Goal: Task Accomplishment & Management: Manage account settings

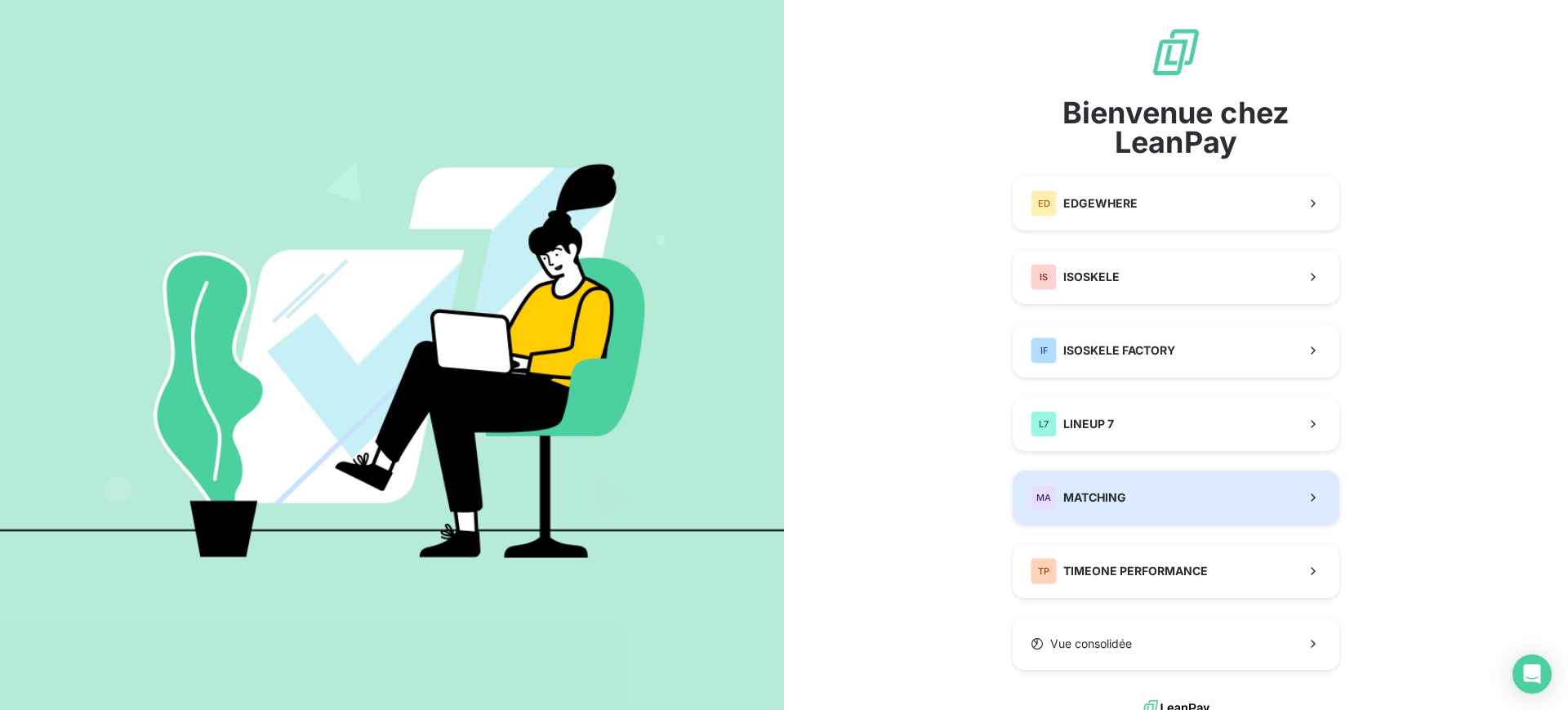
click at [1120, 488] on button "MA MATCHING" at bounding box center [1176, 498] width 326 height 54
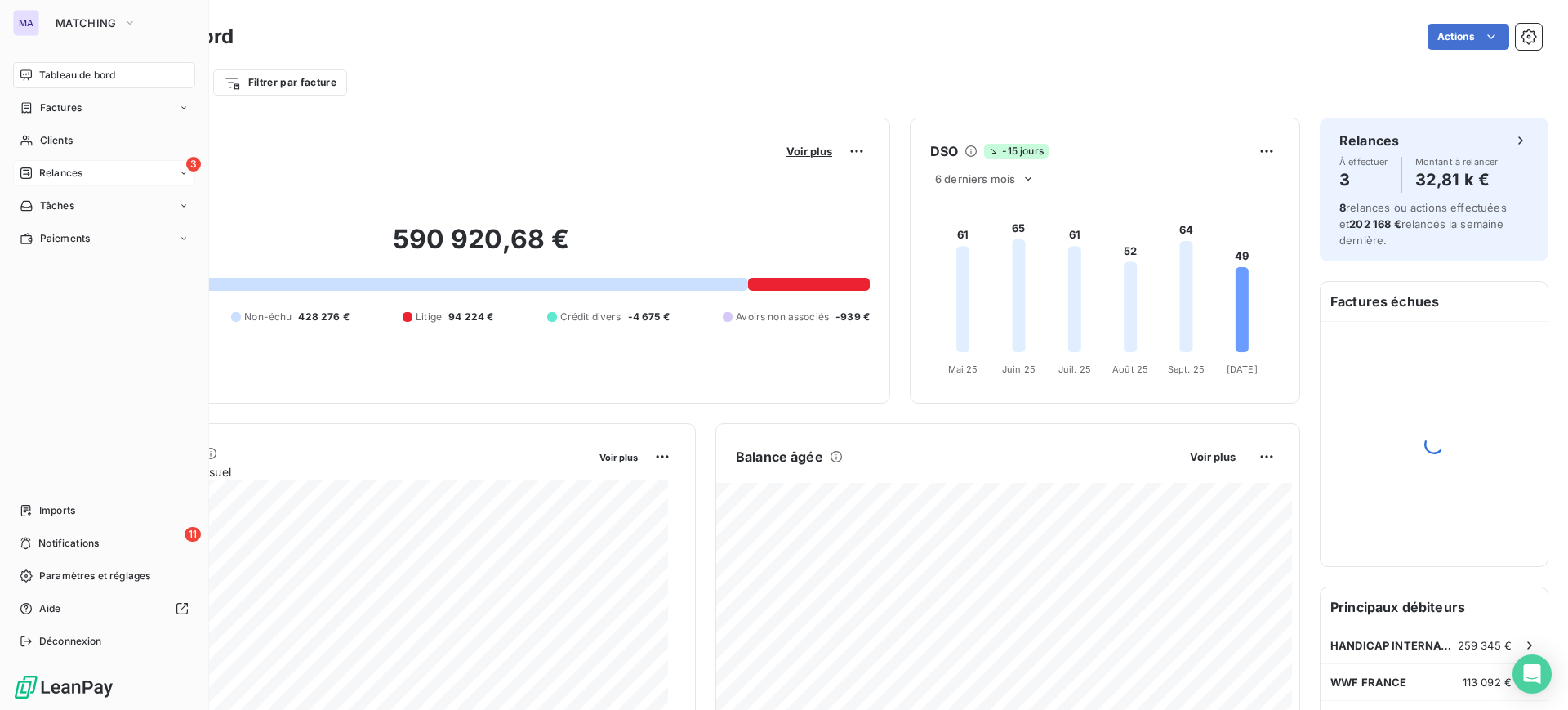
click at [43, 160] on div "3 Relances" at bounding box center [105, 173] width 182 height 26
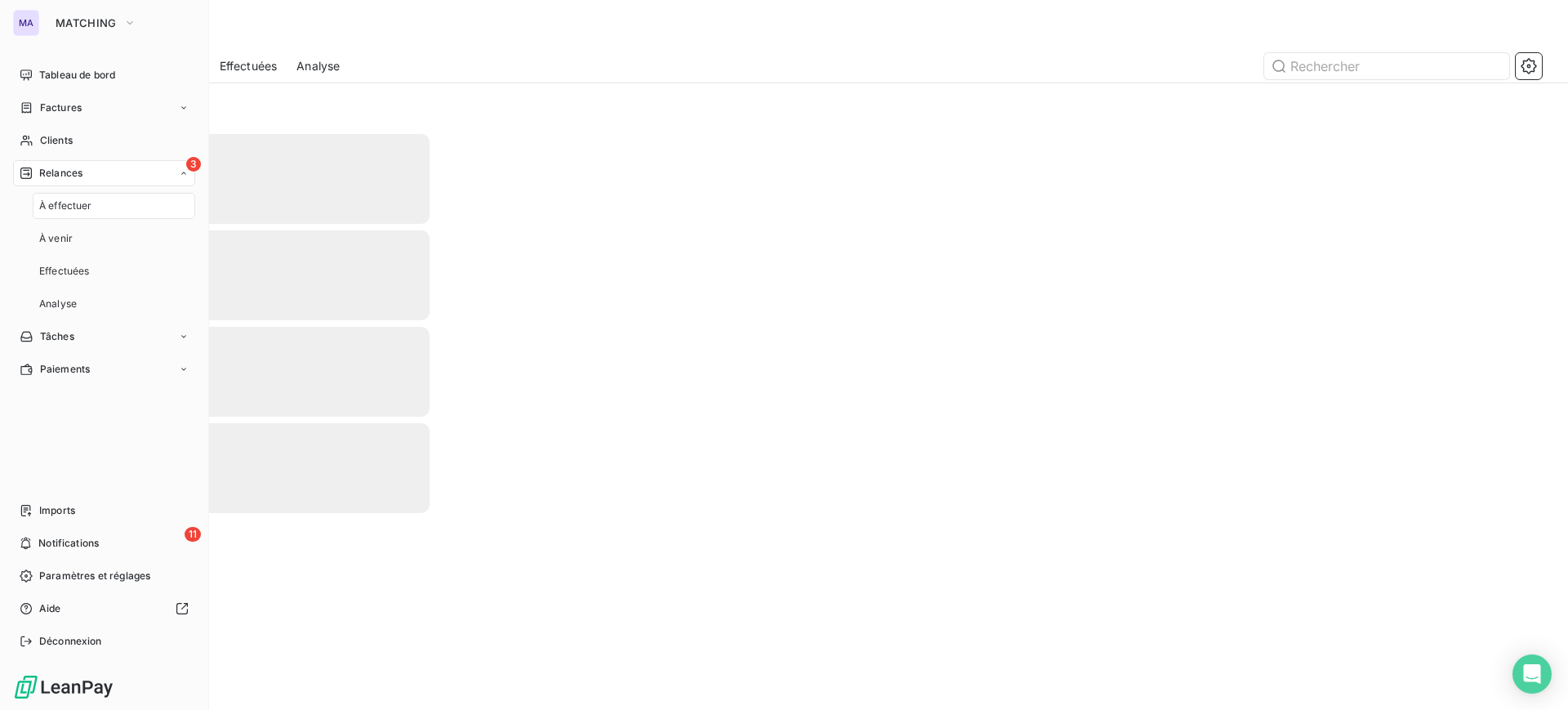
click at [46, 166] on span "Relances" at bounding box center [60, 173] width 43 height 14
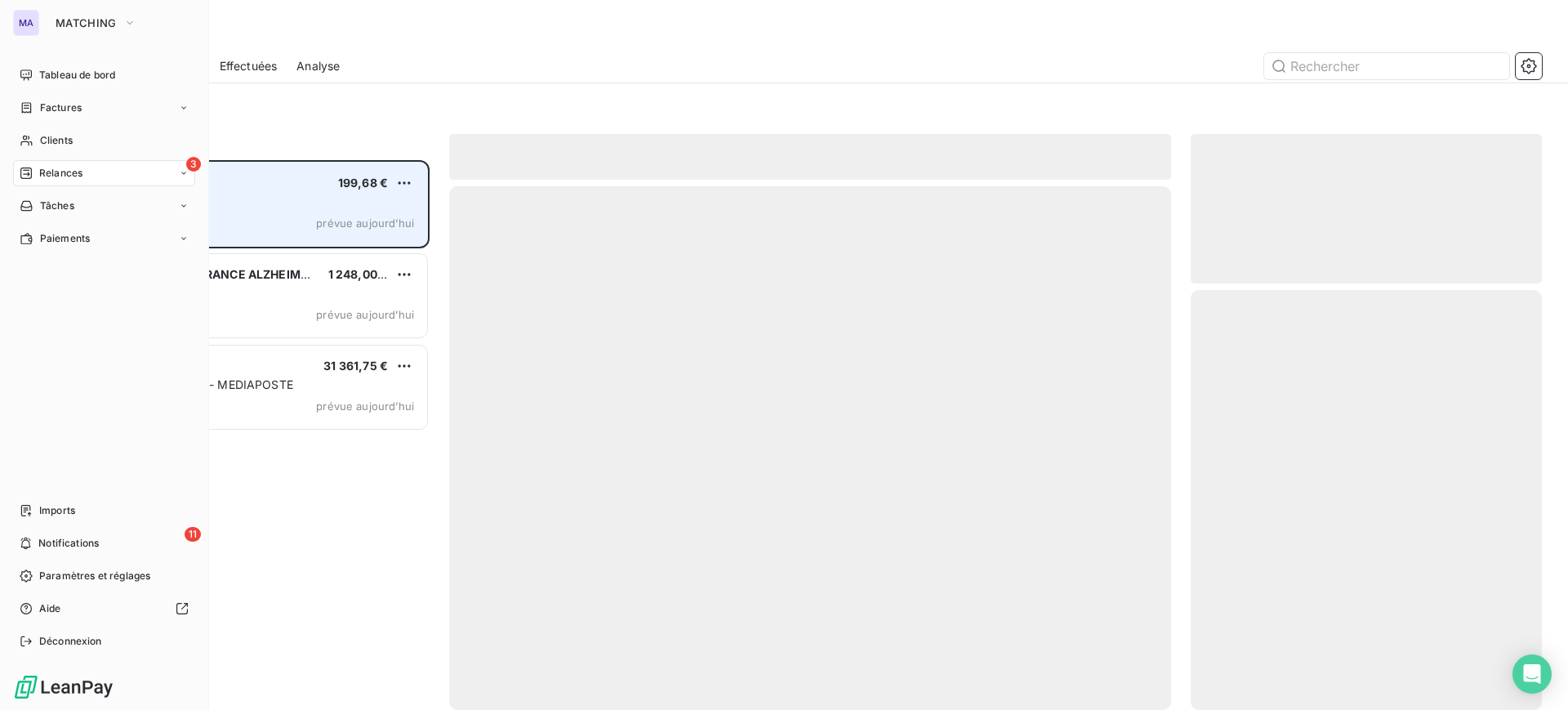
scroll to position [534, 336]
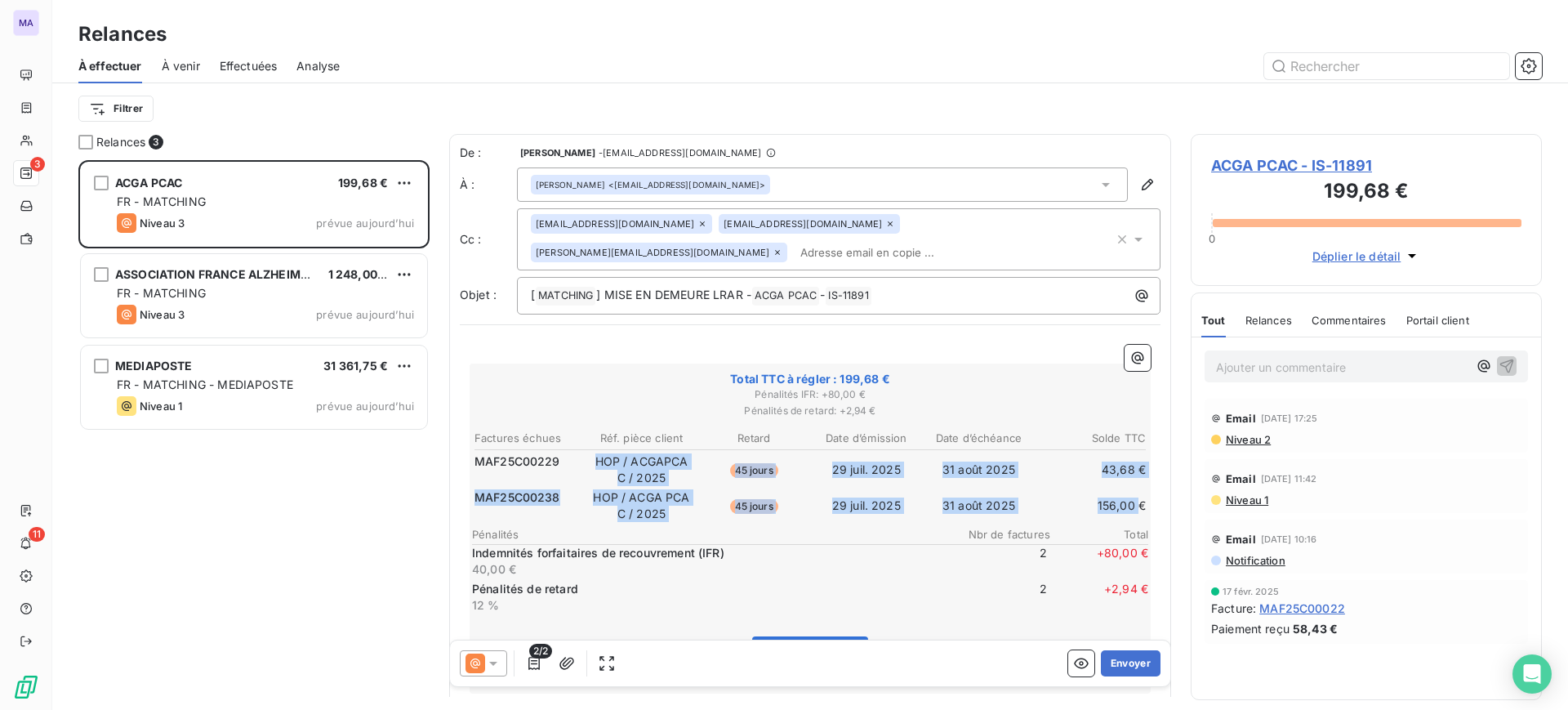
drag, startPoint x: 588, startPoint y: 453, endPoint x: 1124, endPoint y: 516, distance: 539.7
click at [1124, 516] on tbody "MAF25C00229 HOP / ACGAPCAC / 2025 45 jours [DATE] [DATE] 43,68 € MAF25C00238 HO…" at bounding box center [809, 485] width 673 height 74
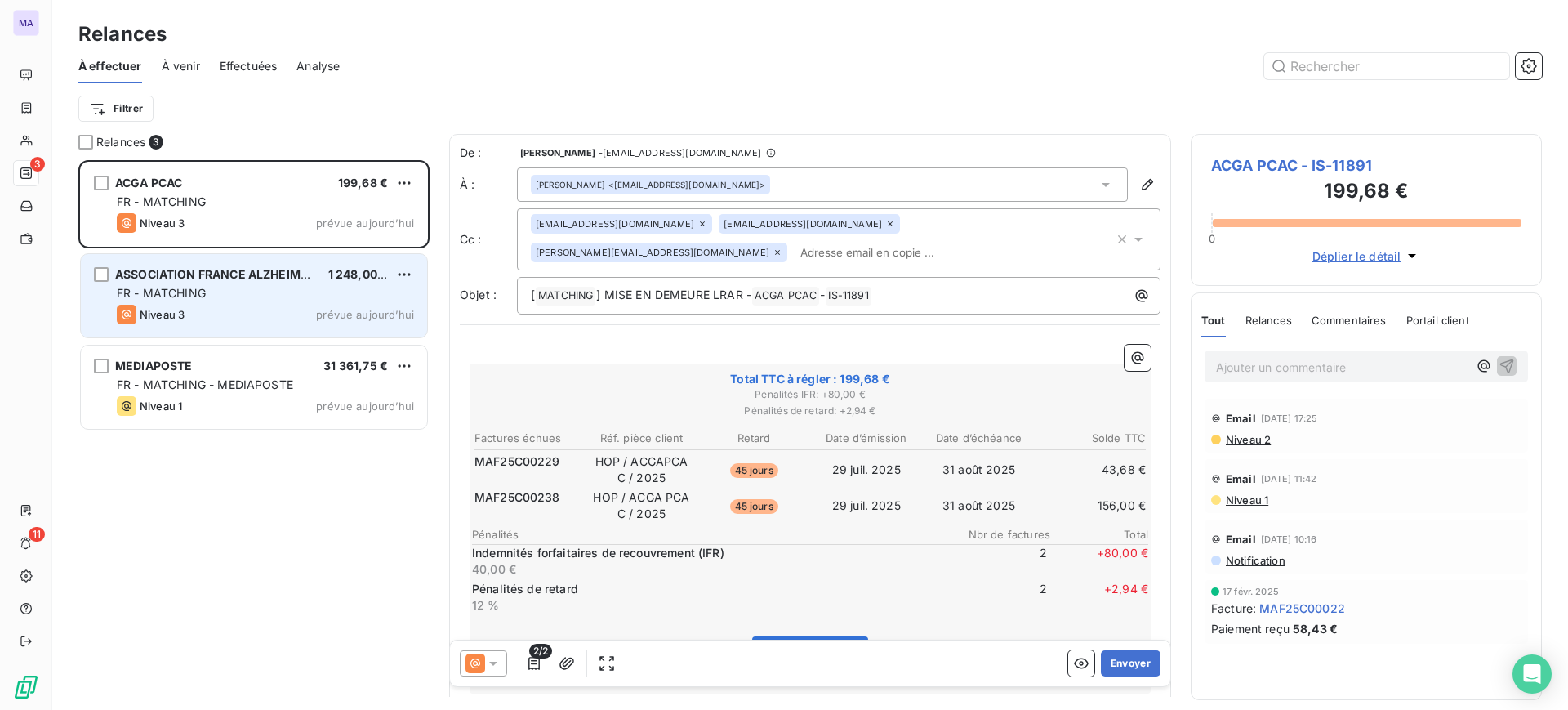
click at [308, 289] on div "FR - MATCHING" at bounding box center [266, 293] width 298 height 16
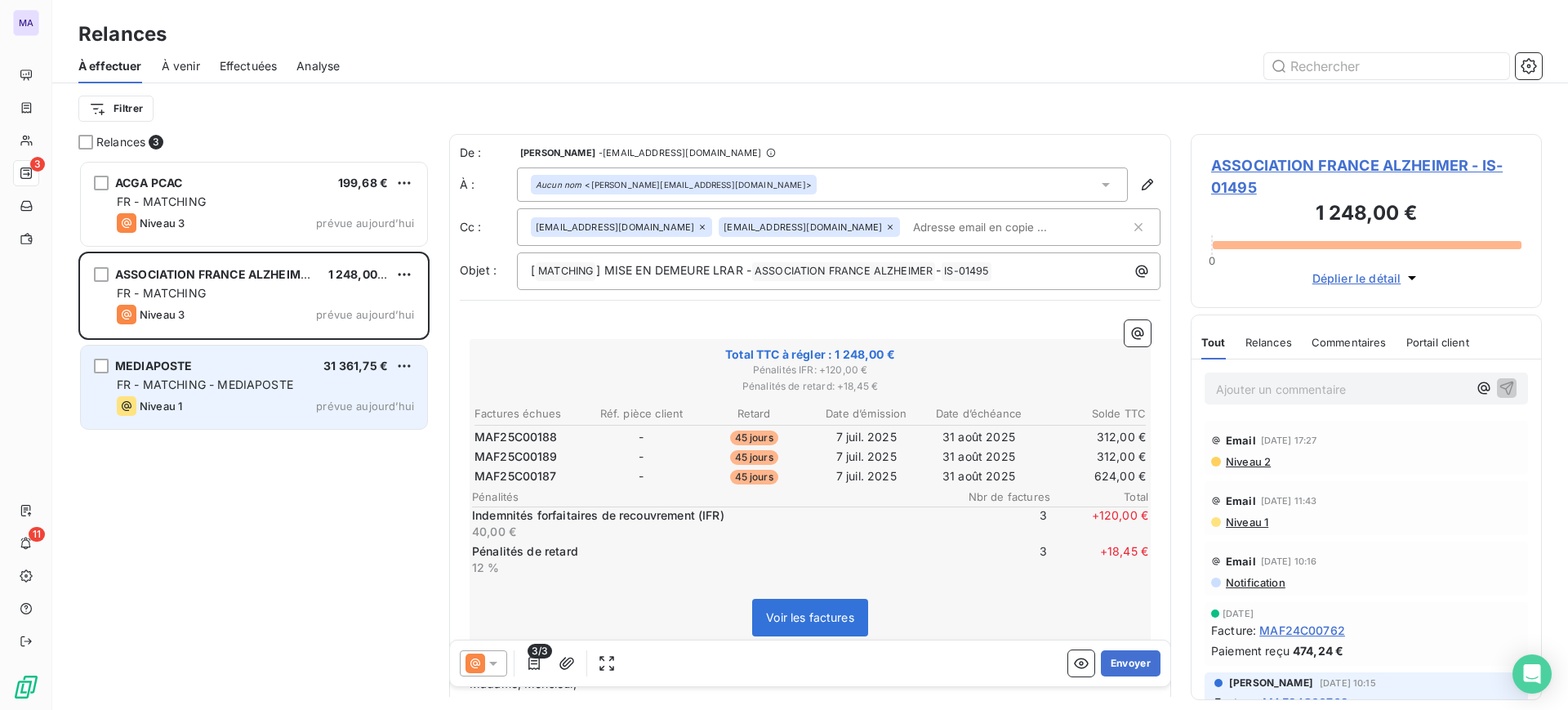
click at [297, 360] on div "MEDIAPOSTE 31 361,75 €" at bounding box center [266, 365] width 298 height 14
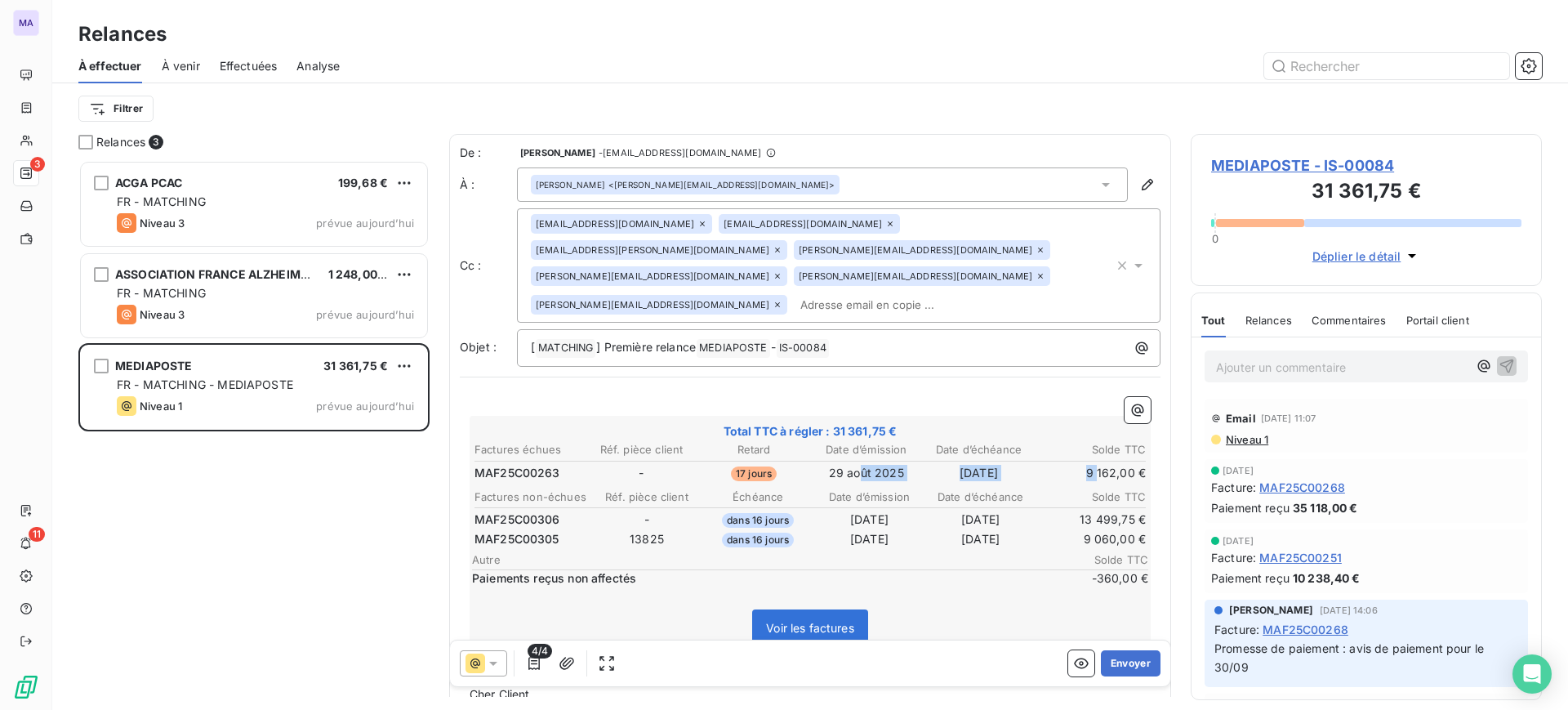
drag, startPoint x: 869, startPoint y: 446, endPoint x: 1081, endPoint y: 449, distance: 212.0
click at [1081, 464] on tr "MAF25C00263 - 17 jours [DATE] [DATE] 9 162,00 €" at bounding box center [809, 473] width 673 height 18
click at [1122, 670] on button "Envoyer" at bounding box center [1131, 663] width 60 height 26
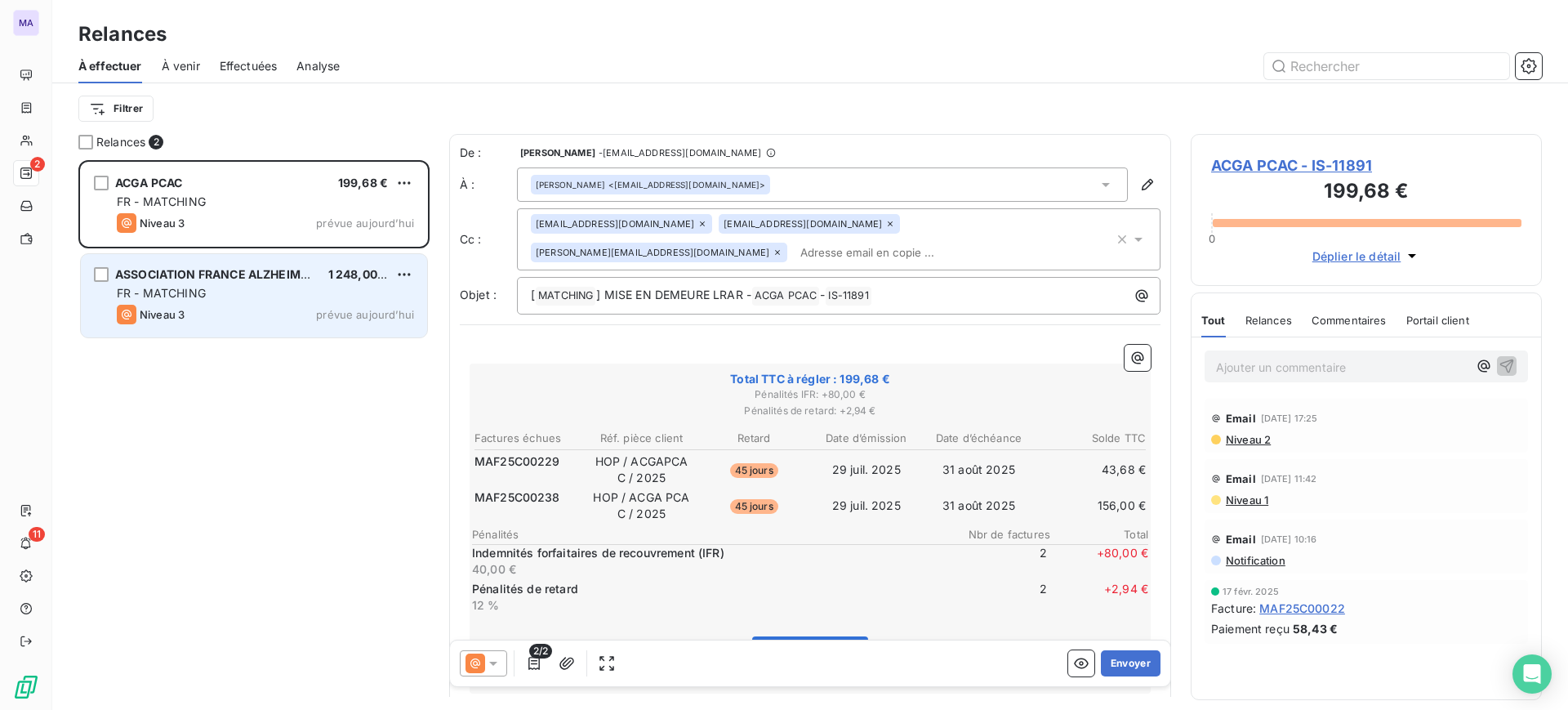
click at [198, 316] on div "Niveau 3 prévue aujourd’hui" at bounding box center [266, 314] width 298 height 19
click at [183, 270] on span "ASSOCIATION FRANCE ALZHEIMER" at bounding box center [215, 274] width 200 height 13
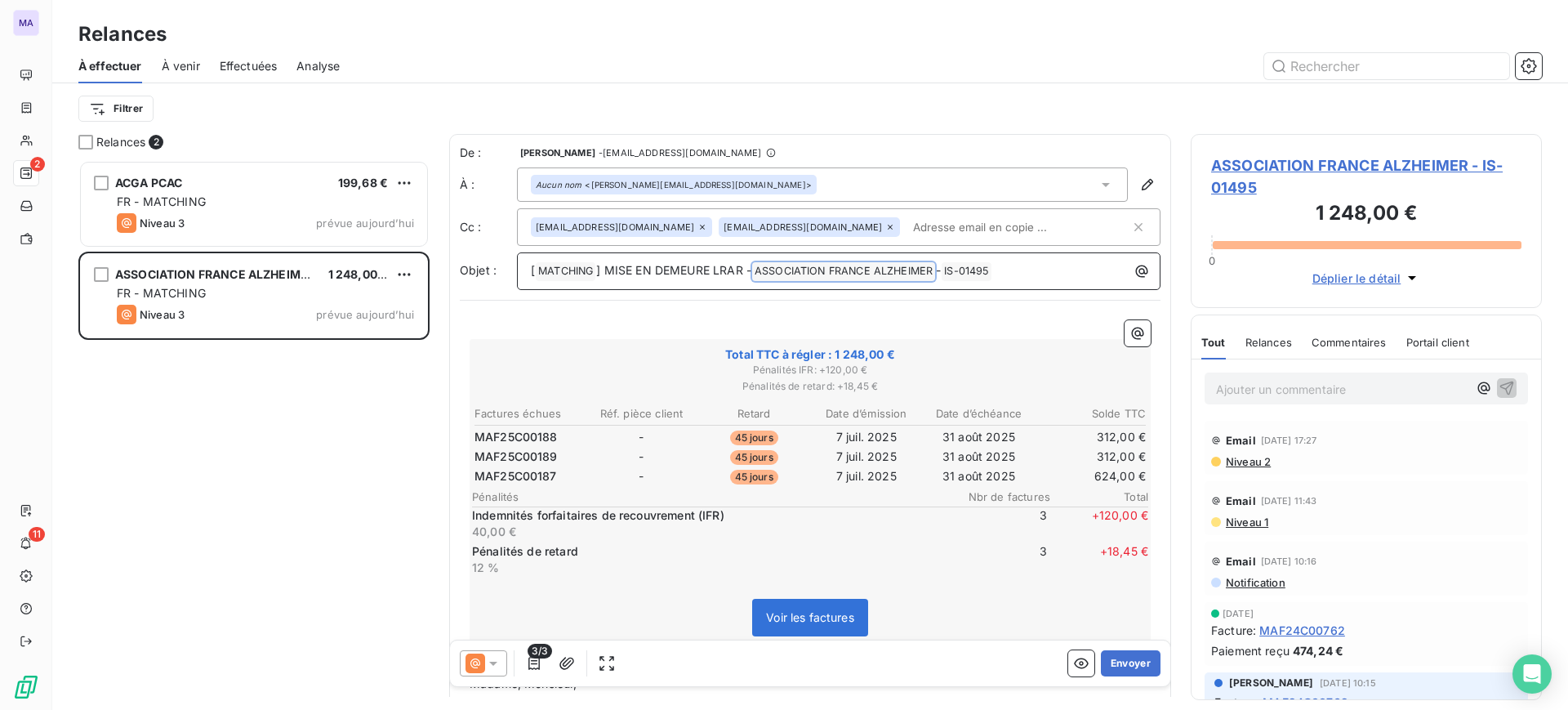
drag, startPoint x: 762, startPoint y: 266, endPoint x: 935, endPoint y: 273, distance: 173.1
click at [926, 272] on span "ASSOCIATION FRANCE ALZHEIMER ﻿" at bounding box center [843, 272] width 183 height 19
drag, startPoint x: 935, startPoint y: 273, endPoint x: 794, endPoint y: 265, distance: 141.2
click at [794, 265] on span "ASSOCIATION FRANCE ALZHEIMER ﻿" at bounding box center [843, 272] width 183 height 19
copy span "SSOCIATION FRANCE ALZHEIMER"
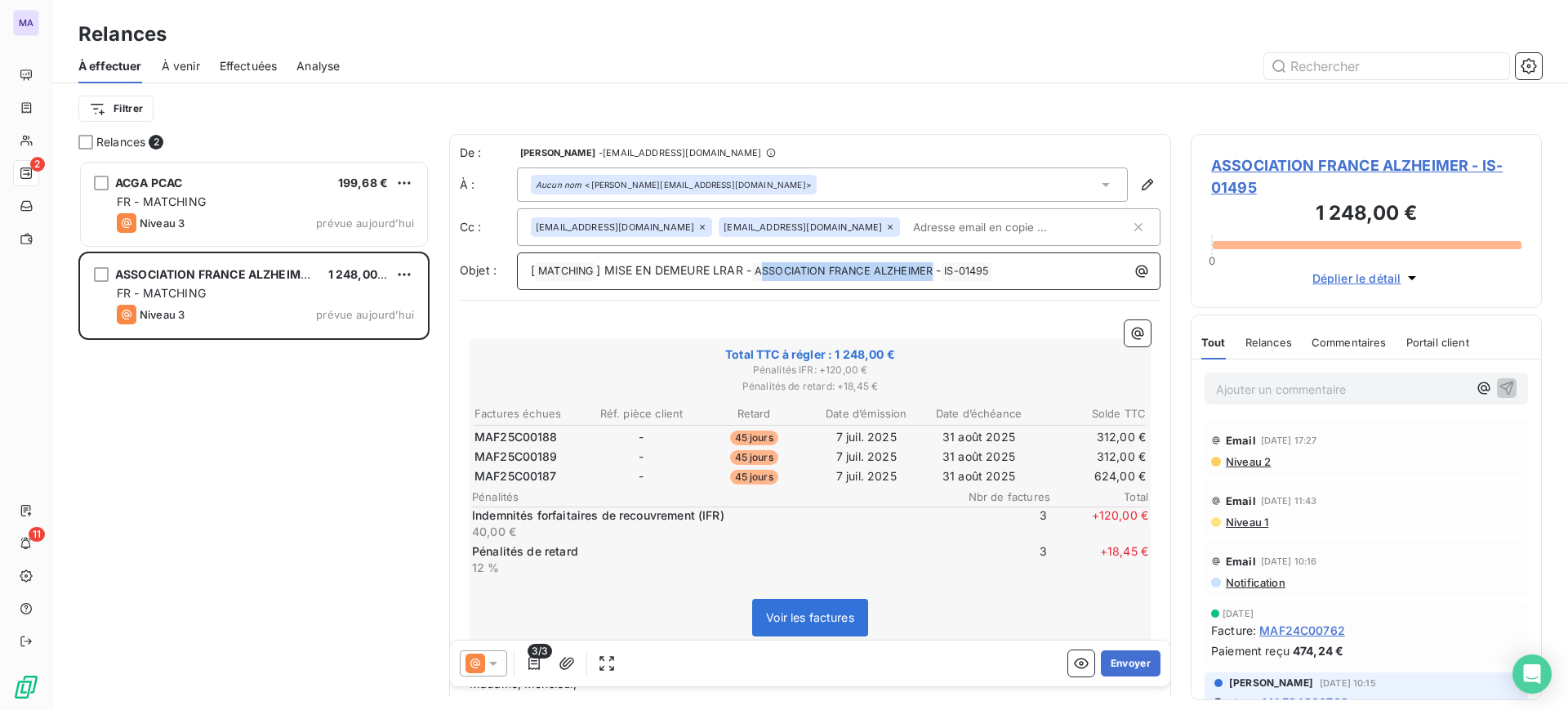
drag, startPoint x: 936, startPoint y: 272, endPoint x: 764, endPoint y: 274, distance: 172.0
click at [764, 274] on span "ASSOCIATION FRANCE ALZHEIMER ﻿" at bounding box center [843, 272] width 183 height 19
drag, startPoint x: 763, startPoint y: 274, endPoint x: 890, endPoint y: 274, distance: 127.0
click at [890, 274] on span "ASSOCIATION FRANCE ALZHEIMER ﻿" at bounding box center [843, 272] width 183 height 19
copy span "ASSOCIATION FRANCE ALZHEIMER"
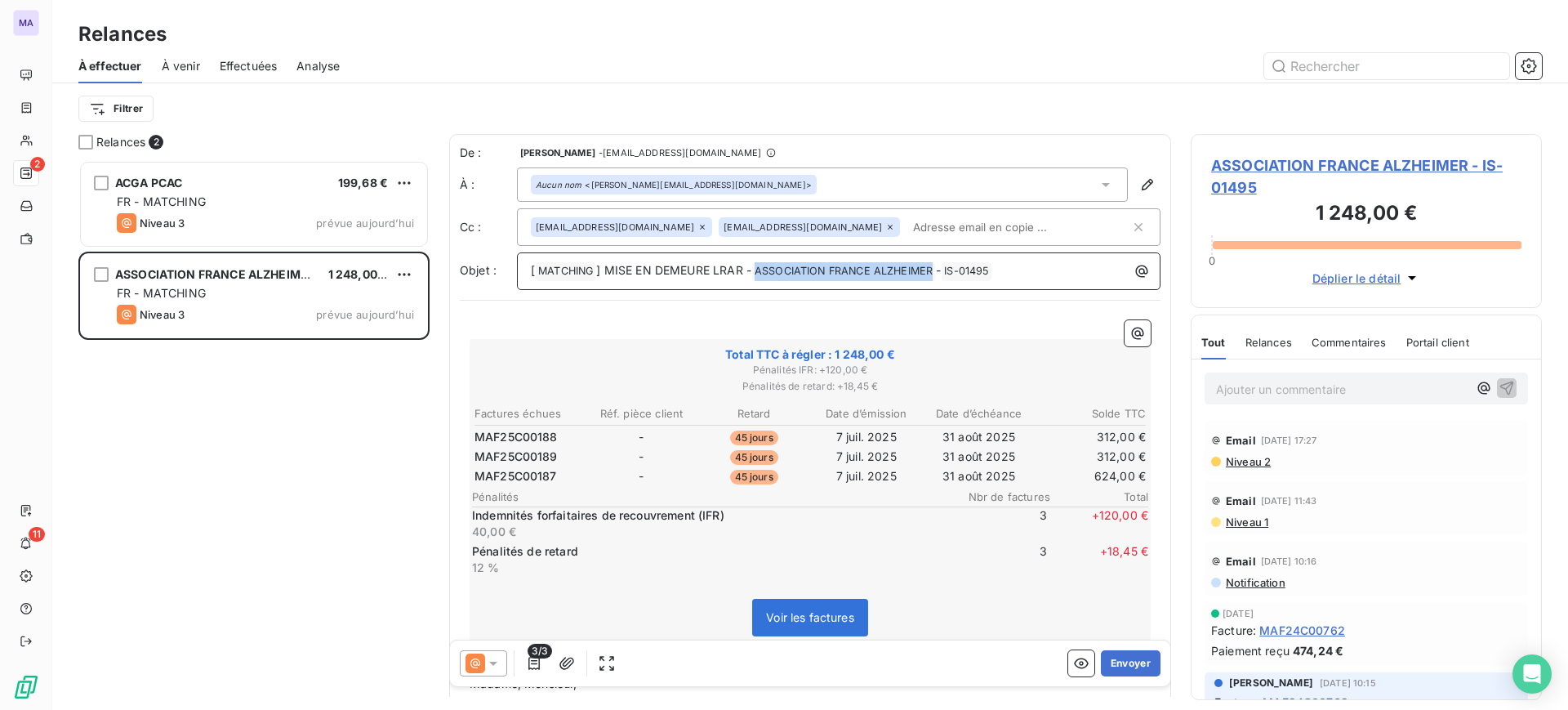
drag, startPoint x: 938, startPoint y: 268, endPoint x: 762, endPoint y: 264, distance: 176.0
click at [762, 264] on span "ASSOCIATION FRANCE ALZHEIMER ﻿" at bounding box center [843, 272] width 183 height 19
click at [1112, 666] on button "Envoyer" at bounding box center [1131, 663] width 60 height 26
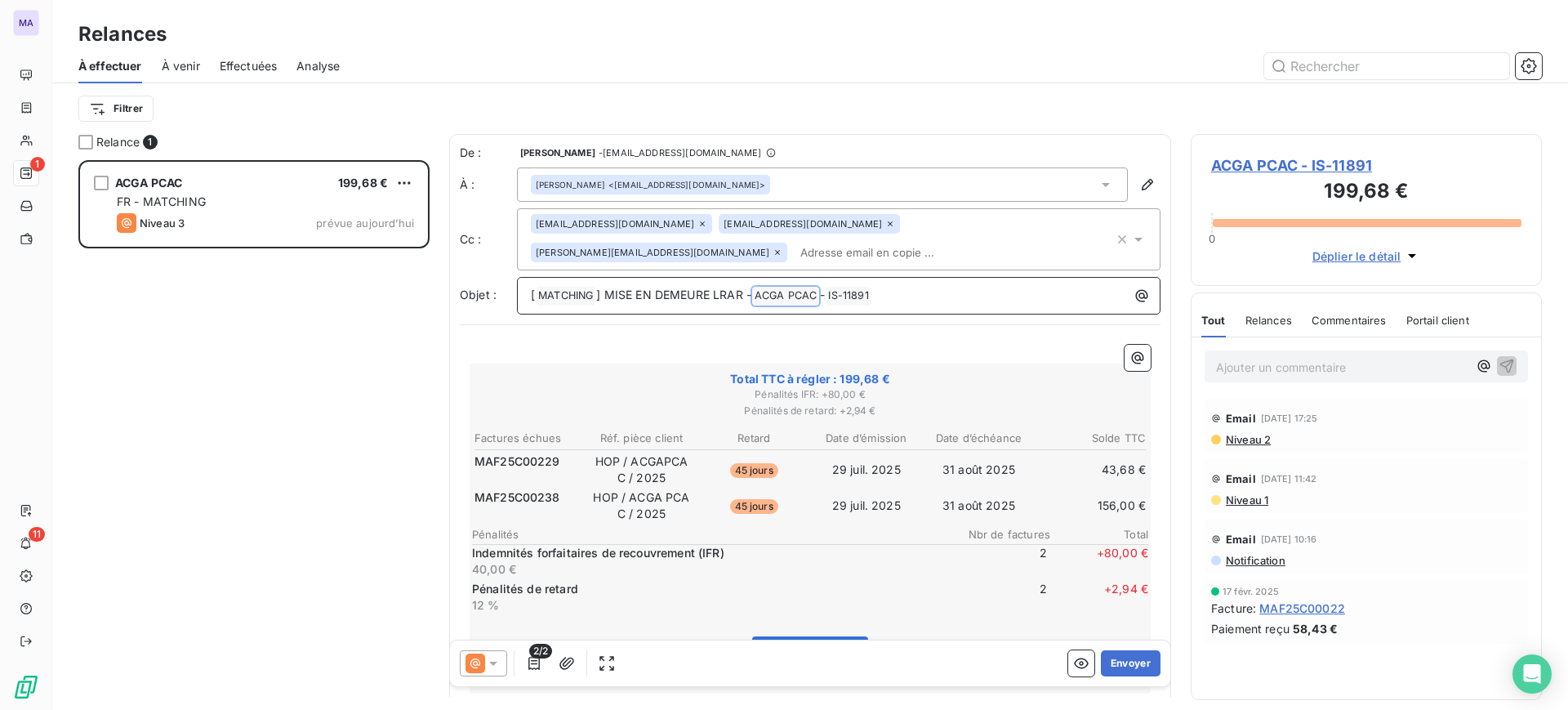
drag, startPoint x: 766, startPoint y: 296, endPoint x: 808, endPoint y: 294, distance: 42.0
click at [808, 294] on span "ACGA PCAC ﻿" at bounding box center [785, 297] width 67 height 19
drag, startPoint x: 820, startPoint y: 294, endPoint x: 761, endPoint y: 293, distance: 59.0
click at [761, 293] on span "ACGA PCAC ﻿" at bounding box center [785, 297] width 67 height 19
copy span "ACGA PCAC"
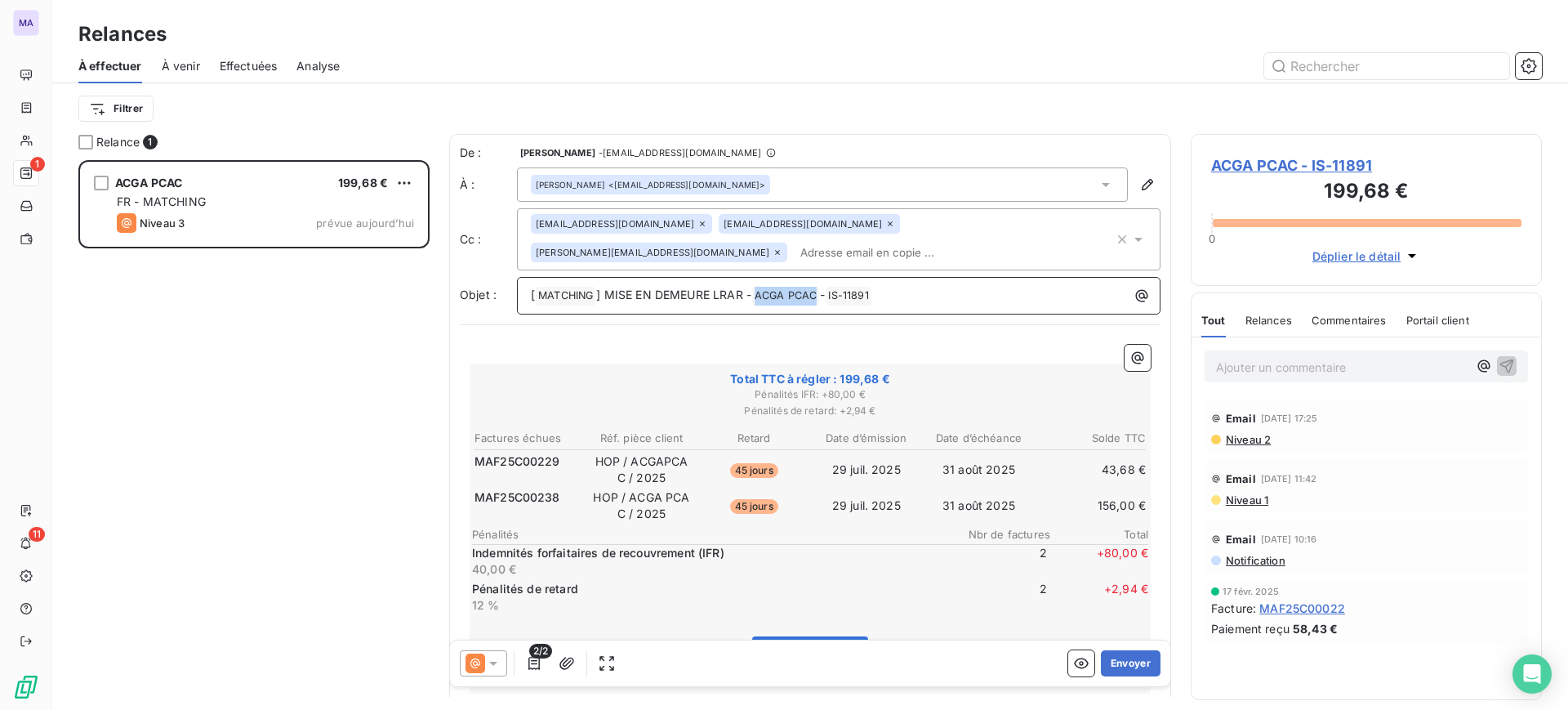
drag, startPoint x: 817, startPoint y: 290, endPoint x: 762, endPoint y: 291, distance: 55.0
click at [762, 291] on span "ACGA PCAC ﻿" at bounding box center [785, 297] width 67 height 19
click at [1331, 357] on p "Ajouter un commentaire ﻿" at bounding box center [1342, 367] width 252 height 20
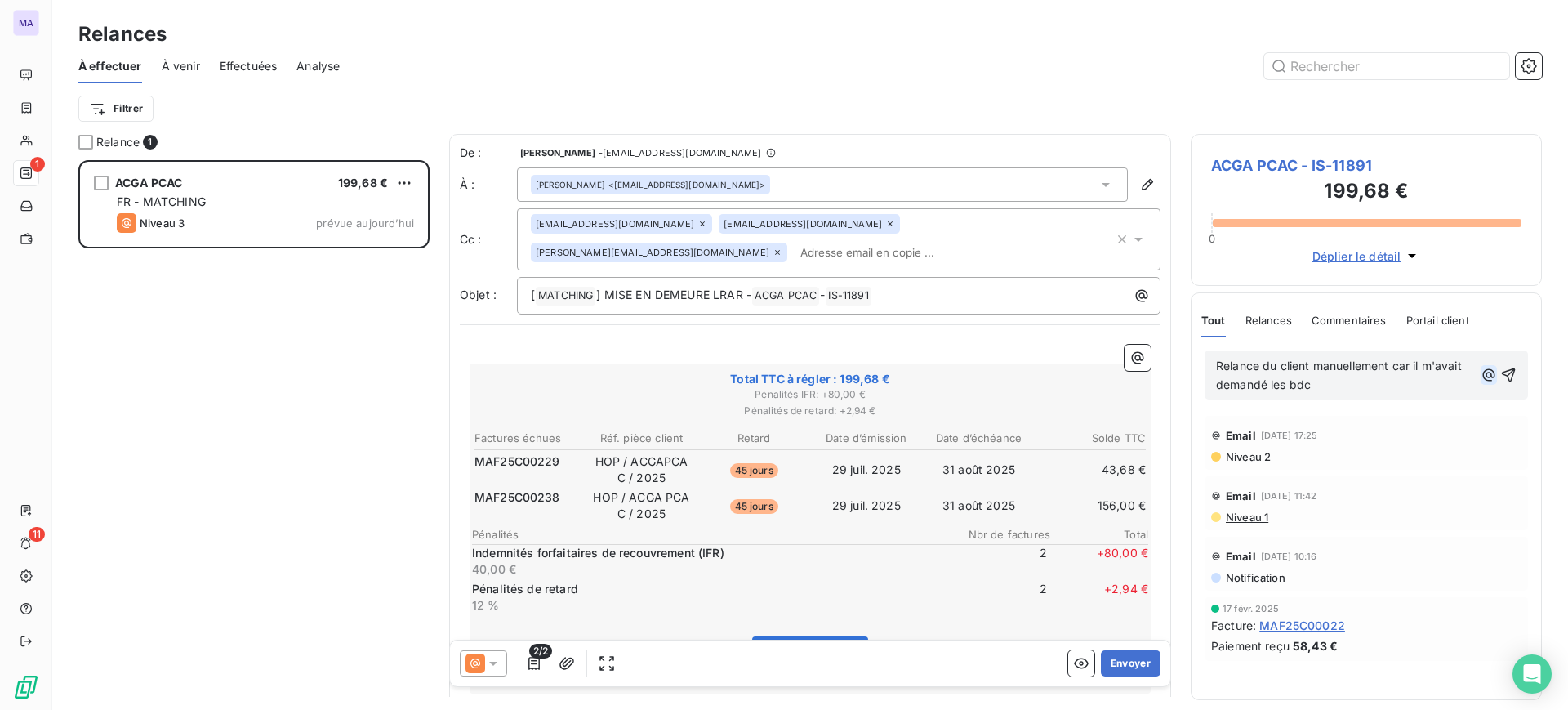
click at [1496, 370] on icon "button" at bounding box center [1488, 375] width 16 height 16
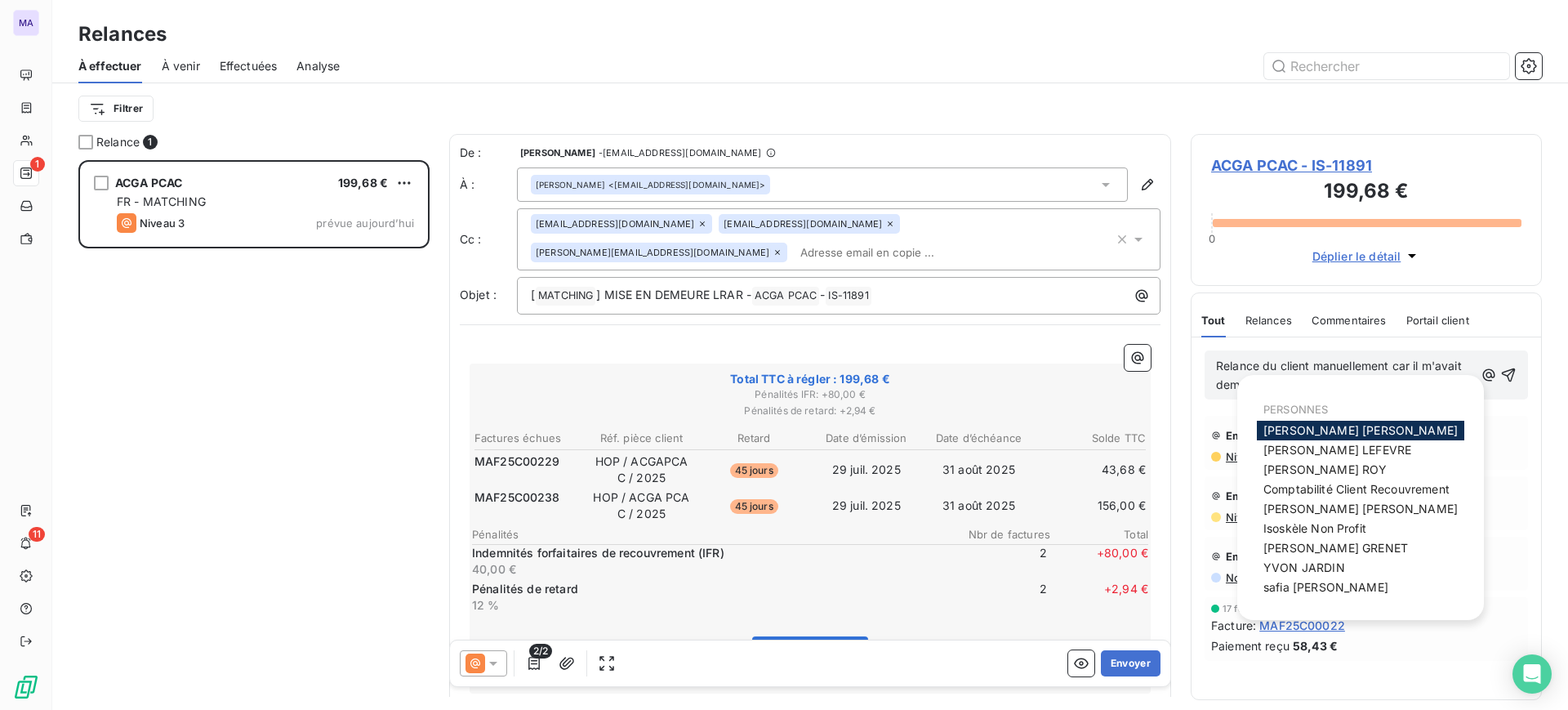
click at [1501, 364] on div "Relance du client manuellement car il m'avait demandé les bdc @" at bounding box center [1366, 375] width 301 height 39
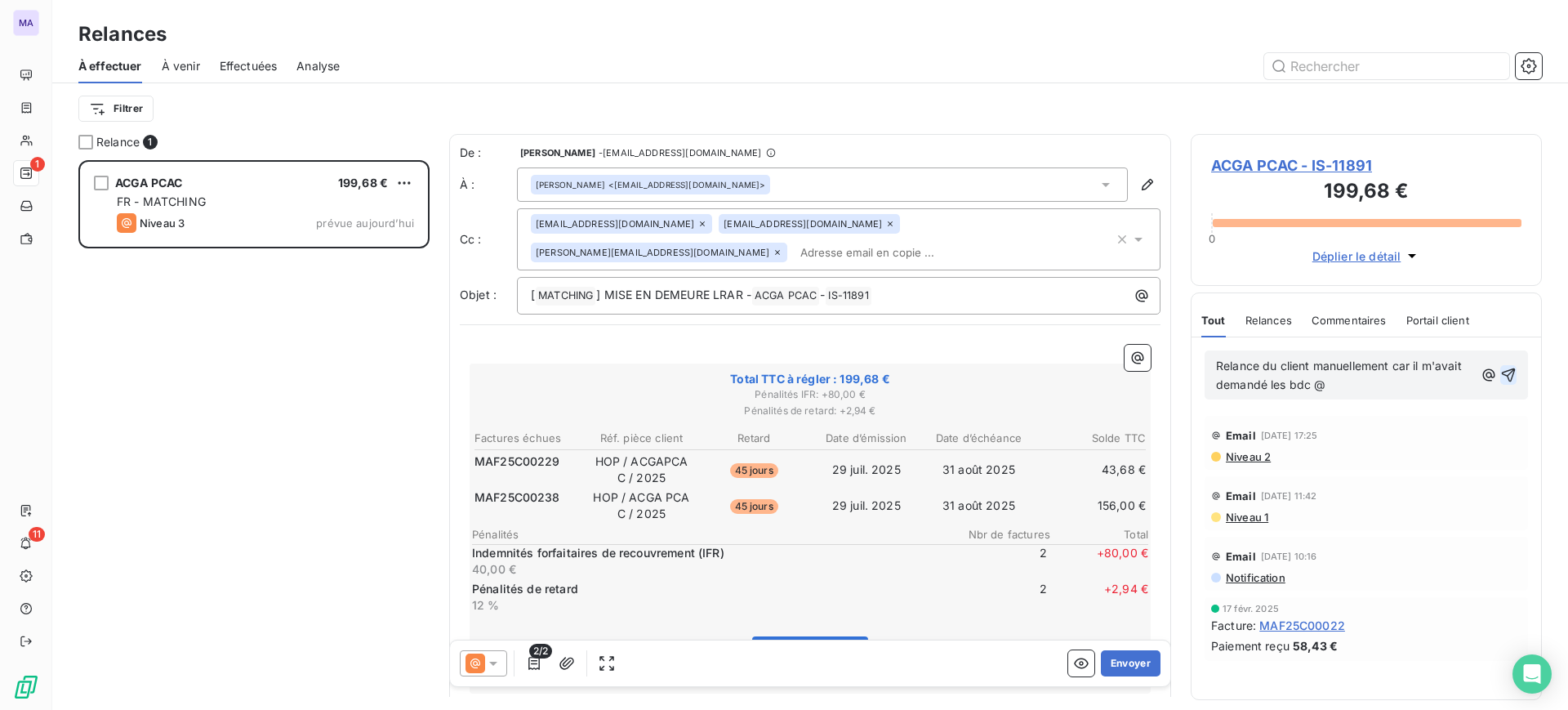
click at [1508, 368] on icon "button" at bounding box center [1508, 375] width 16 height 16
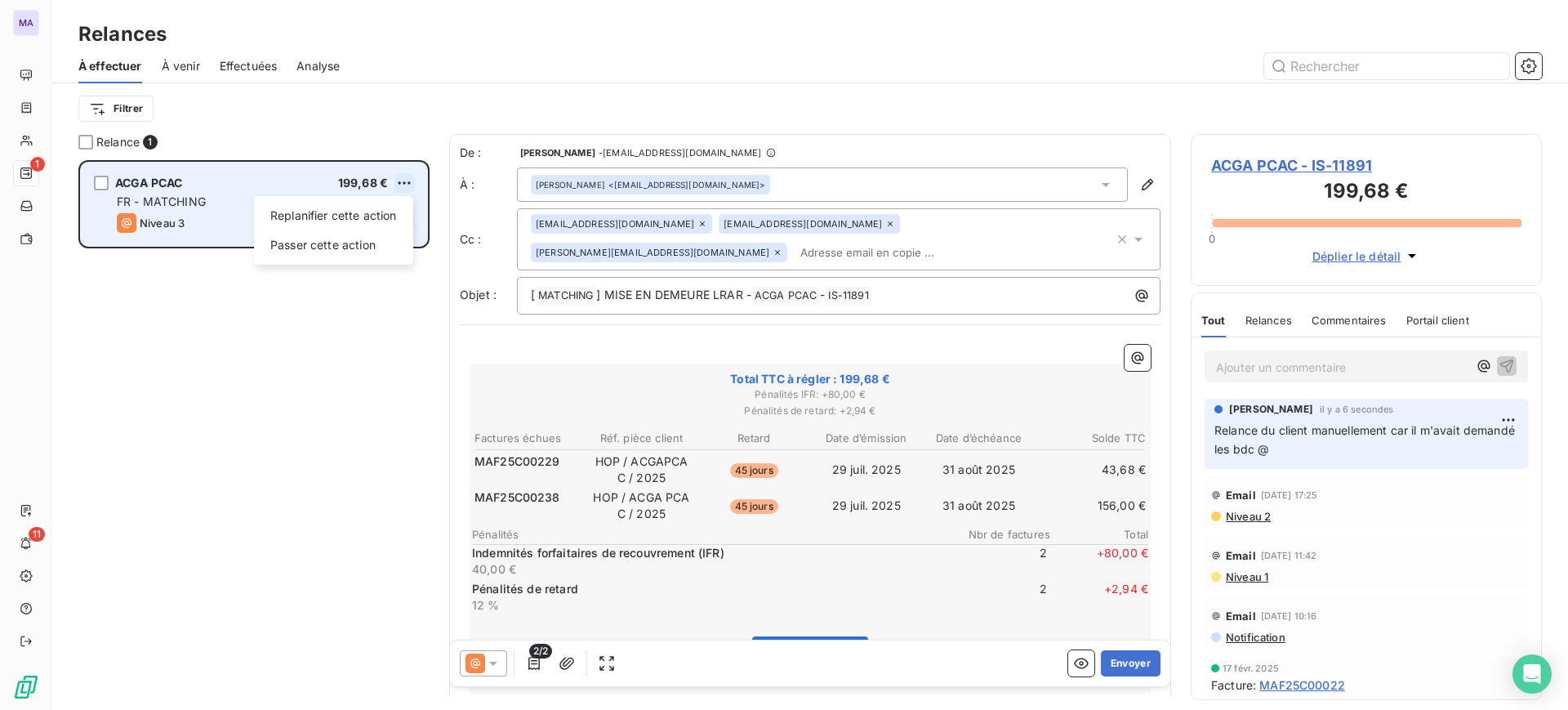
click at [405, 183] on html "MA 1 11 Relances À effectuer À venir Effectuées Analyse Filtrer Relance 1 ACGA …" at bounding box center [784, 355] width 1568 height 710
click at [361, 249] on div "Passer cette action" at bounding box center [333, 245] width 146 height 26
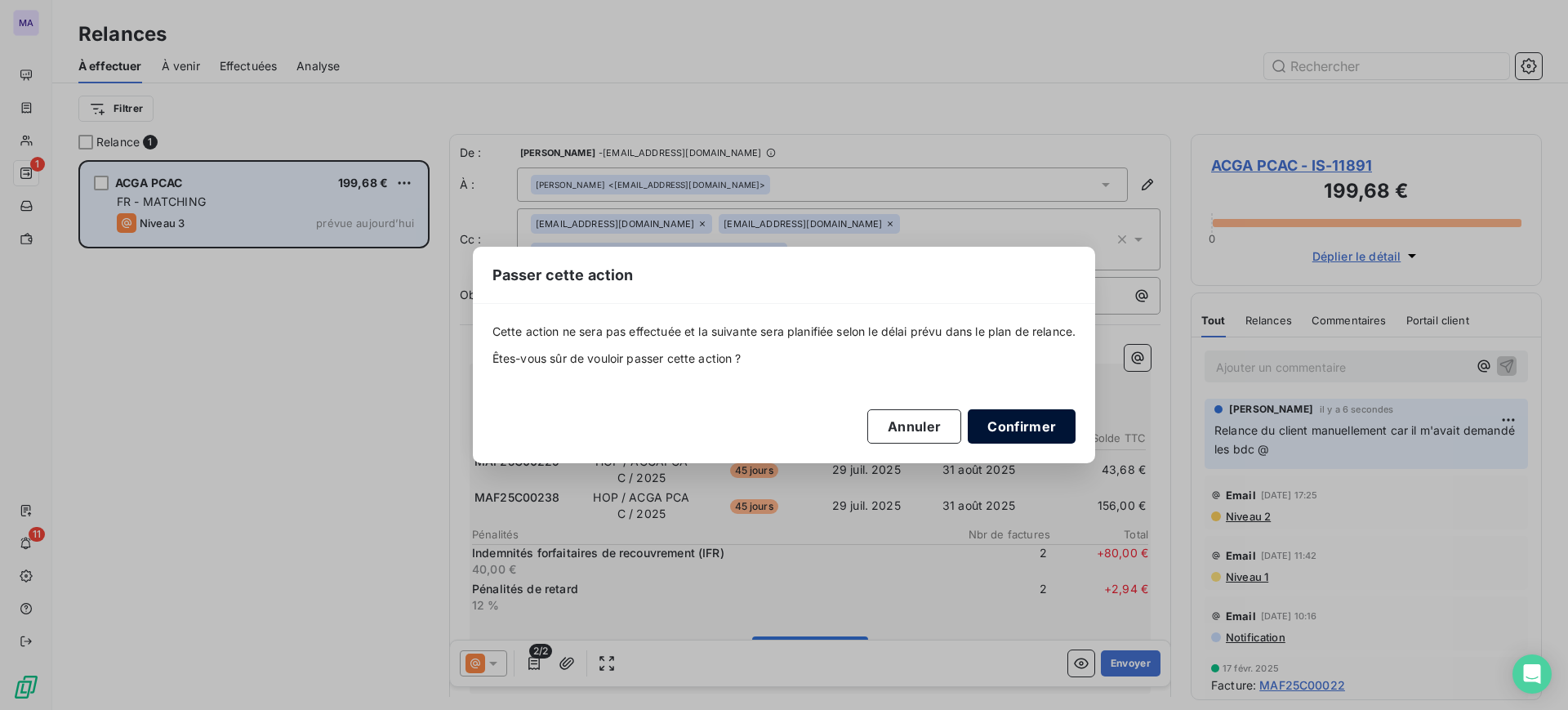
click at [1020, 431] on button "Confirmer" at bounding box center [1022, 427] width 108 height 35
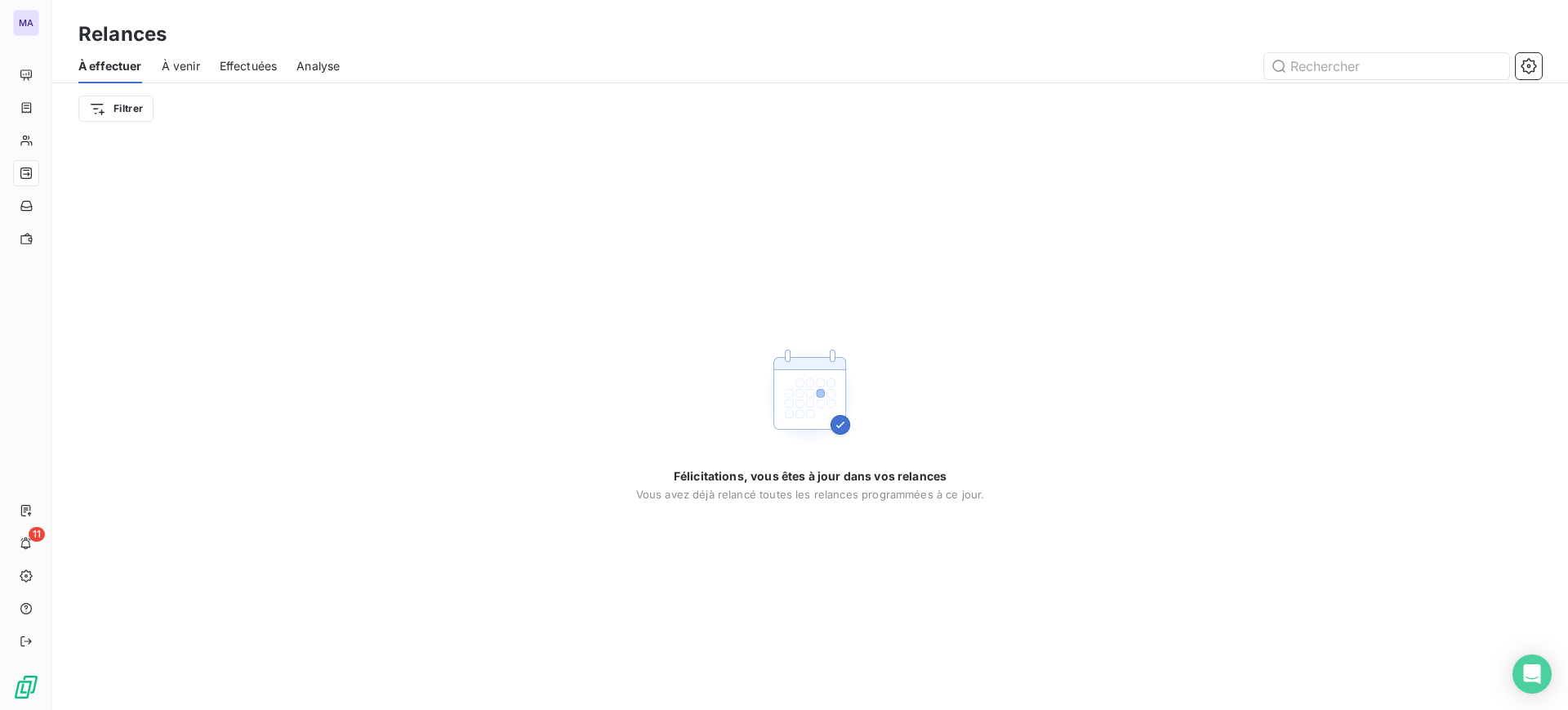
click at [194, 74] on div "À venir" at bounding box center [181, 66] width 38 height 35
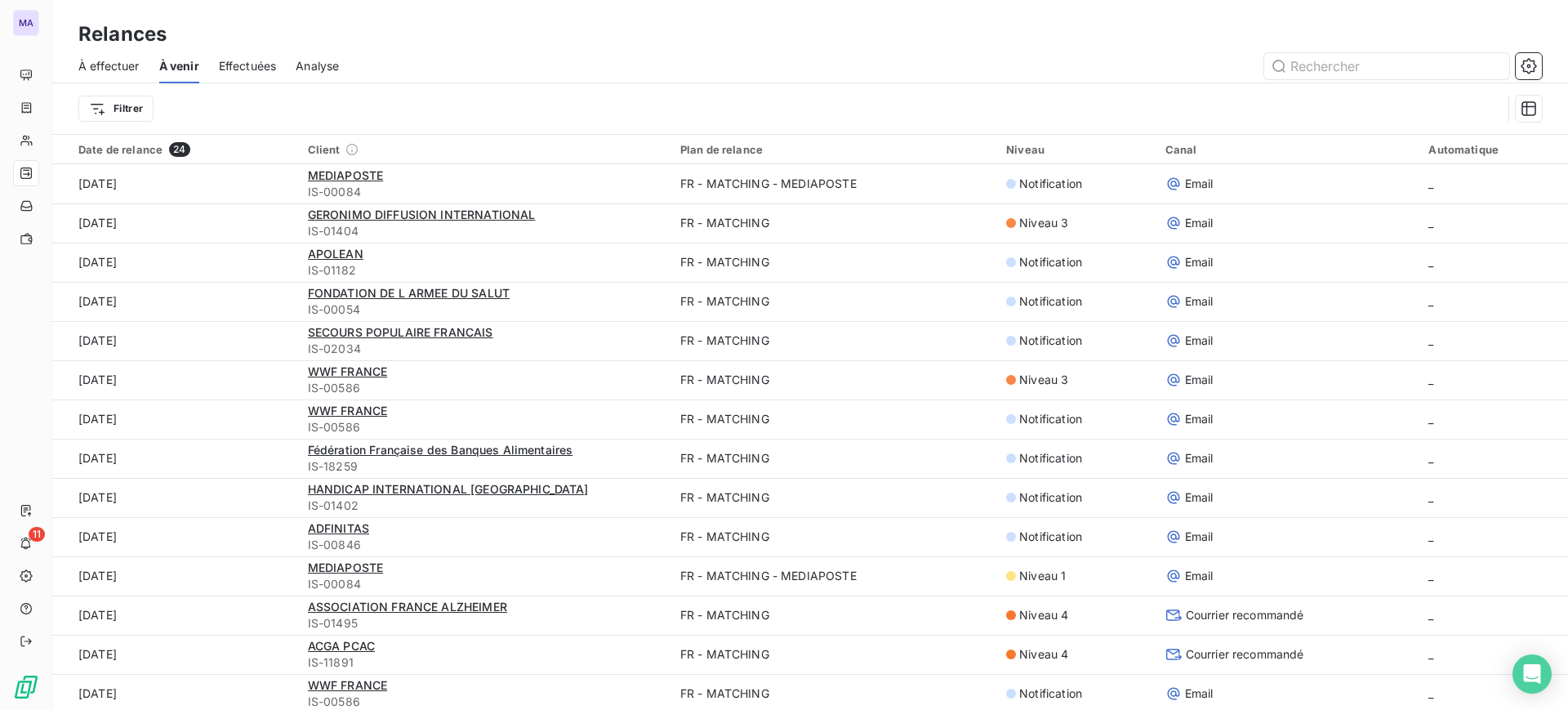
click at [267, 65] on span "Effectuées" at bounding box center [248, 65] width 58 height 16
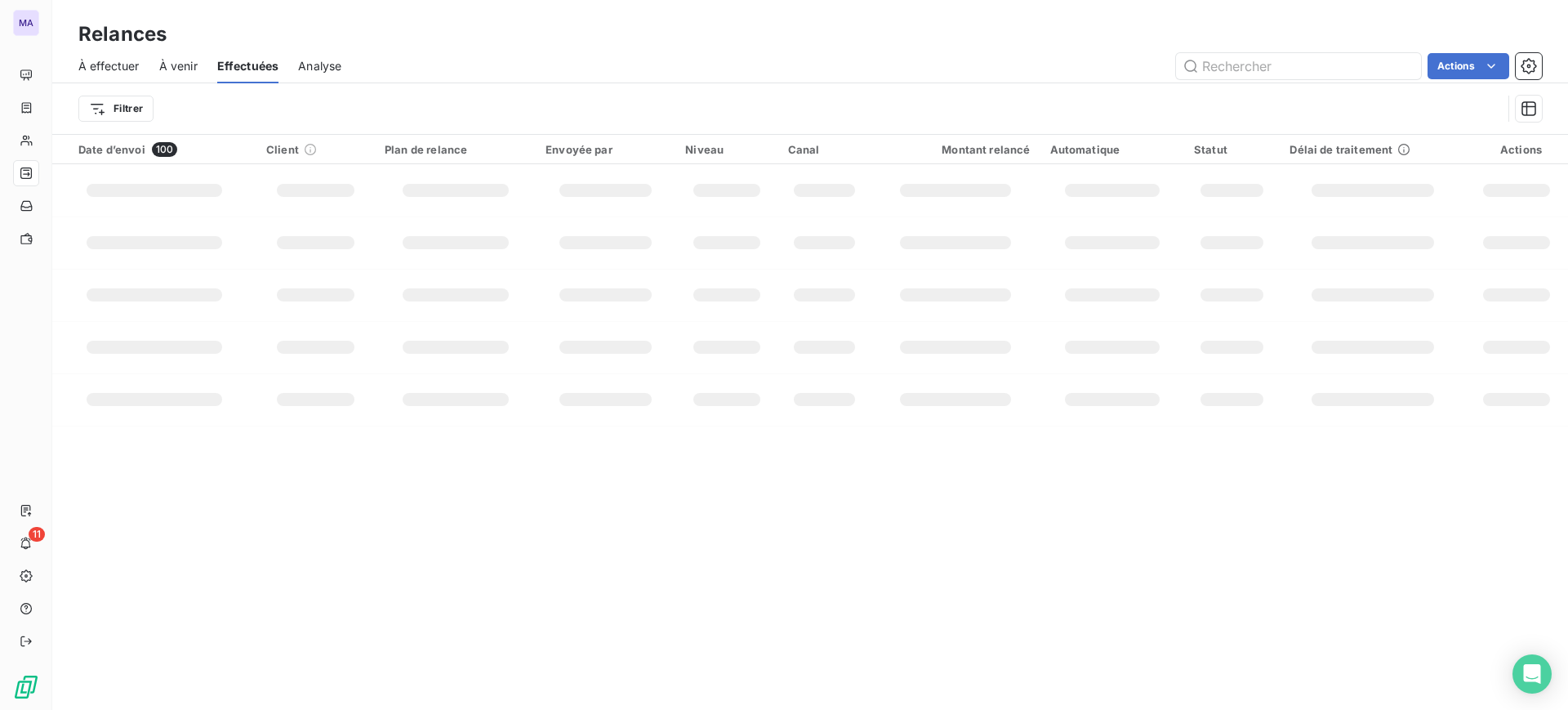
click at [298, 63] on div "À effectuer À venir Effectuées Analyse Actions" at bounding box center [809, 66] width 1516 height 35
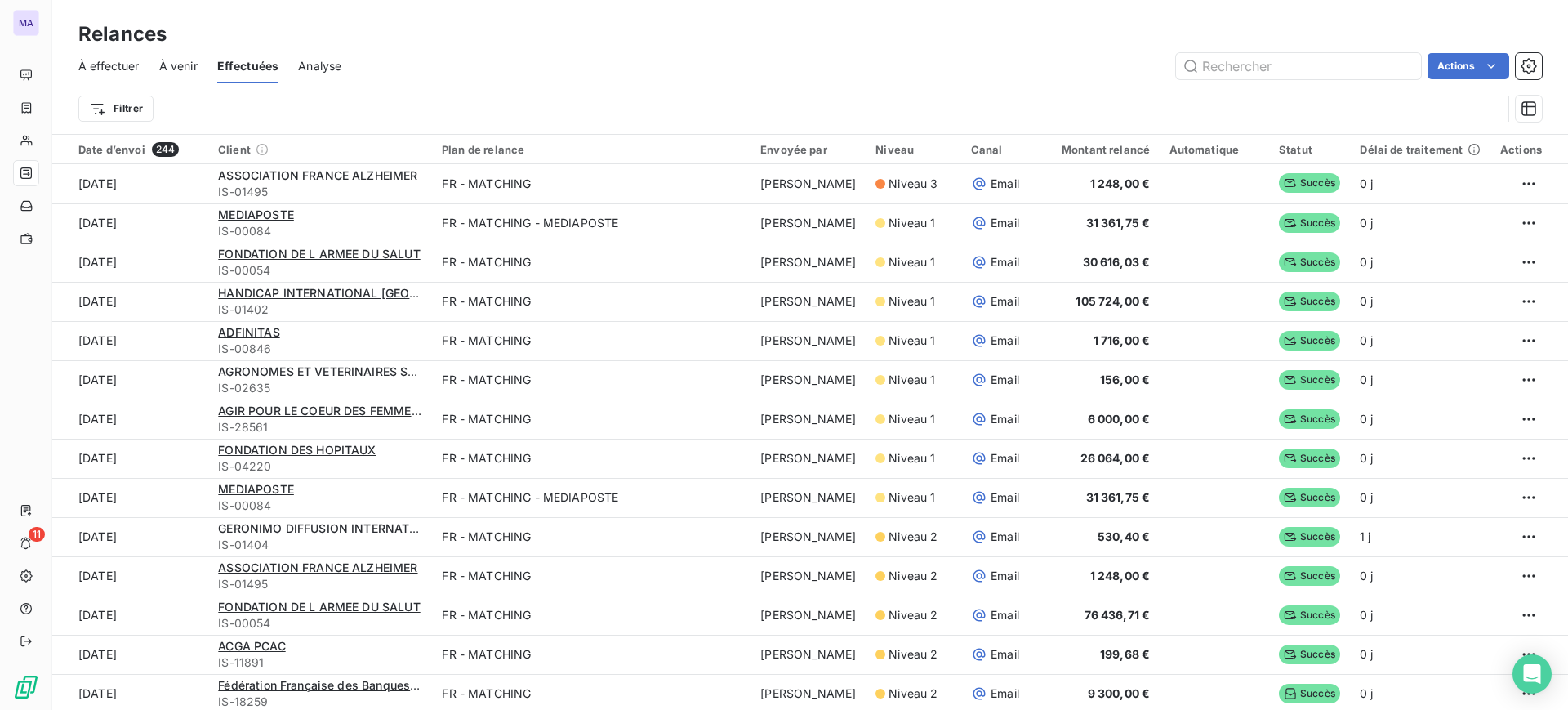
click at [310, 63] on span "Analyse" at bounding box center [319, 65] width 43 height 16
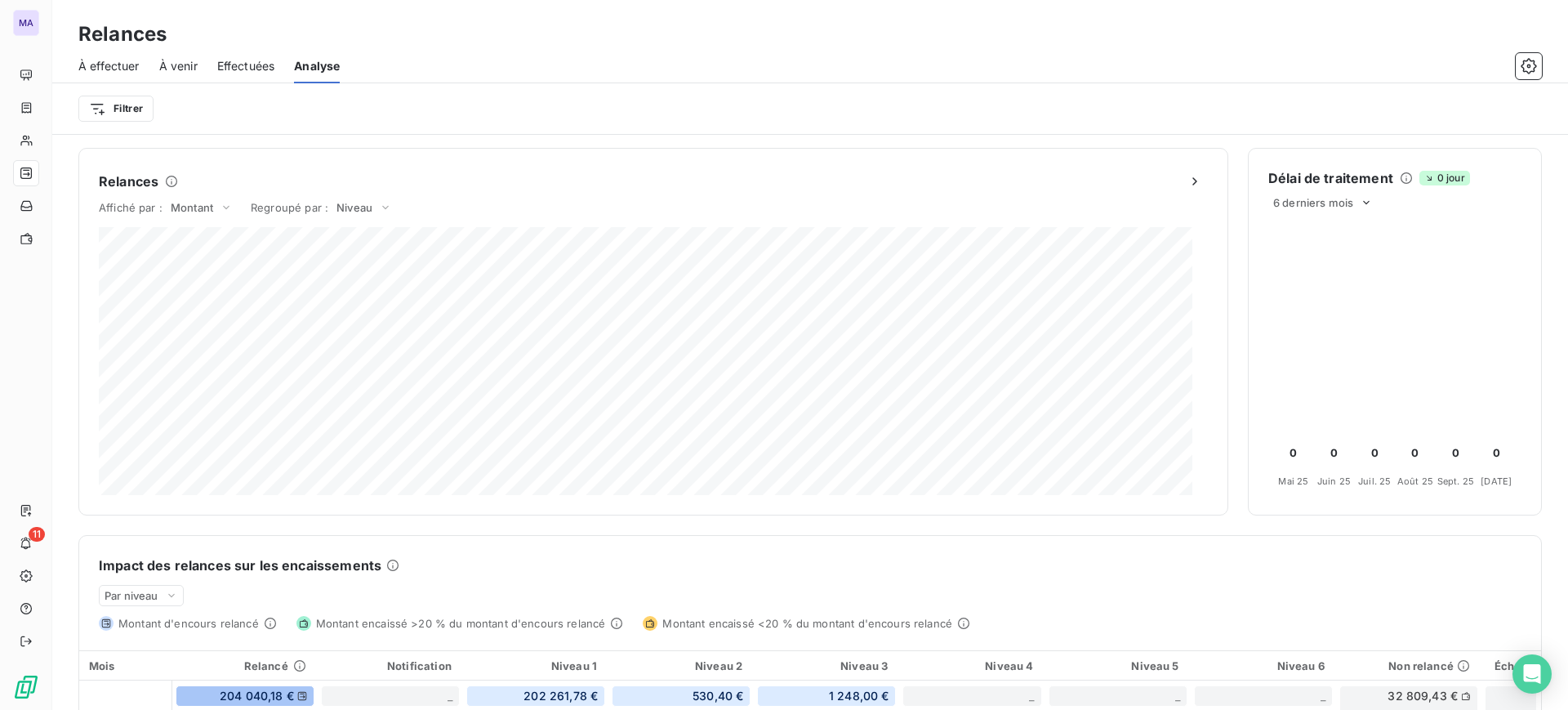
click at [113, 67] on span "À effectuer" at bounding box center [109, 65] width 61 height 16
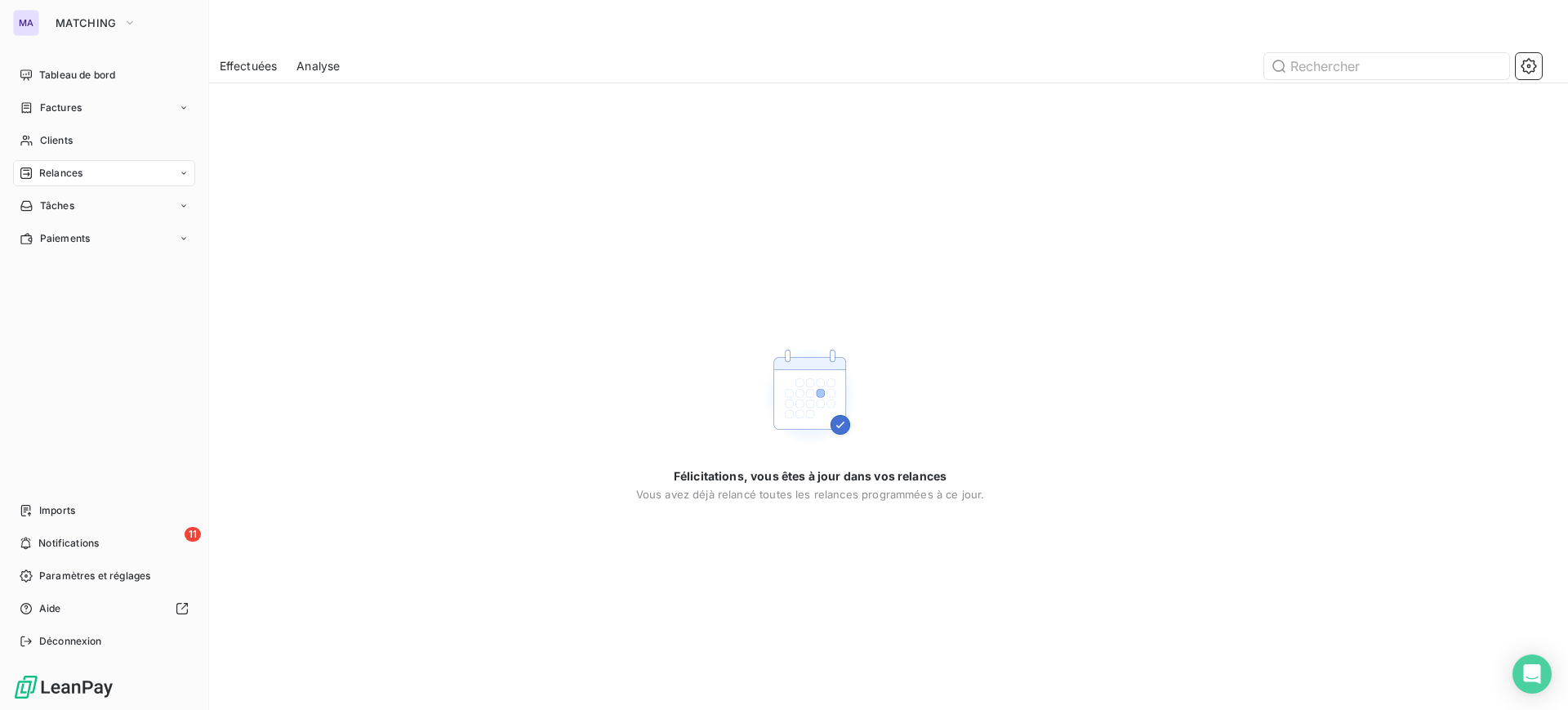
click at [43, 23] on div "MA MATCHING" at bounding box center [105, 22] width 182 height 26
click at [126, 23] on icon "button" at bounding box center [130, 22] width 13 height 16
click at [134, 14] on button "MATCHING" at bounding box center [96, 22] width 101 height 26
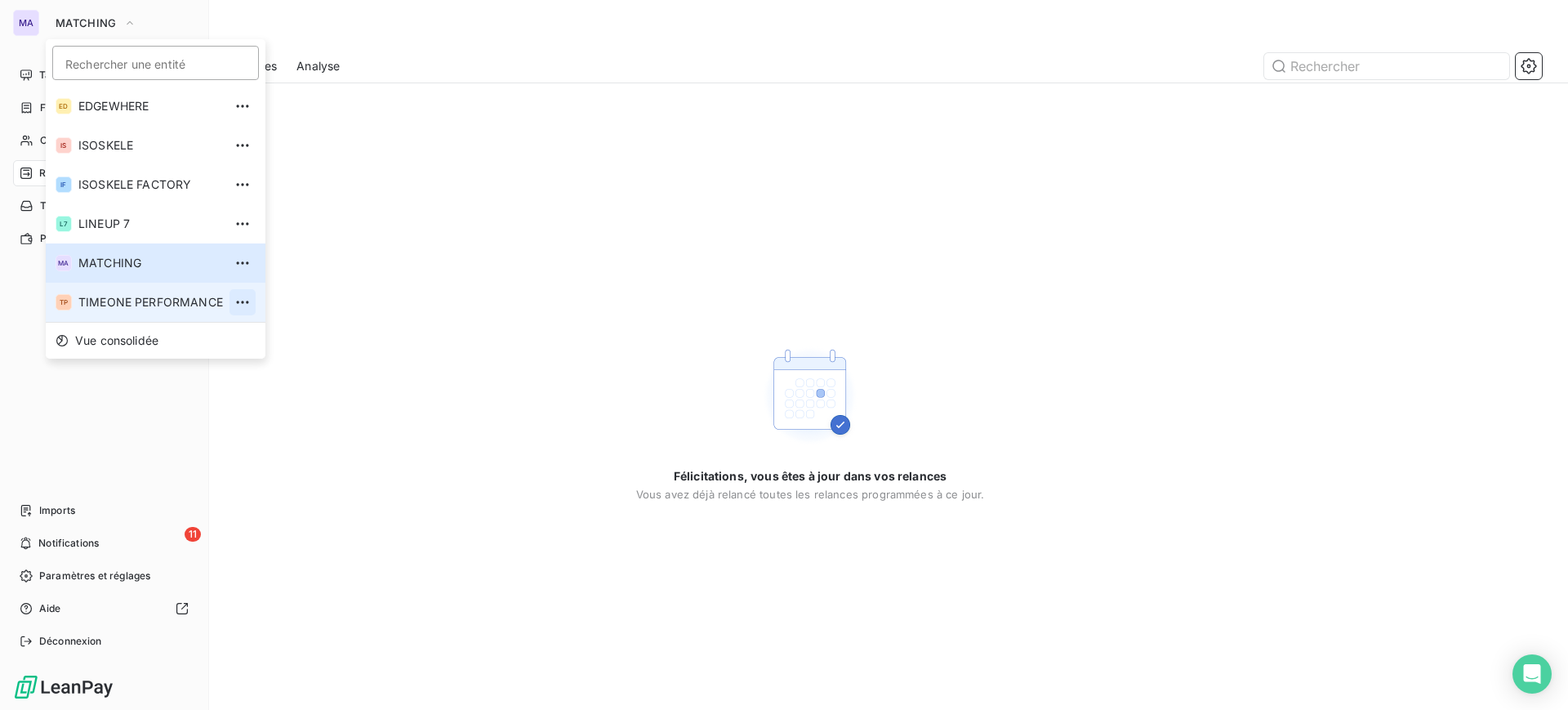
click at [230, 288] on li "TP TIMEONE PERFORMANCE" at bounding box center [156, 302] width 220 height 39
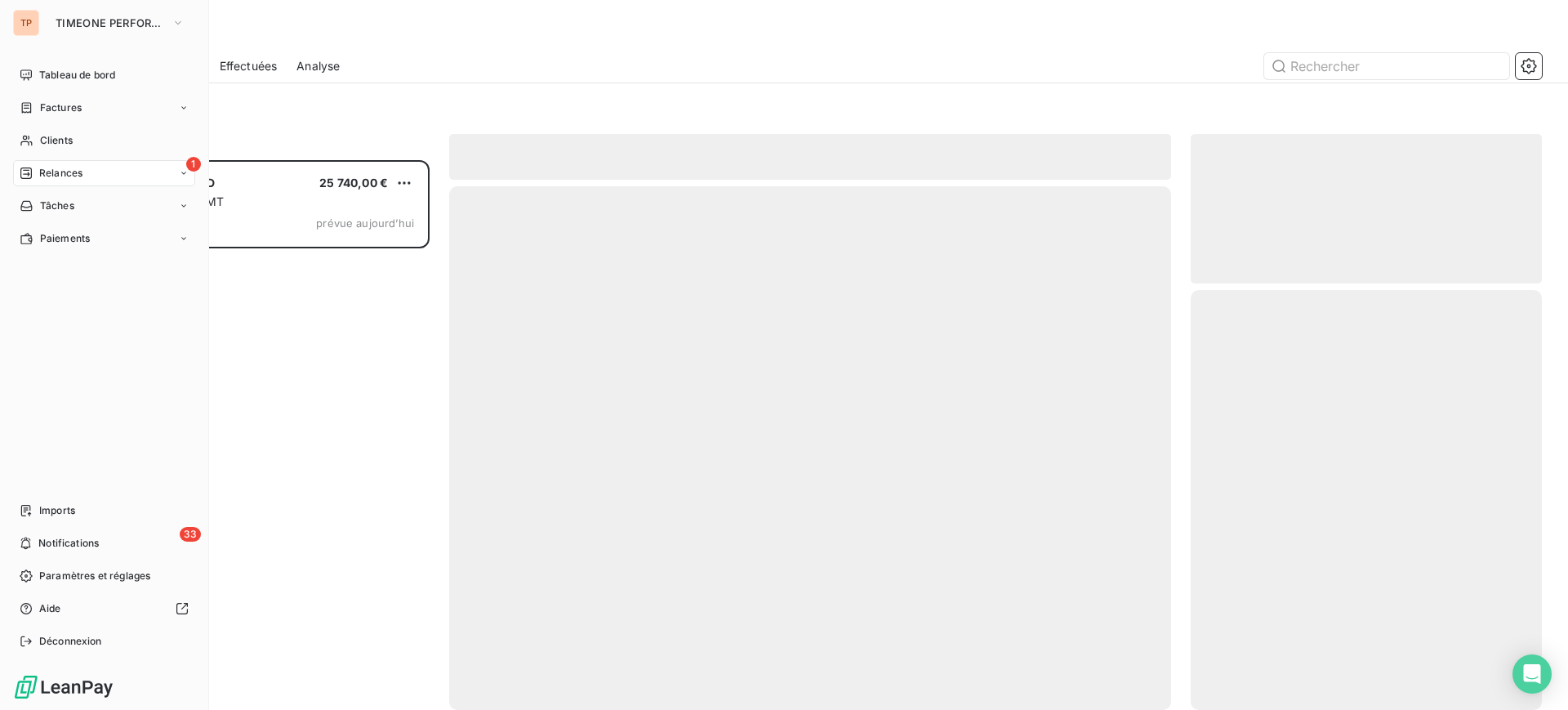
scroll to position [534, 336]
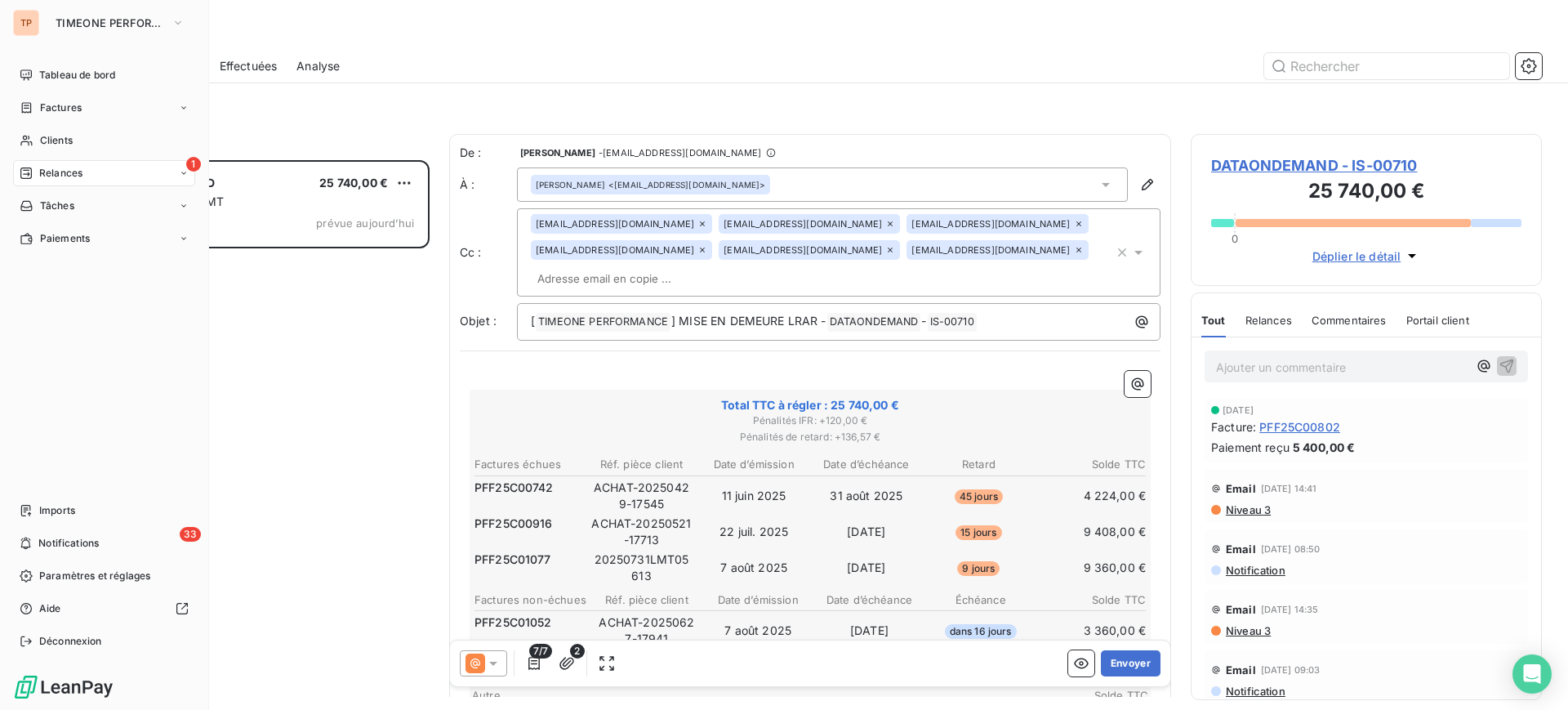
click at [386, 86] on div "Filtrer" at bounding box center [810, 109] width 1463 height 51
drag, startPoint x: 921, startPoint y: 299, endPoint x: 832, endPoint y: 295, distance: 89.1
click at [832, 313] on span "DATAONDEMAND ﻿" at bounding box center [875, 323] width 94 height 19
drag, startPoint x: 829, startPoint y: 295, endPoint x: 872, endPoint y: 295, distance: 43.0
click at [893, 312] on p "[ TIMEONE PERFORMANCE ﻿ ] MISE EN DEMEURE LRAR - DATAONDEMAND ﻿ - IS-00710 ﻿ ﻿" at bounding box center [843, 322] width 624 height 19
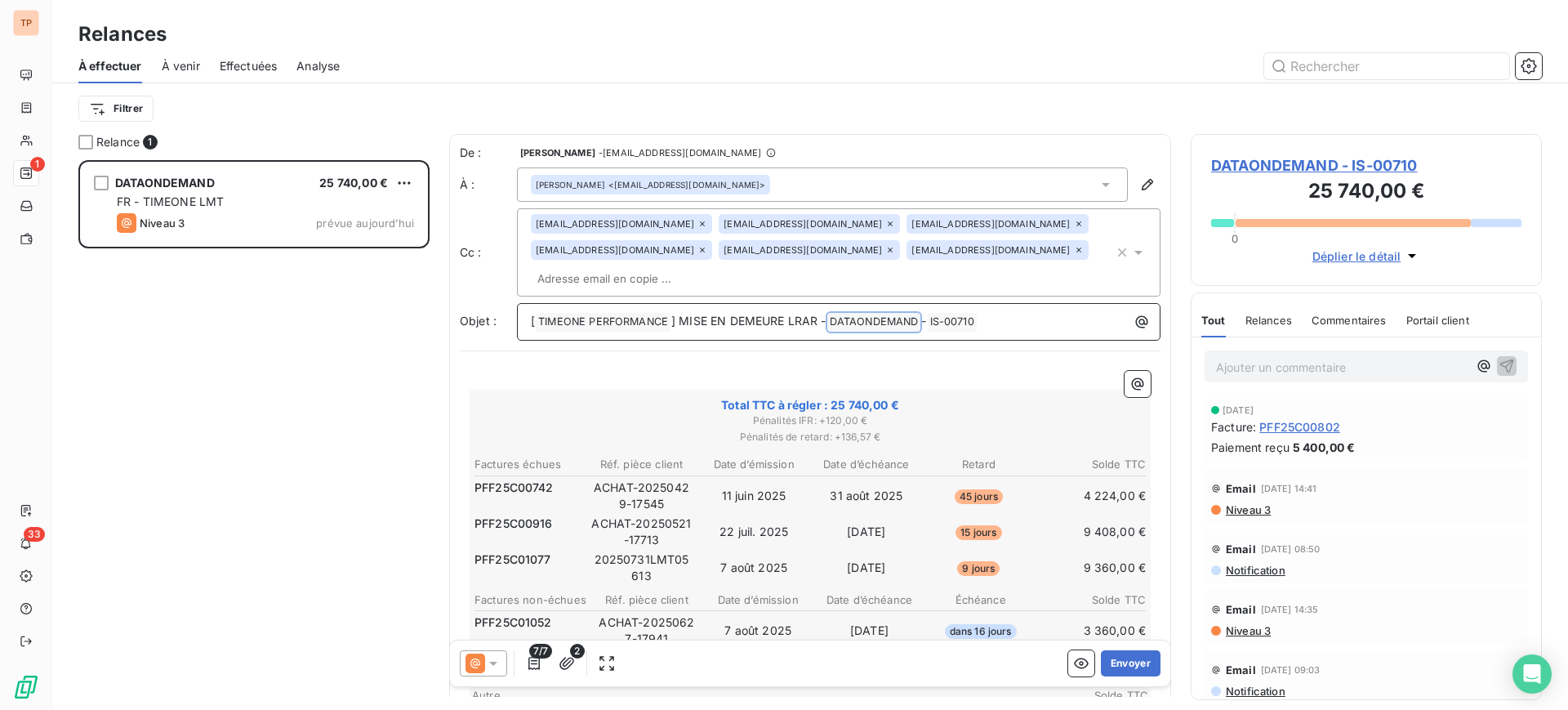
drag, startPoint x: 827, startPoint y: 294, endPoint x: 883, endPoint y: 298, distance: 56.1
click at [883, 312] on p "[ TIMEONE PERFORMANCE ﻿ ] MISE EN DEMEURE LRAR - DATAONDEMAND ﻿ - IS-00710 ﻿ ﻿" at bounding box center [843, 322] width 624 height 19
drag, startPoint x: 919, startPoint y: 291, endPoint x: 841, endPoint y: 282, distance: 78.5
click at [841, 309] on div "[ TIMEONE PERFORMANCE ﻿ ] MISE EN DEMEURE LRAR - DATAONDEMAND ﻿ - IS-00710 ﻿ ﻿" at bounding box center [838, 321] width 632 height 23
click at [916, 313] on span "DATAONDEMAND ﻿" at bounding box center [875, 323] width 94 height 19
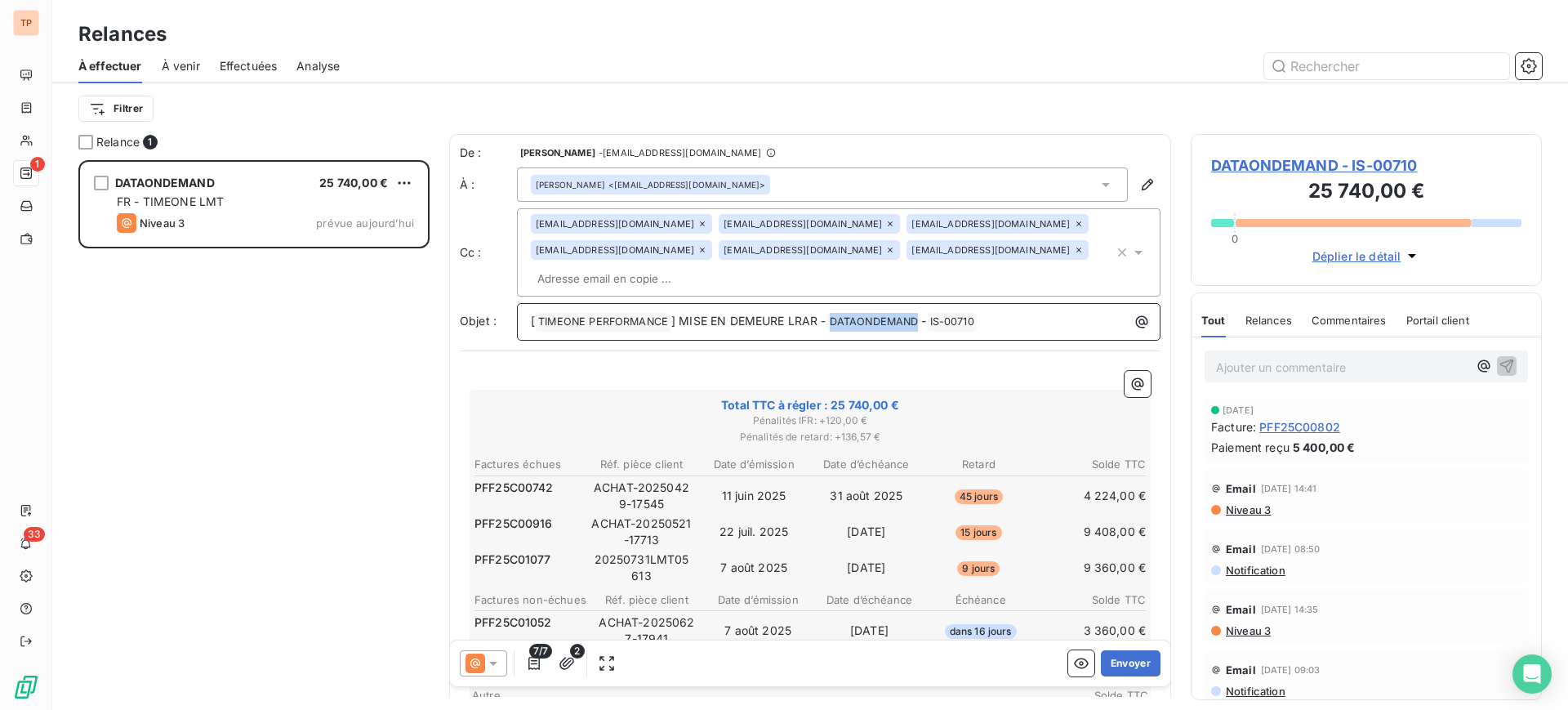
drag, startPoint x: 922, startPoint y: 294, endPoint x: 833, endPoint y: 287, distance: 89.3
click at [833, 313] on span "DATAONDEMAND ﻿" at bounding box center [875, 323] width 94 height 19
copy span "DATAONDEMAND"
drag, startPoint x: 922, startPoint y: 290, endPoint x: 834, endPoint y: 290, distance: 88.0
click at [834, 313] on span "DATAONDEMAND ﻿" at bounding box center [875, 323] width 94 height 19
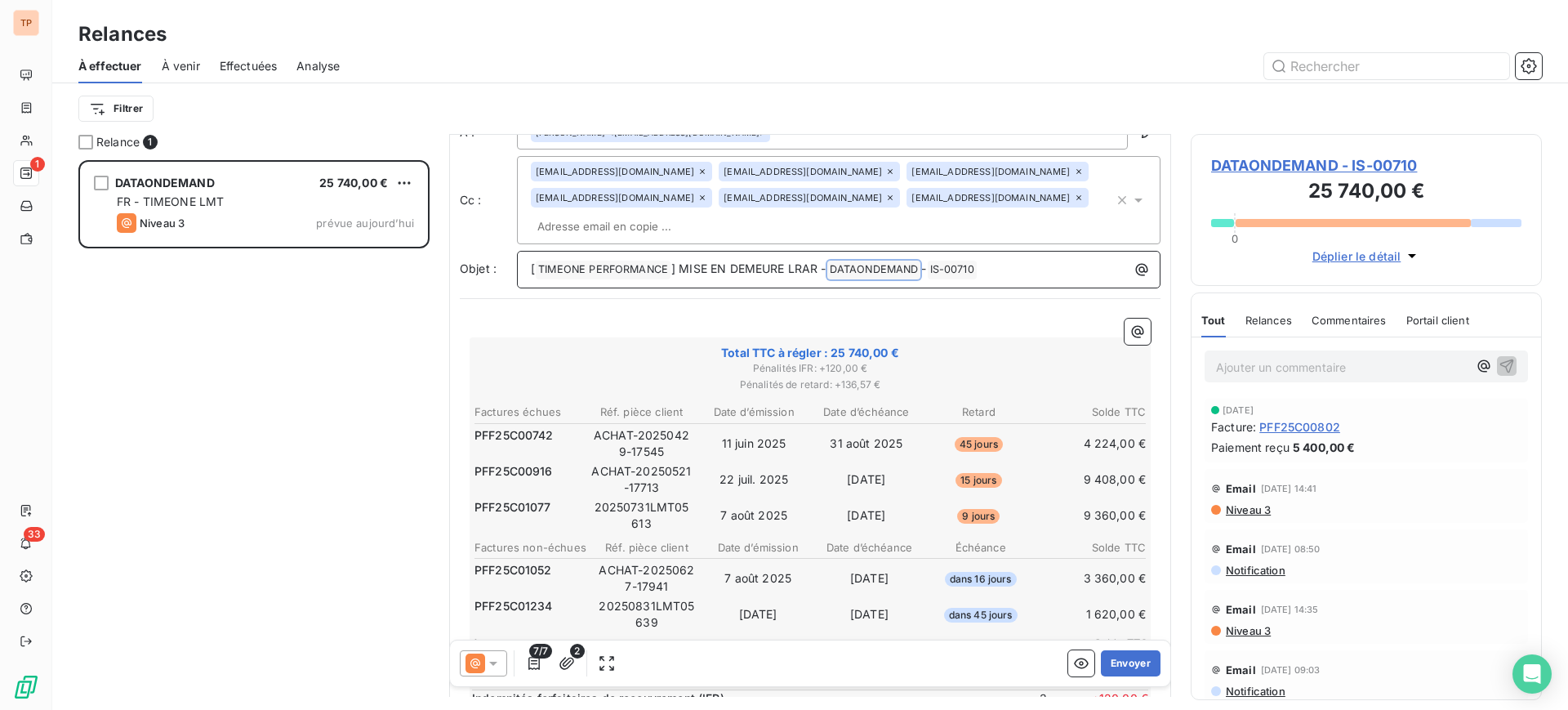
scroll to position [103, 0]
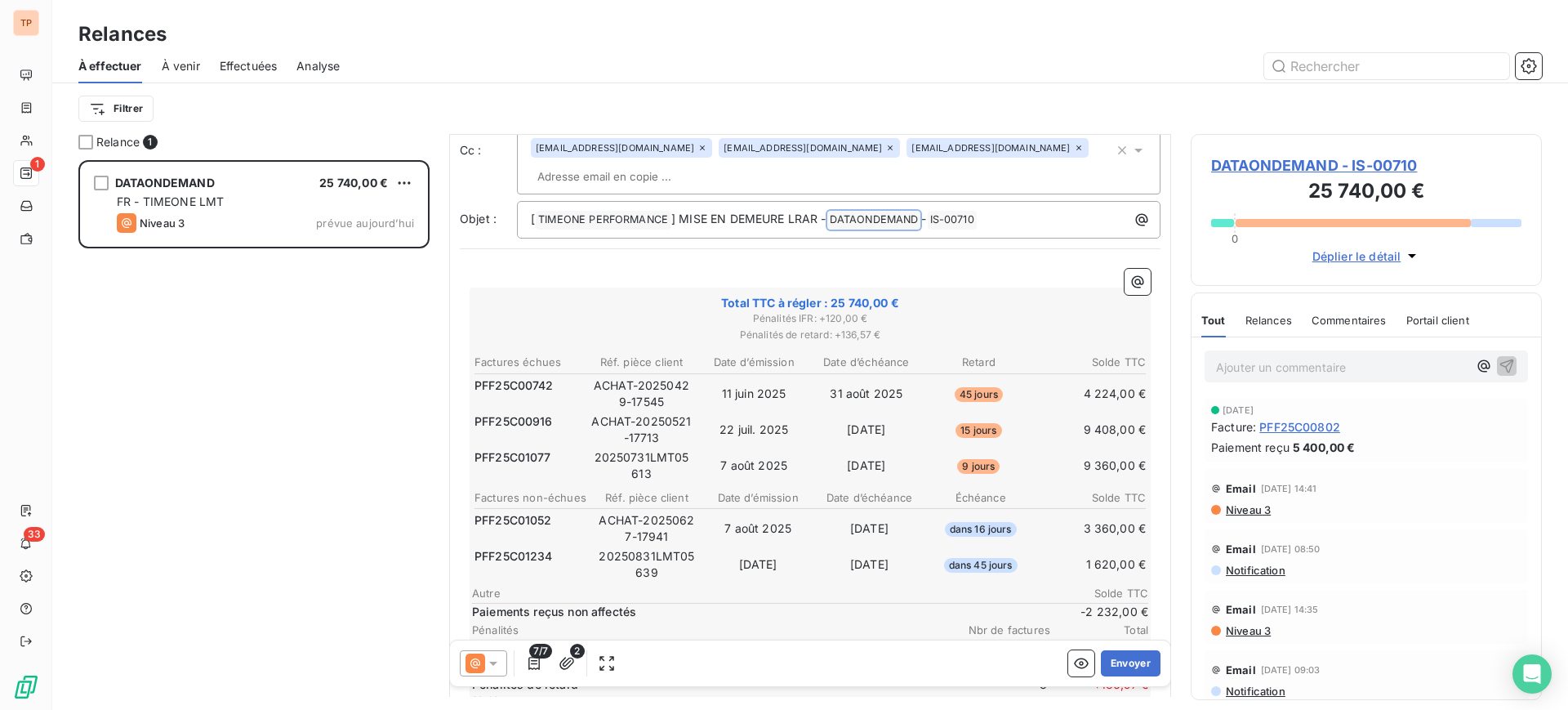
click at [924, 377] on td "45 jours" at bounding box center [979, 394] width 111 height 35
click at [859, 380] on td "31 août 2025" at bounding box center [867, 394] width 111 height 35
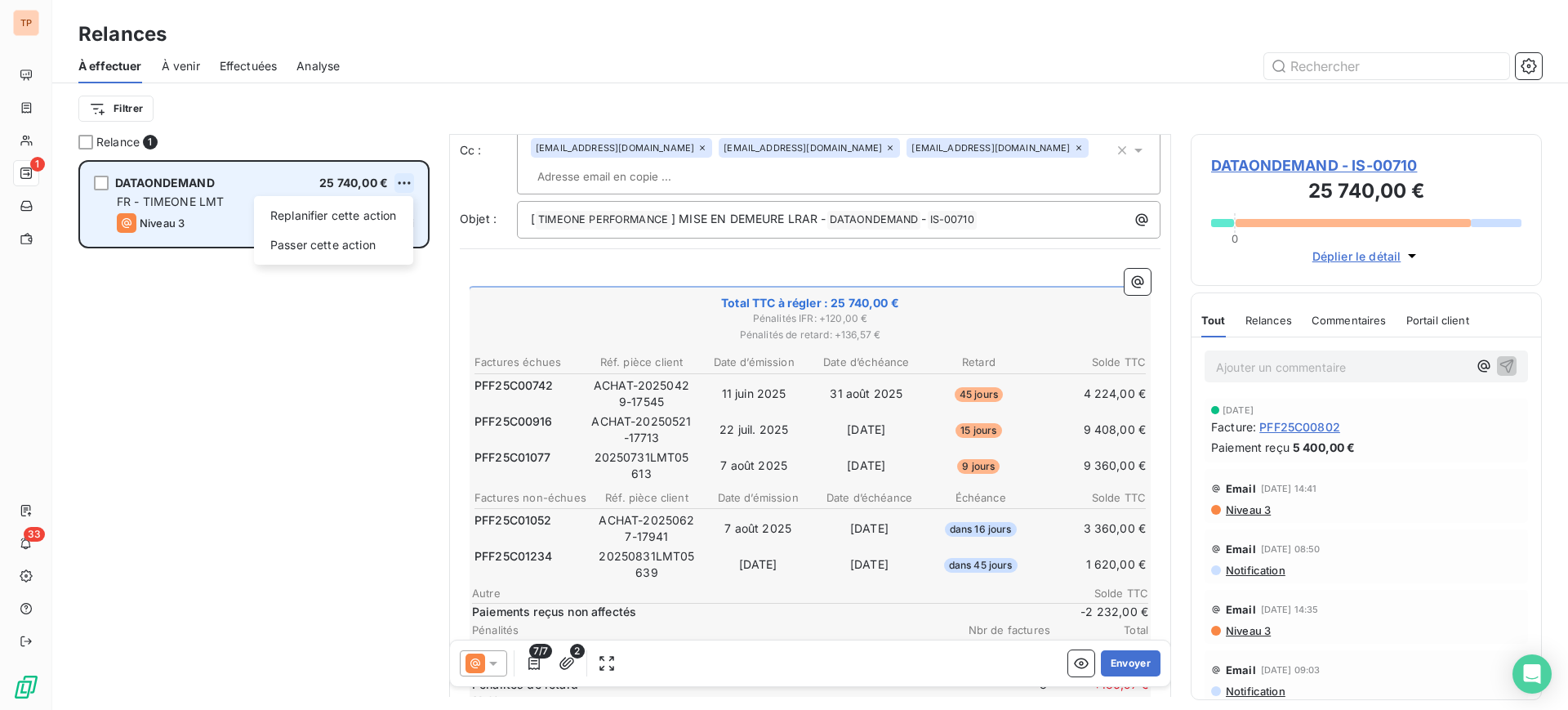
click at [398, 175] on html "TP 1 33 Relances À effectuer À venir Effectuées Analyse Filtrer Relance 1 DATAO…" at bounding box center [784, 355] width 1568 height 710
click at [379, 206] on div "Replanifier cette action" at bounding box center [333, 215] width 146 height 26
select select "9"
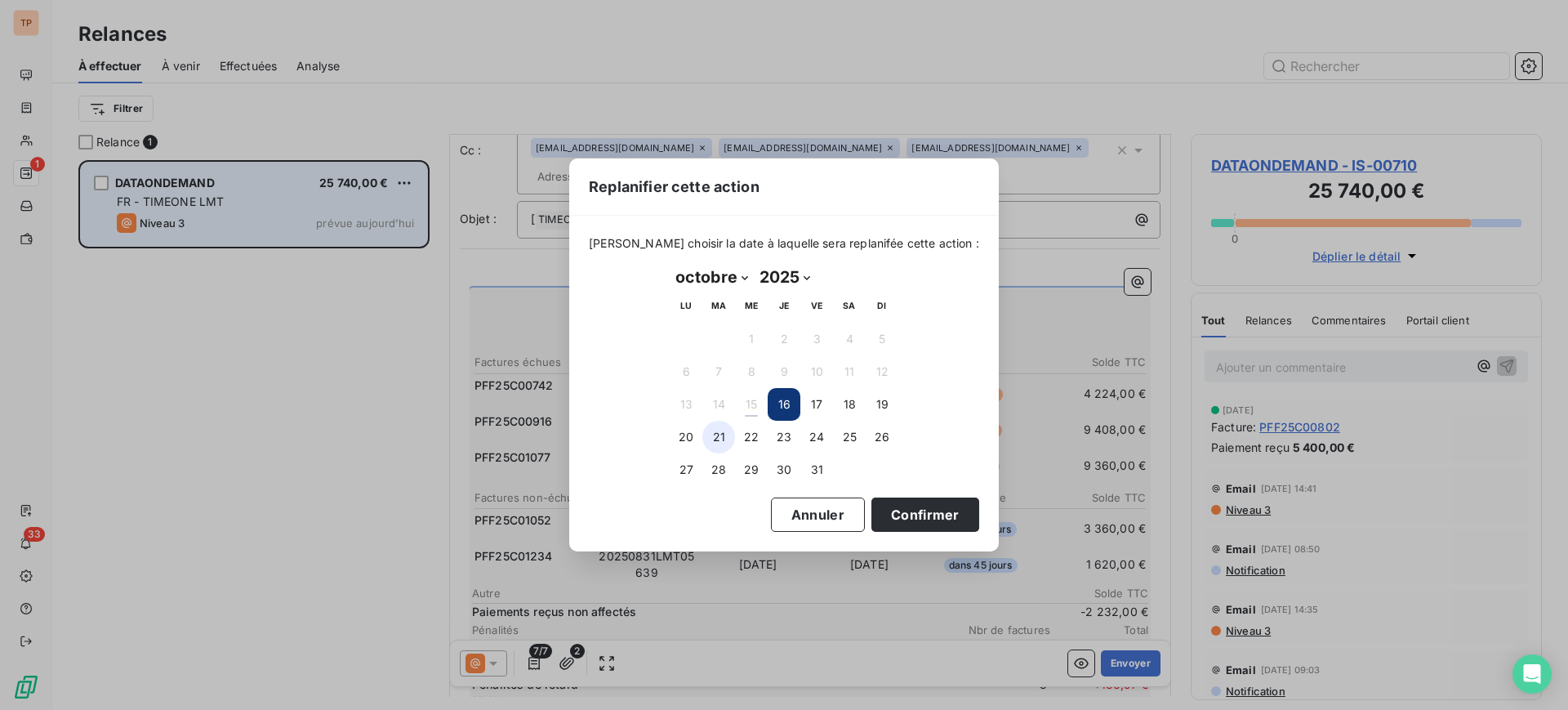
click at [719, 439] on button "21" at bounding box center [719, 437] width 33 height 33
click at [1236, 367] on div "Replanifier cette action [PERSON_NAME] choisir la date à laquelle sera replanif…" at bounding box center [784, 355] width 1568 height 710
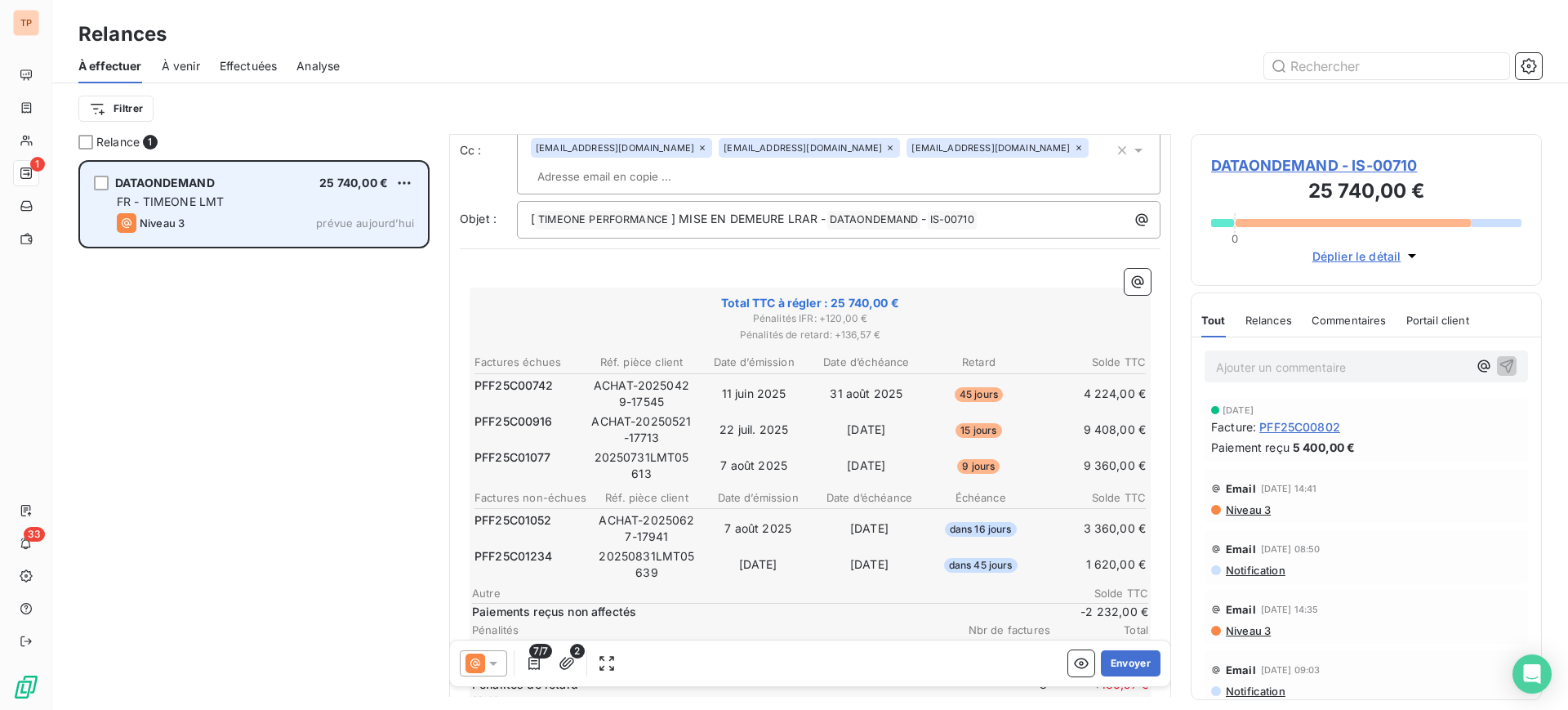
click at [1299, 370] on p "Ajouter un commentaire ﻿" at bounding box center [1342, 367] width 252 height 20
click at [977, 651] on div "7/7 2 Envoyer" at bounding box center [810, 664] width 720 height 46
click at [1403, 366] on p "replanification de la relance le" at bounding box center [1342, 367] width 252 height 19
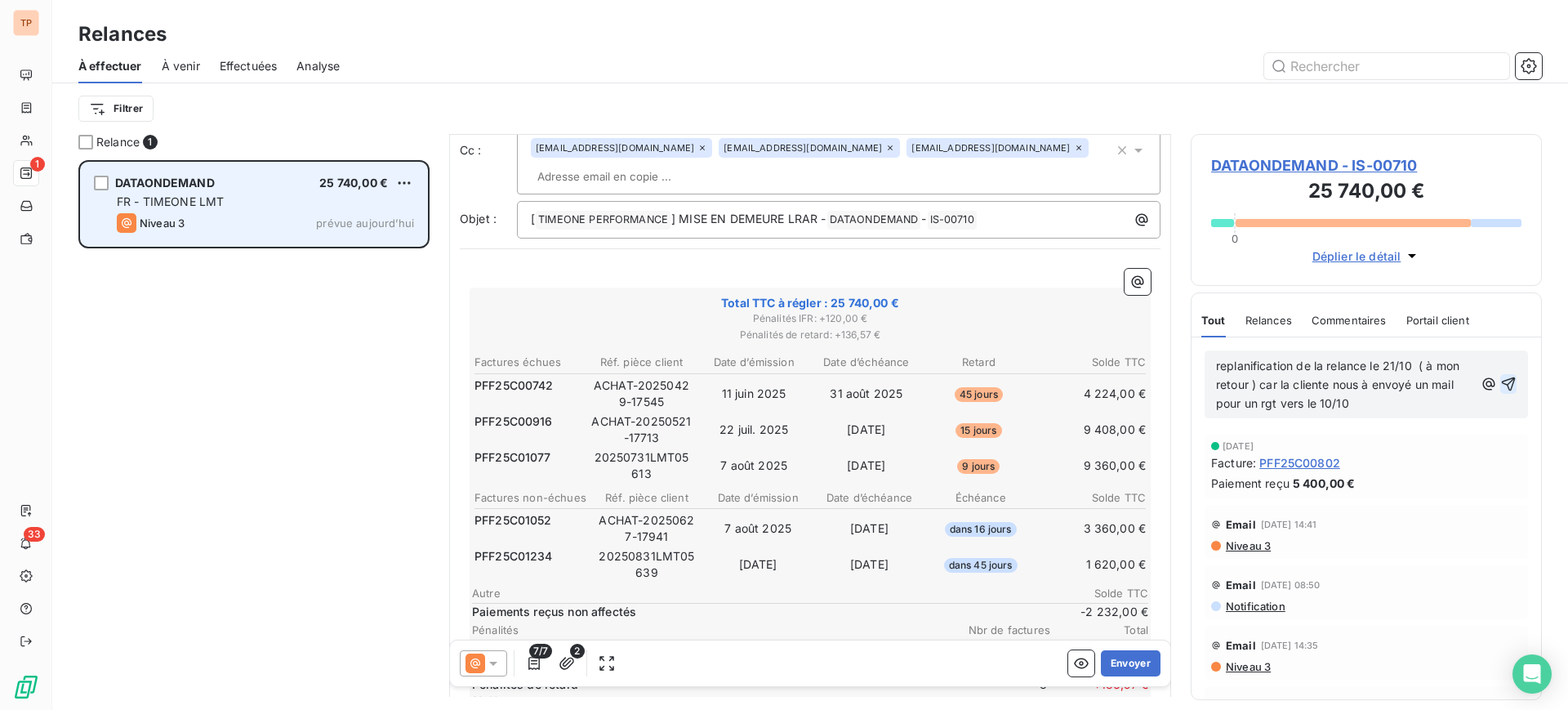
click at [1502, 389] on icon "button" at bounding box center [1508, 384] width 13 height 13
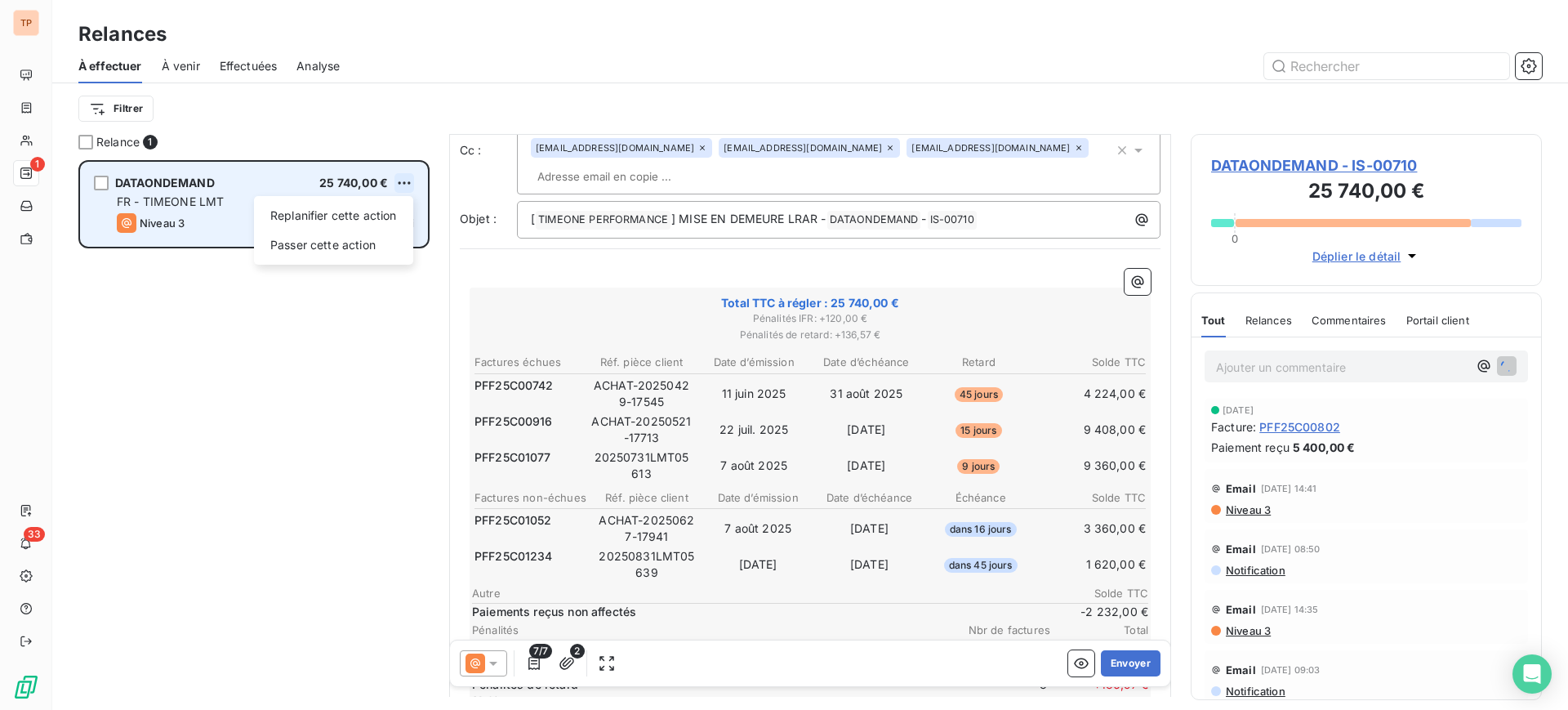
click at [397, 176] on html "TP 1 33 Relances À effectuer À venir Effectuées Analyse Filtrer Relance 1 DATAO…" at bounding box center [784, 355] width 1568 height 710
click at [369, 220] on div "Replanifier cette action" at bounding box center [333, 215] width 146 height 26
select select "9"
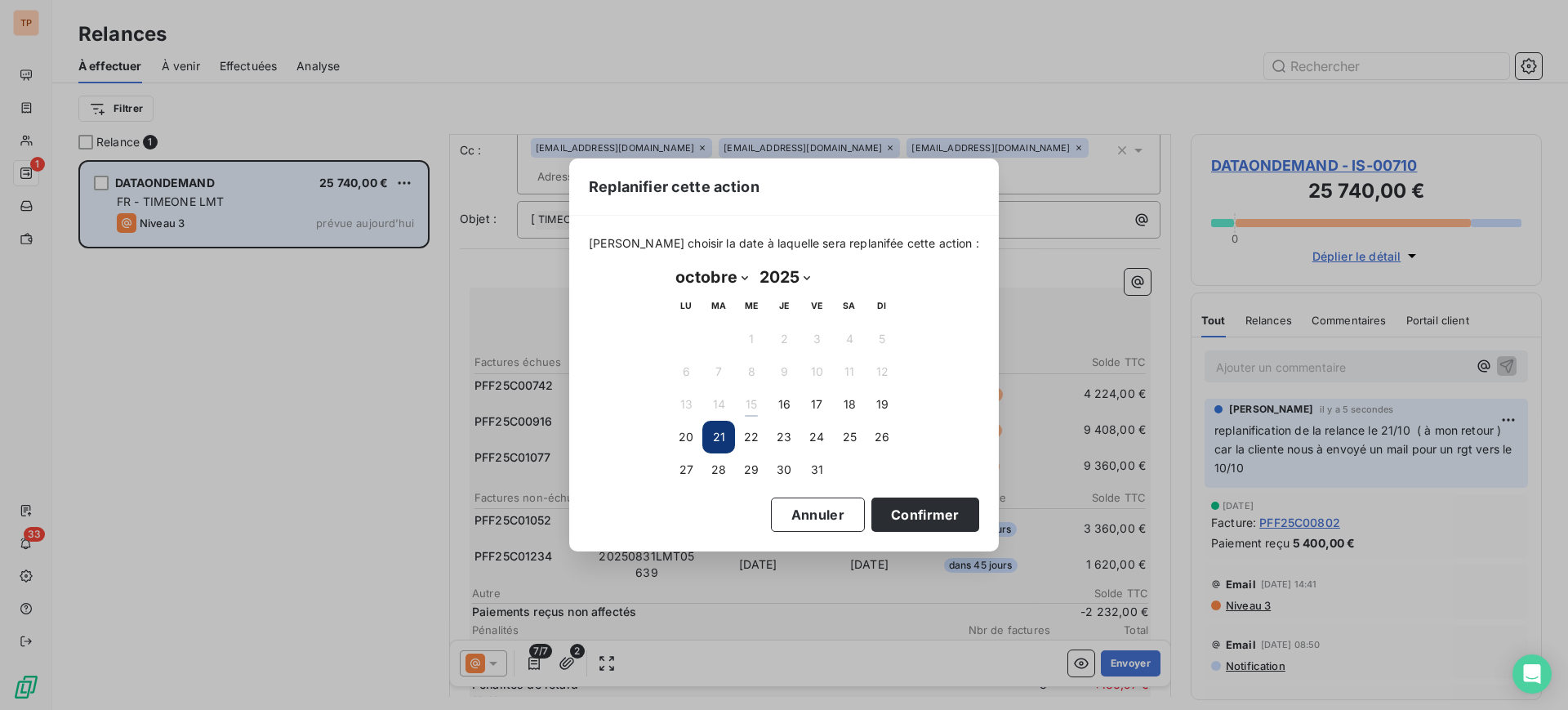
click at [1349, 422] on div "Replanifier cette action [PERSON_NAME] choisir la date à laquelle sera replanif…" at bounding box center [784, 355] width 1568 height 710
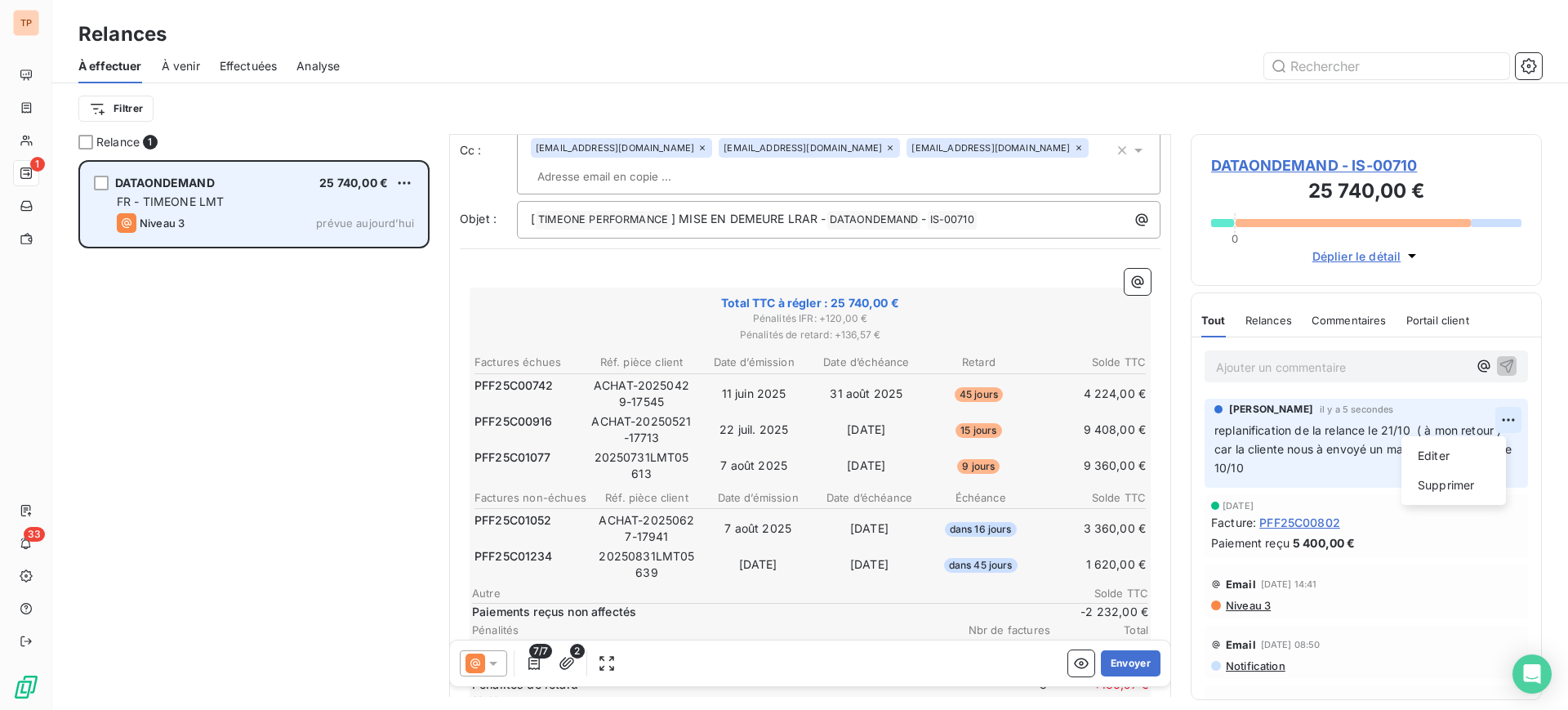
click at [1488, 419] on html "TP 1 33 Relances À effectuer À venir Effectuées Analyse Filtrer Relance 1 DATAO…" at bounding box center [784, 355] width 1568 height 710
click at [1330, 439] on html "TP 1 33 Relances À effectuer À venir Effectuées Analyse Filtrer Relance 1 DATAO…" at bounding box center [784, 355] width 1568 height 710
click at [1330, 439] on p "replanification de la relance le 21/10 ( à mon retour ) car la cliente nous à e…" at bounding box center [1366, 450] width 303 height 57
click at [1377, 439] on p "replanification de la relance le 21/10 ( à mon retour ) car la cliente nous à e…" at bounding box center [1366, 450] width 303 height 57
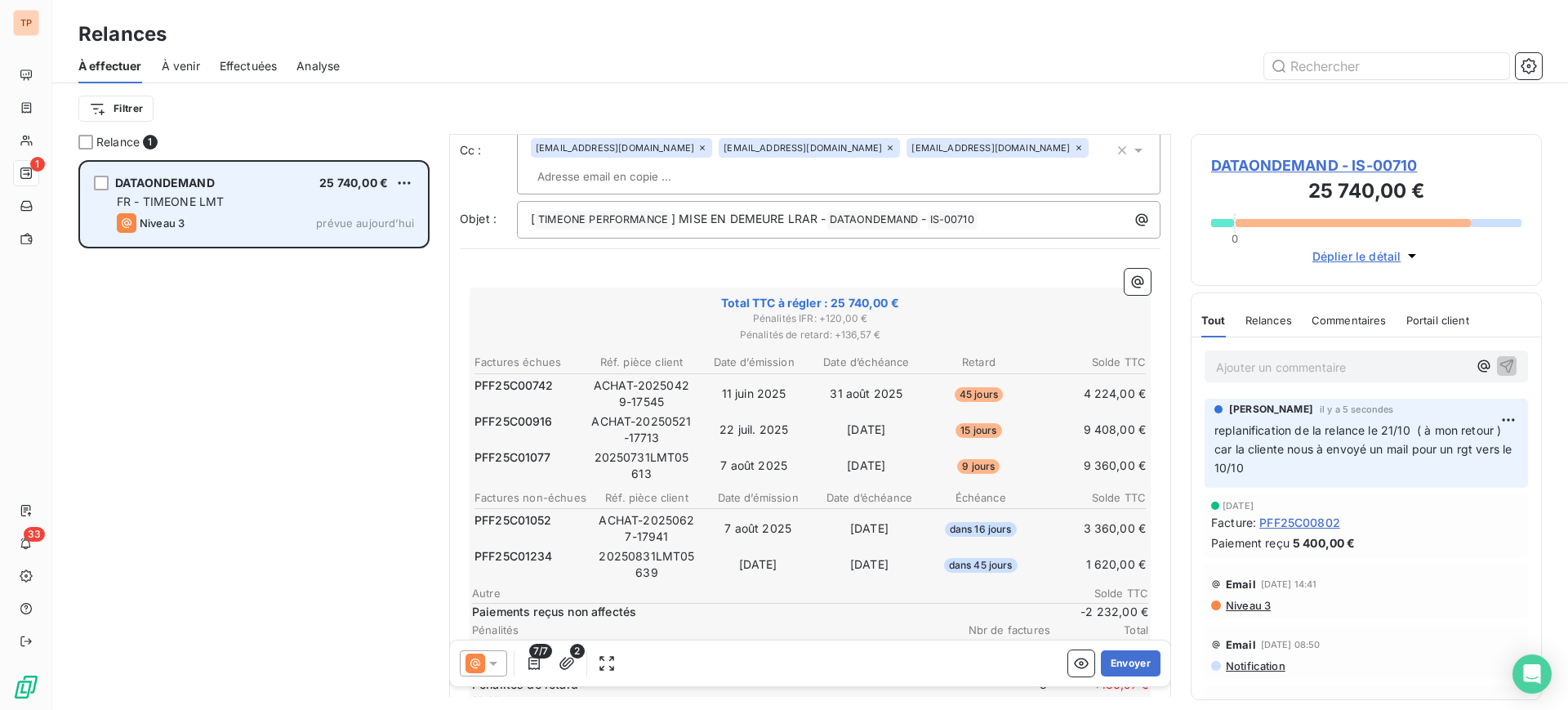
click at [1411, 432] on span "replanification de la relance le 21/10 ( à mon retour ) car la cliente nous à e…" at bounding box center [1365, 450] width 302 height 52
click at [1413, 432] on span "replanification de la relance le 21/10 ( à mon retour ) car la cliente nous à e…" at bounding box center [1365, 450] width 302 height 52
drag, startPoint x: 1244, startPoint y: 429, endPoint x: 1369, endPoint y: 467, distance: 130.6
click at [1369, 467] on p "replanification de la relance le 21/10 ( à mon retour ) car la cliente nous à e…" at bounding box center [1366, 450] width 303 height 57
copy span "replanification de la relance le 21/10 ( à mon retour ) car la cliente nous à e…"
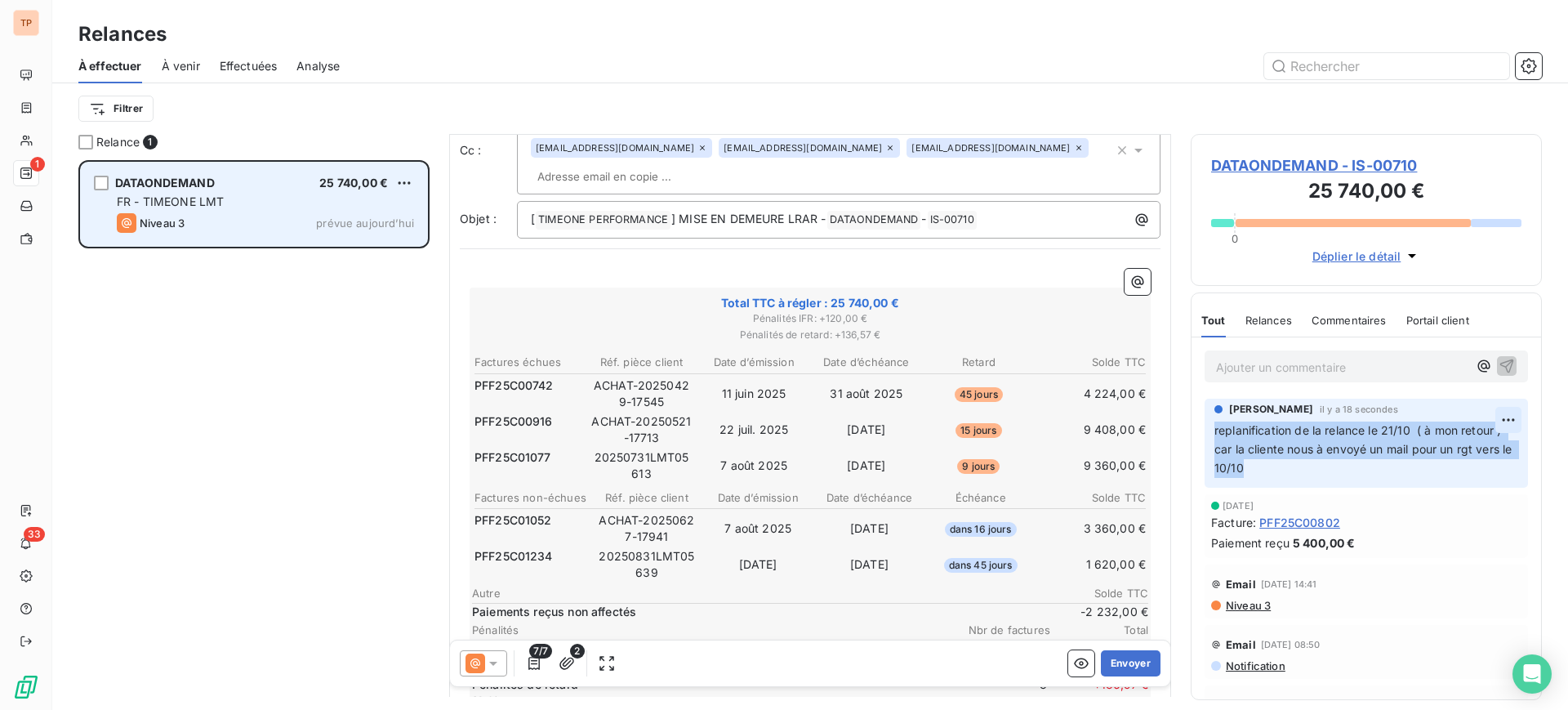
click at [1490, 414] on html "TP 1 33 Relances À effectuer À venir Effectuées Analyse Filtrer Relance 1 DATAO…" at bounding box center [784, 355] width 1568 height 710
drag, startPoint x: 1468, startPoint y: 480, endPoint x: 1366, endPoint y: 414, distance: 121.5
click at [1467, 480] on div "Supprimer" at bounding box center [1454, 485] width 91 height 26
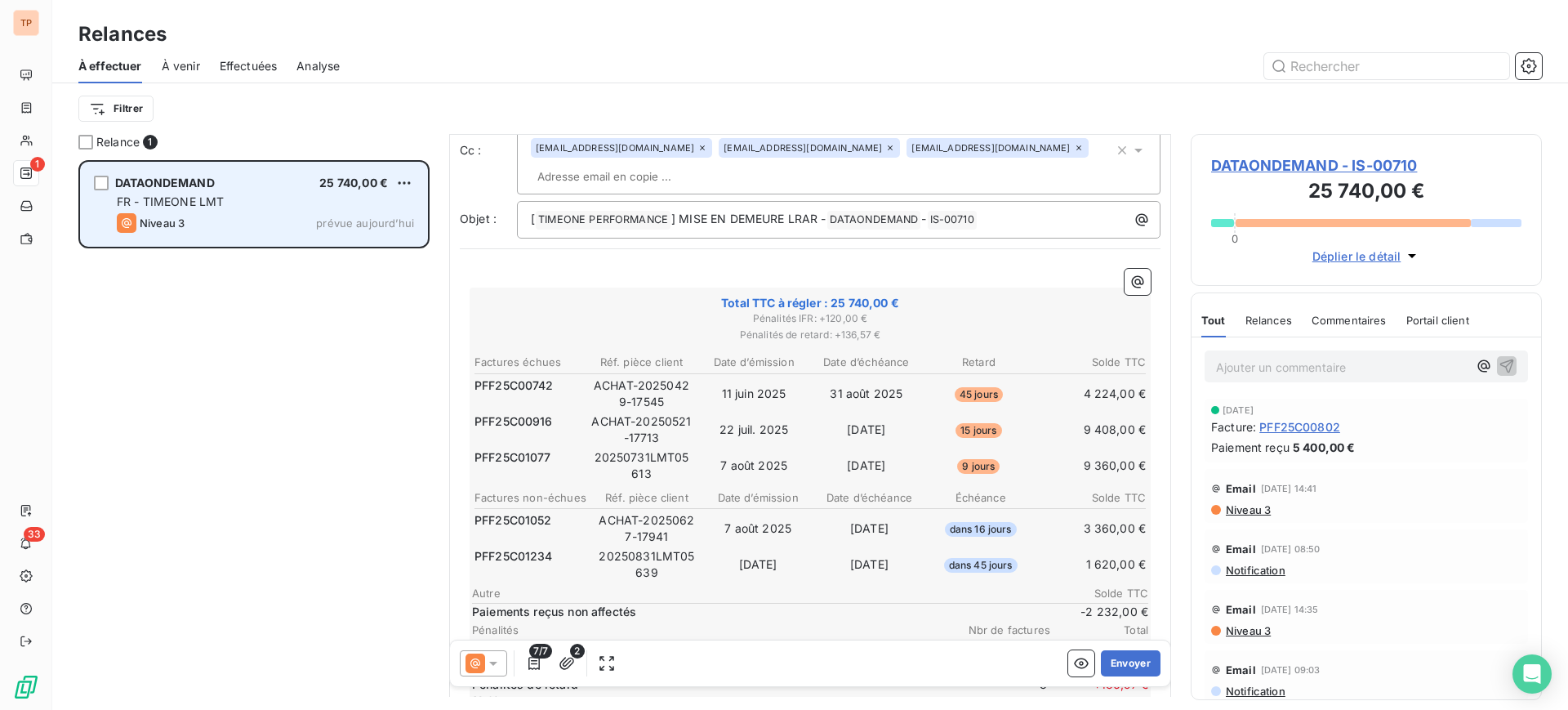
click at [1296, 367] on p "Ajouter un commentaire ﻿" at bounding box center [1342, 367] width 252 height 20
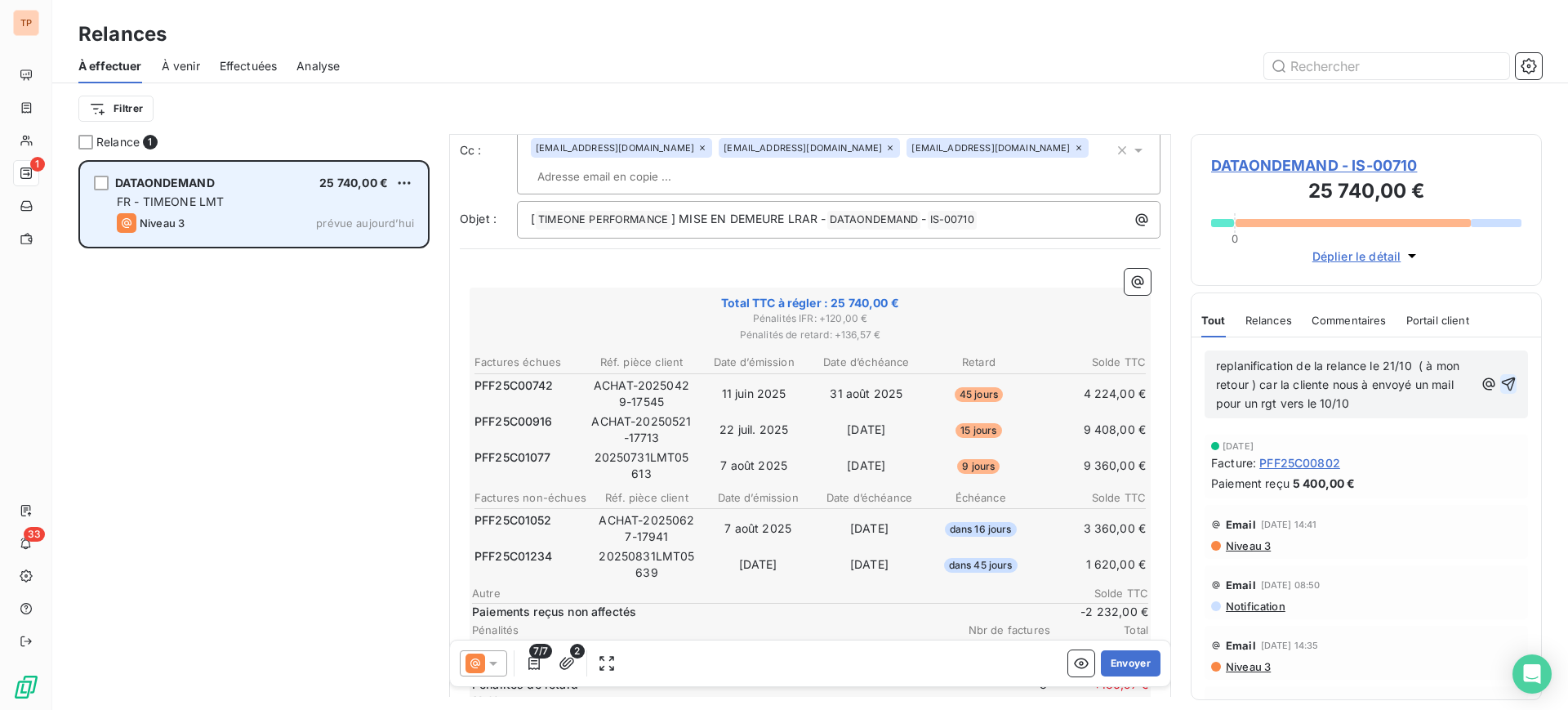
click at [1501, 378] on icon "button" at bounding box center [1508, 383] width 16 height 16
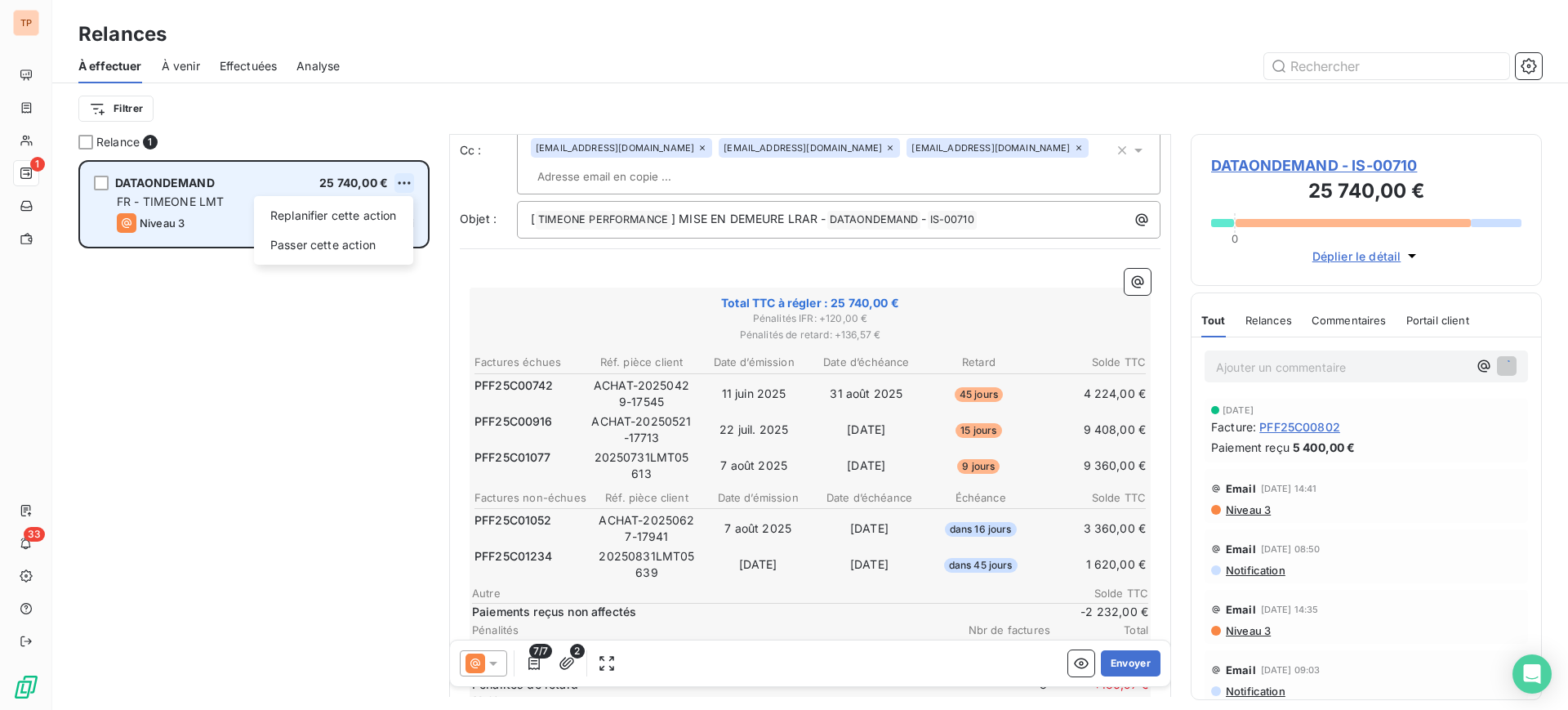
click at [397, 176] on html "TP 1 33 Relances À effectuer À venir Effectuées Analyse Filtrer Relance 1 DATAO…" at bounding box center [784, 355] width 1568 height 710
click at [364, 220] on div "Replanifier cette action" at bounding box center [333, 215] width 146 height 26
select select "9"
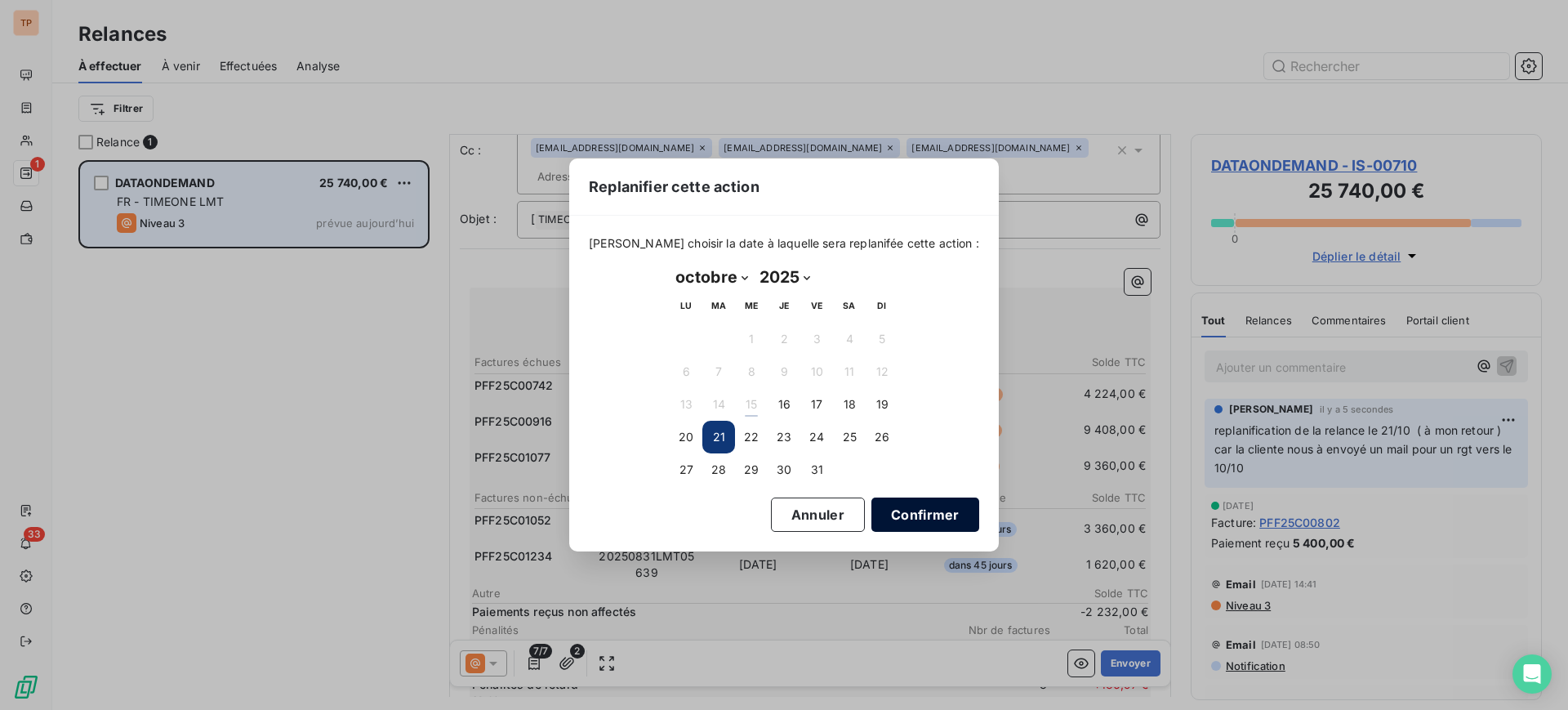
click at [884, 513] on button "Confirmer" at bounding box center [926, 515] width 108 height 35
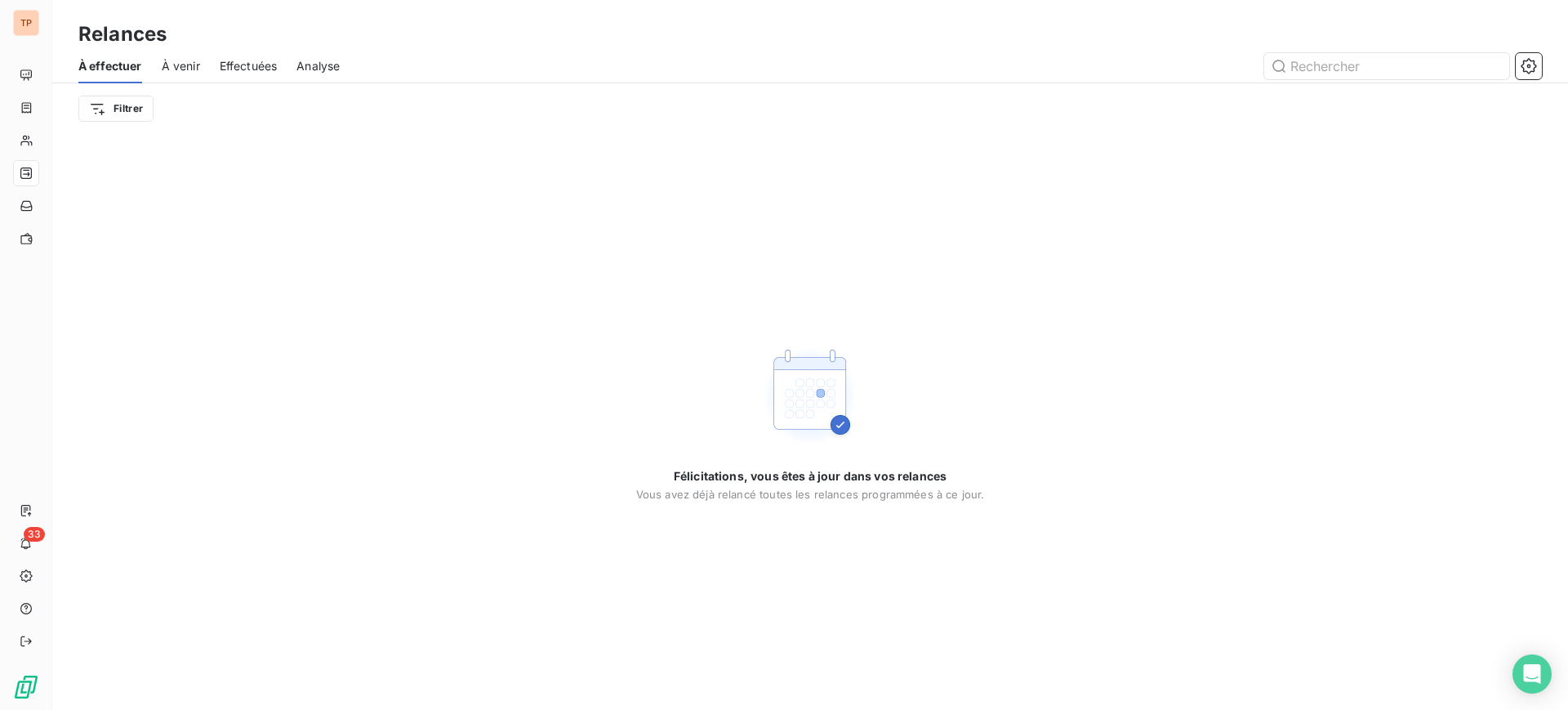
click at [194, 61] on span "À venir" at bounding box center [181, 65] width 38 height 16
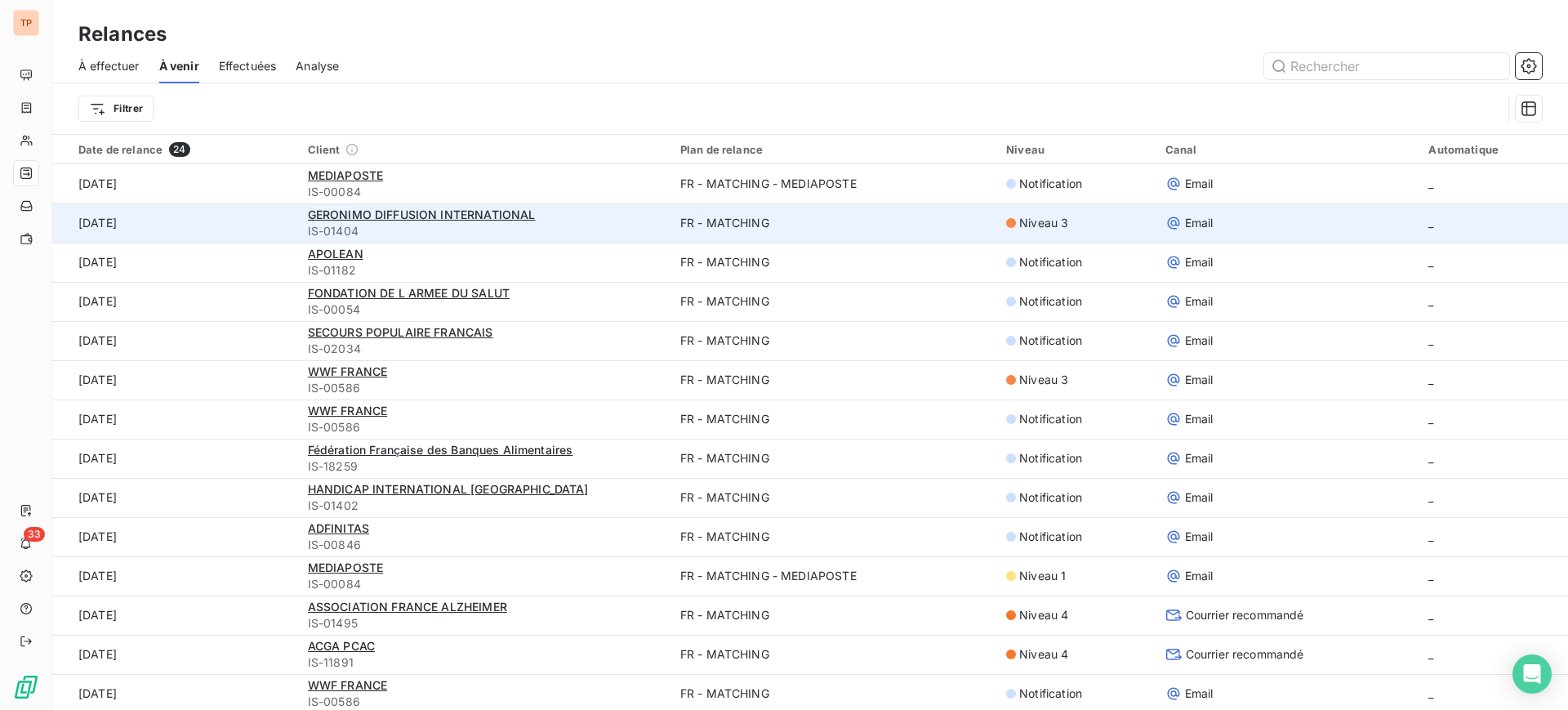
click at [905, 232] on td "FR - MATCHING" at bounding box center [832, 223] width 326 height 39
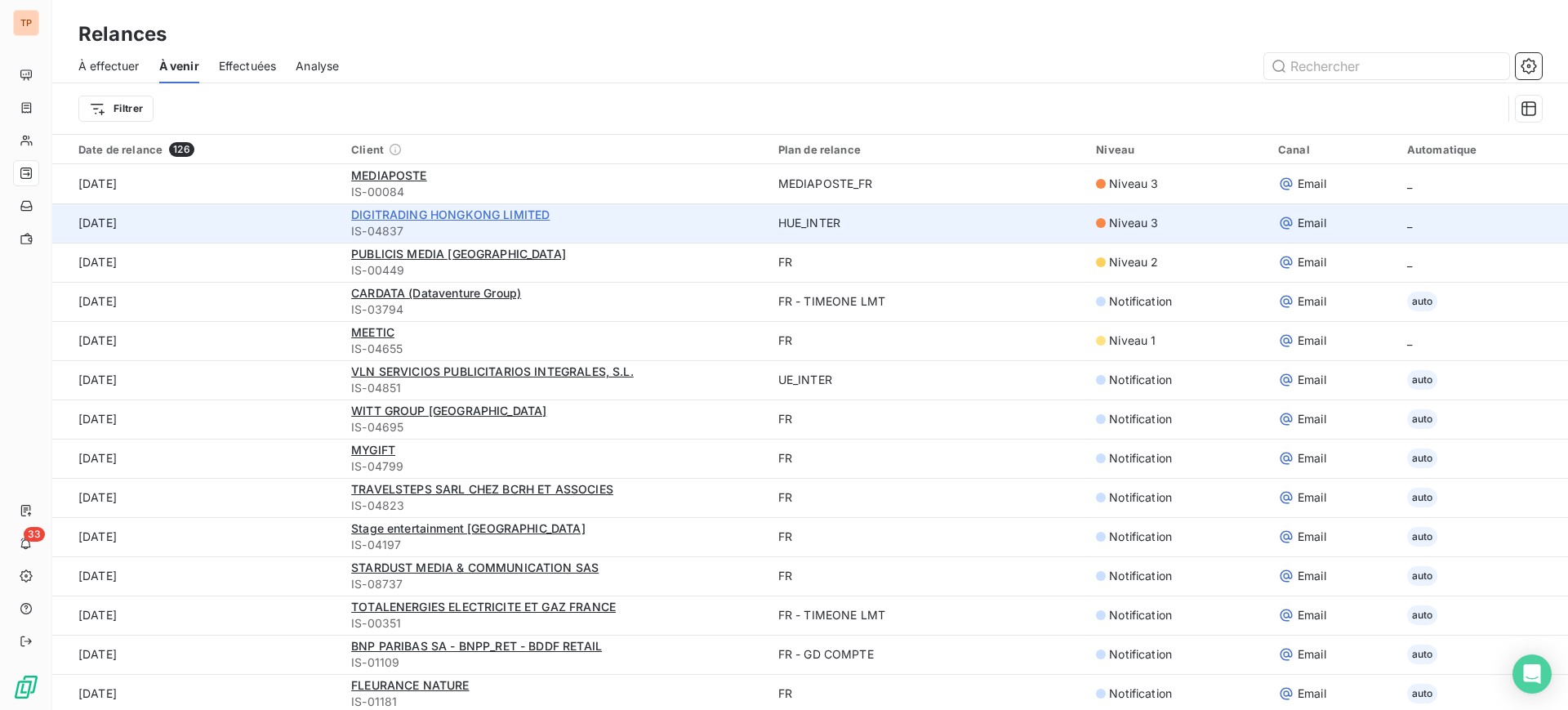
click at [517, 213] on span "DIGITRADING HONGKONG LIMITED" at bounding box center [450, 214] width 199 height 13
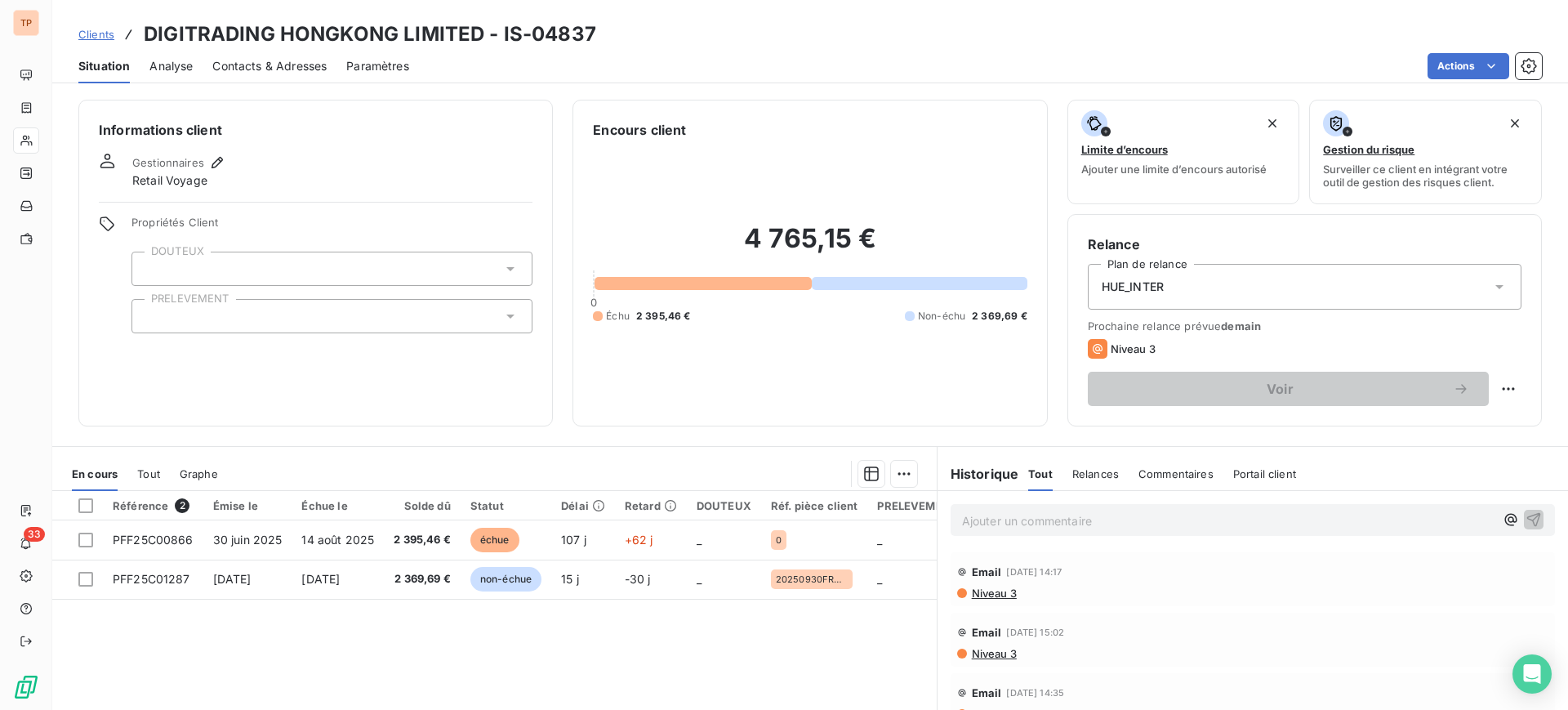
click at [170, 55] on div "Analyse" at bounding box center [171, 66] width 43 height 35
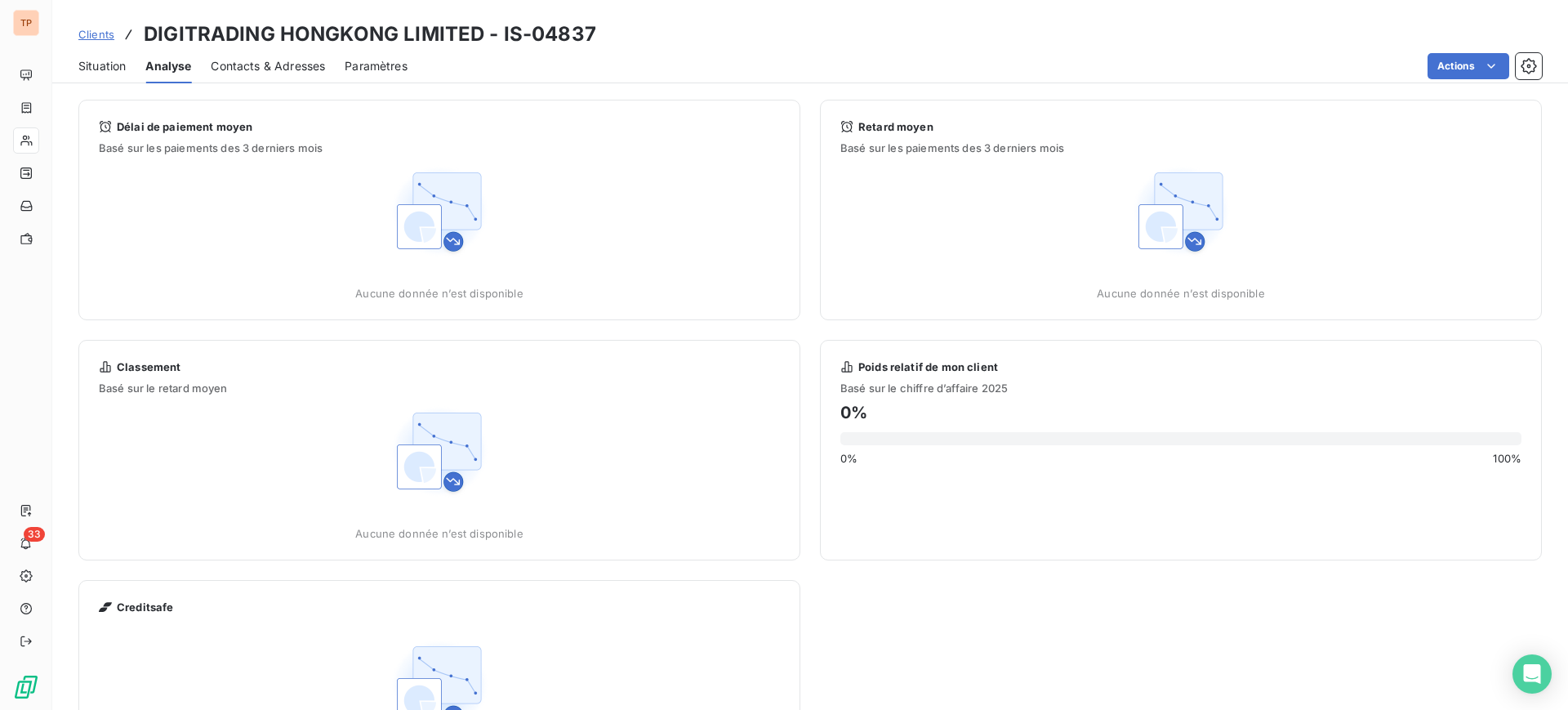
click at [239, 67] on span "Contacts & Adresses" at bounding box center [267, 65] width 114 height 16
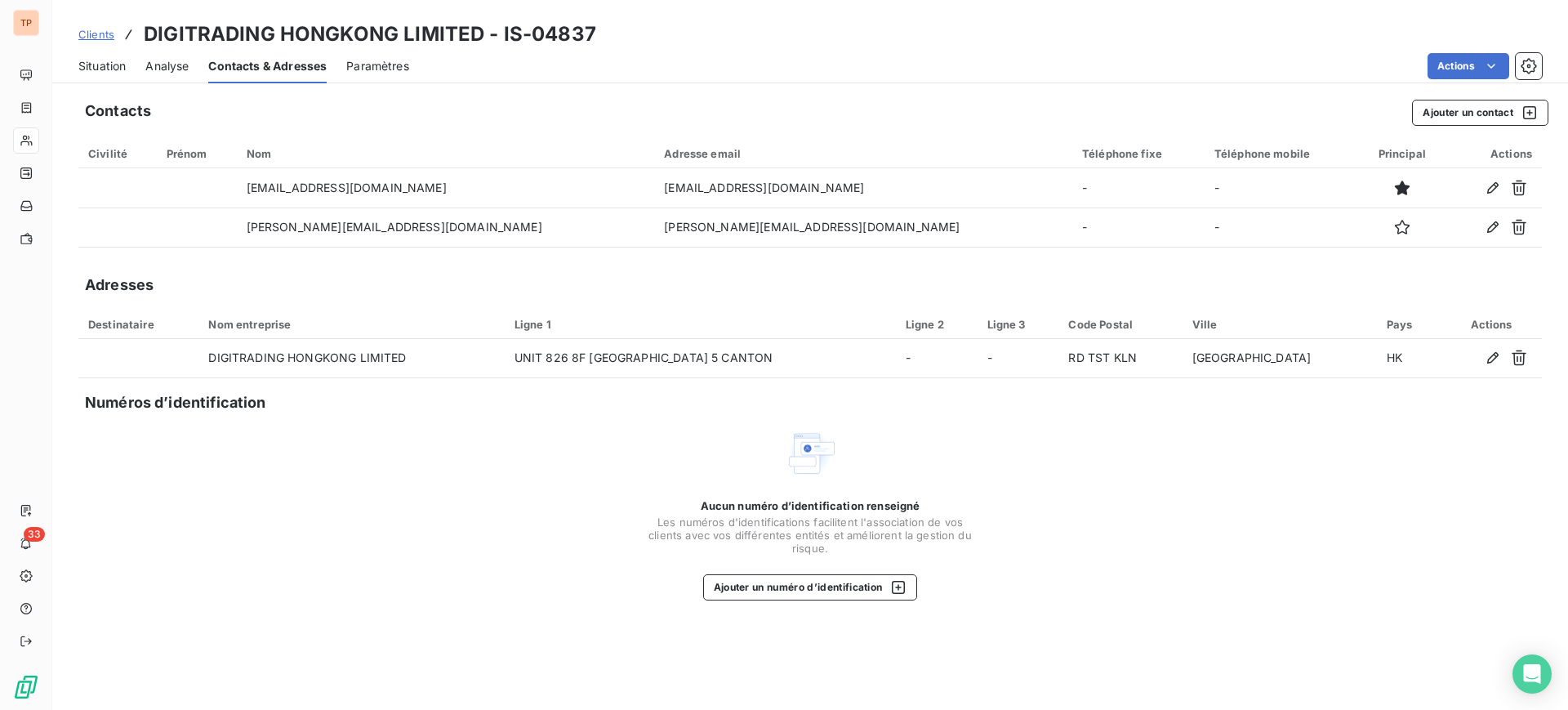
click at [368, 63] on span "Paramètres" at bounding box center [377, 65] width 62 height 16
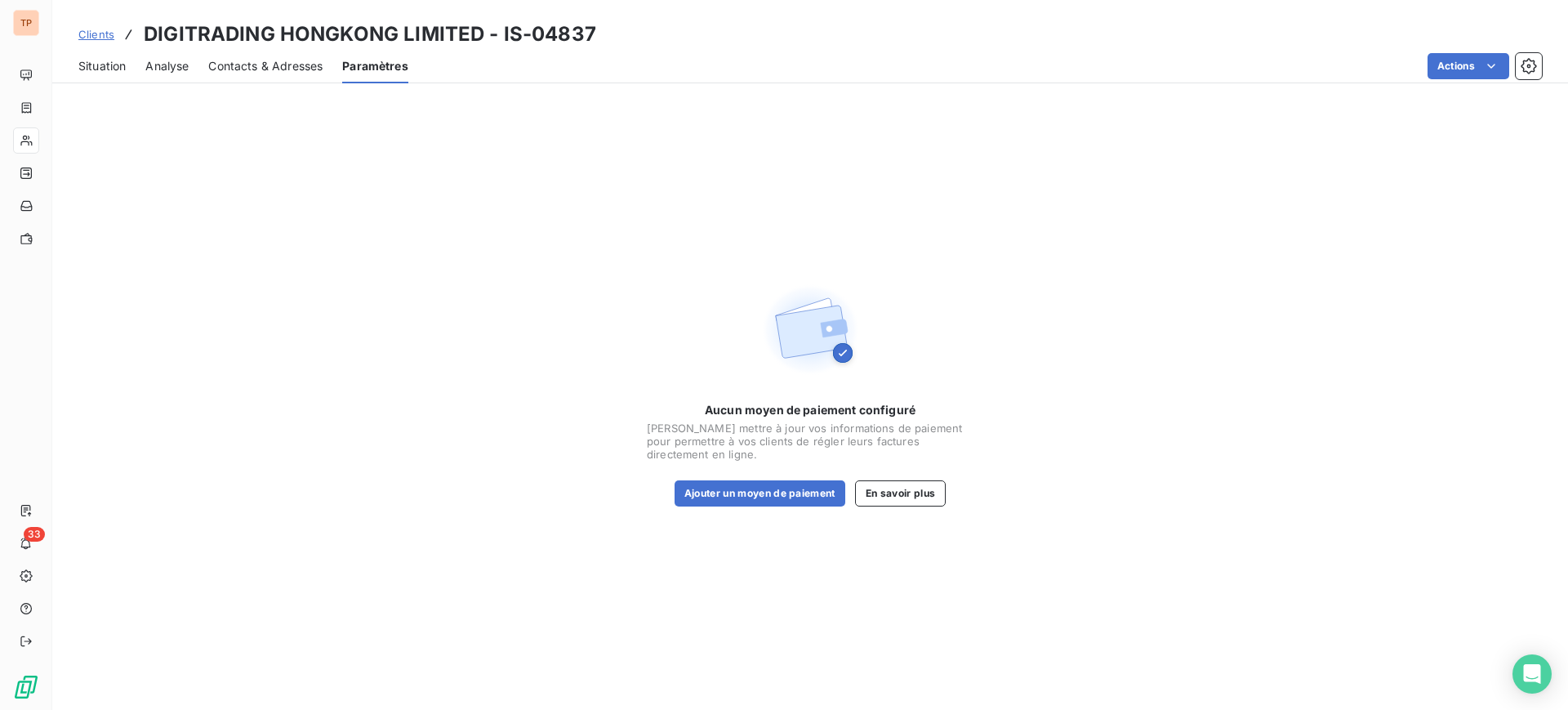
click at [239, 66] on span "Contacts & Adresses" at bounding box center [265, 65] width 114 height 16
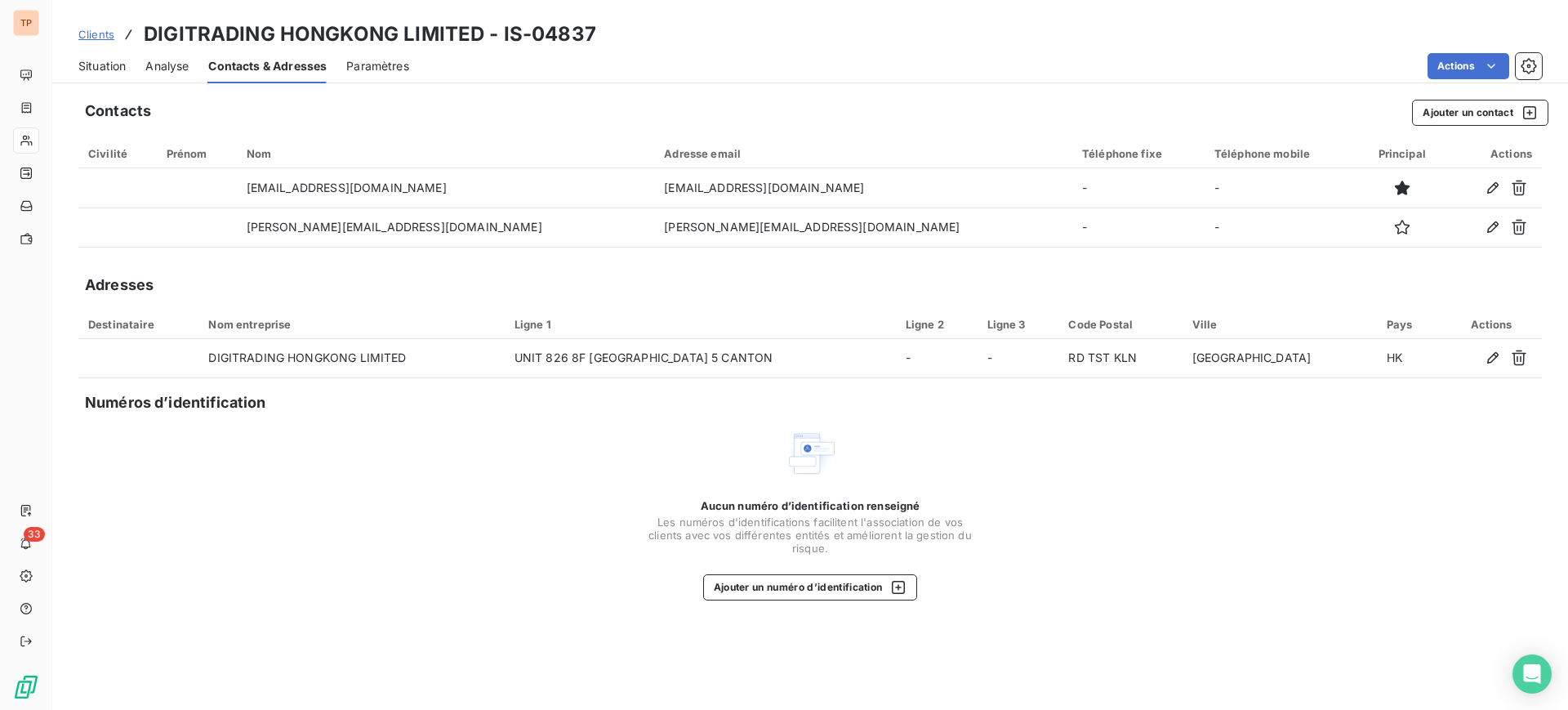
click at [172, 68] on span "Analyse" at bounding box center [166, 65] width 43 height 16
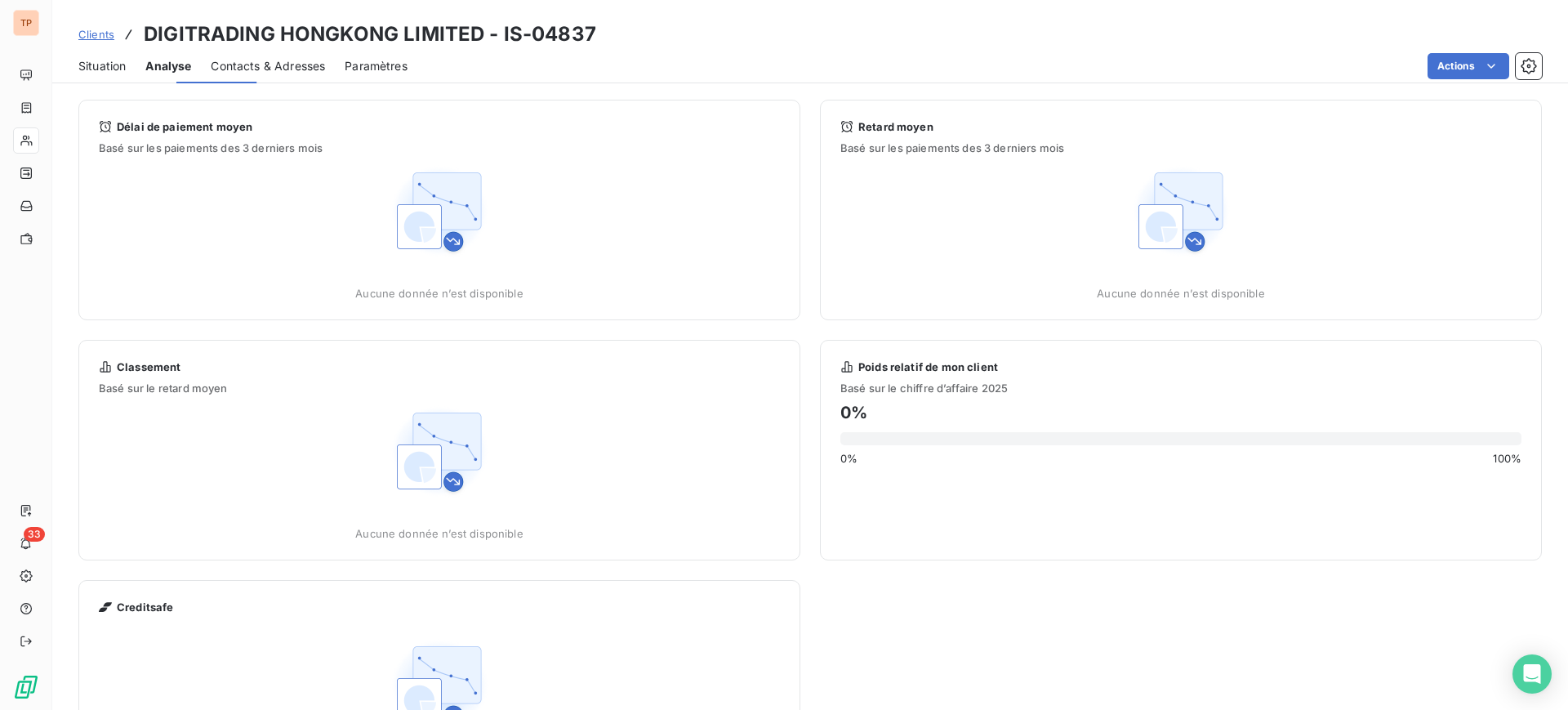
click at [110, 74] on div "Situation" at bounding box center [102, 66] width 47 height 35
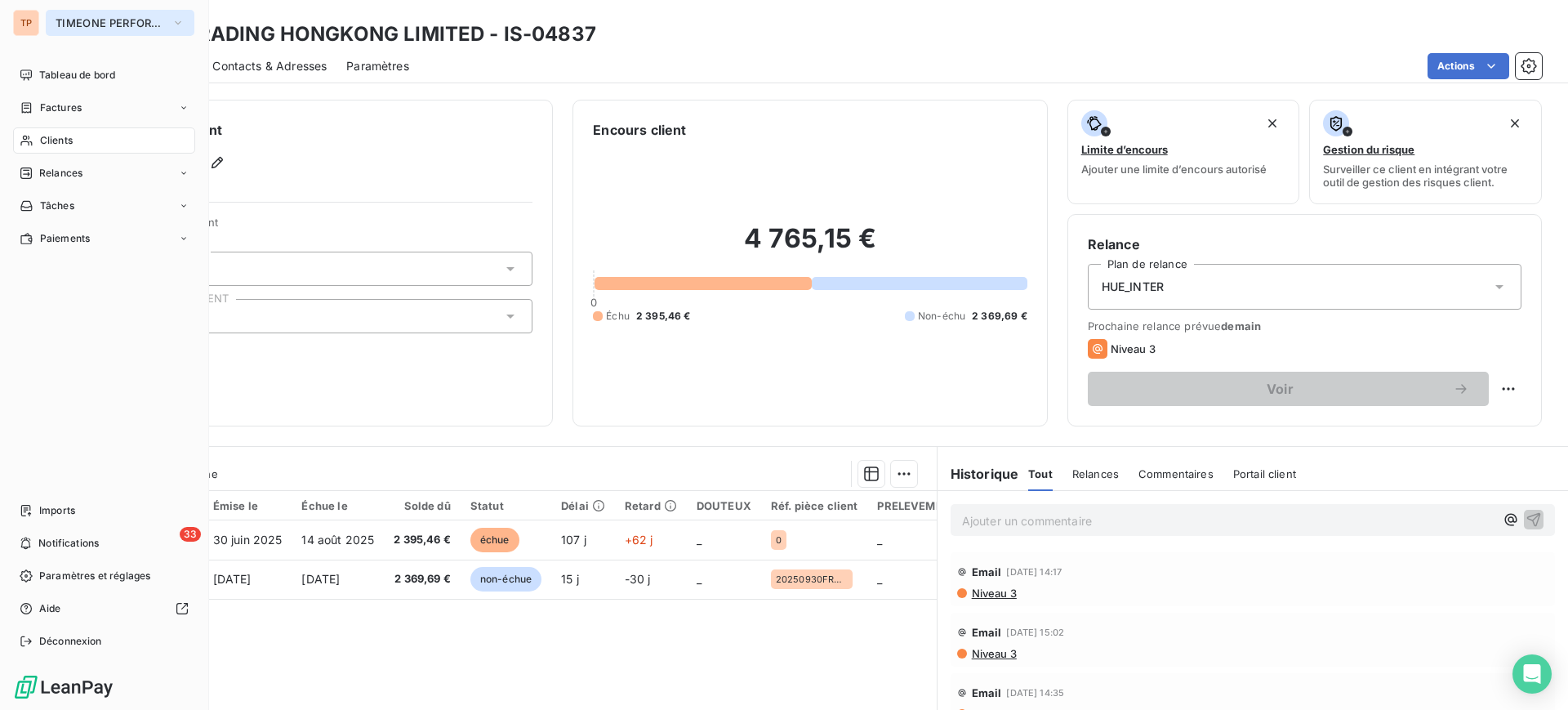
click at [84, 23] on span "TIMEONE PERFORMANCE" at bounding box center [110, 23] width 109 height 13
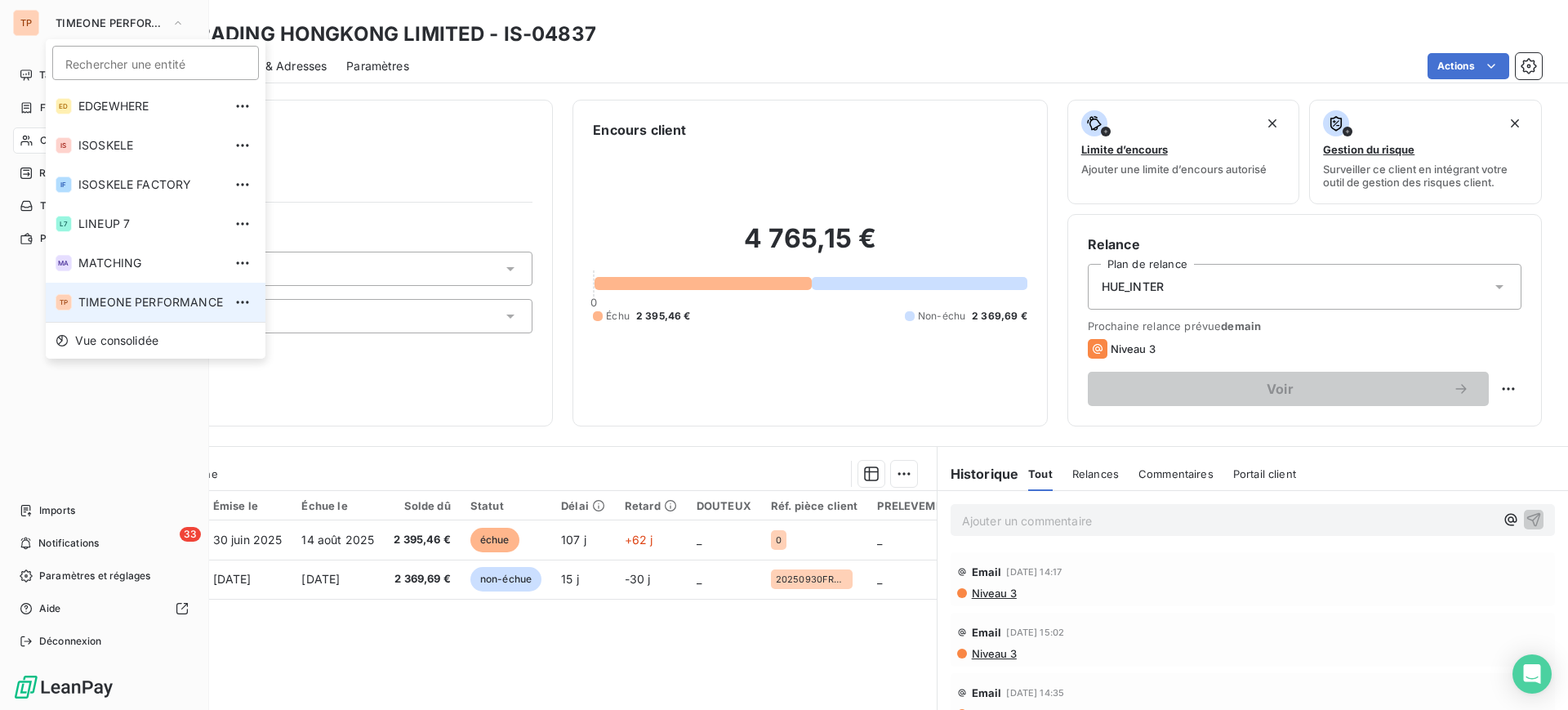
click at [113, 8] on div "TP TIMEONE PERFORMANCE Rechercher une entité ED EDGEWHERE IS ISOSKELE IF ISOSKE…" at bounding box center [105, 355] width 209 height 710
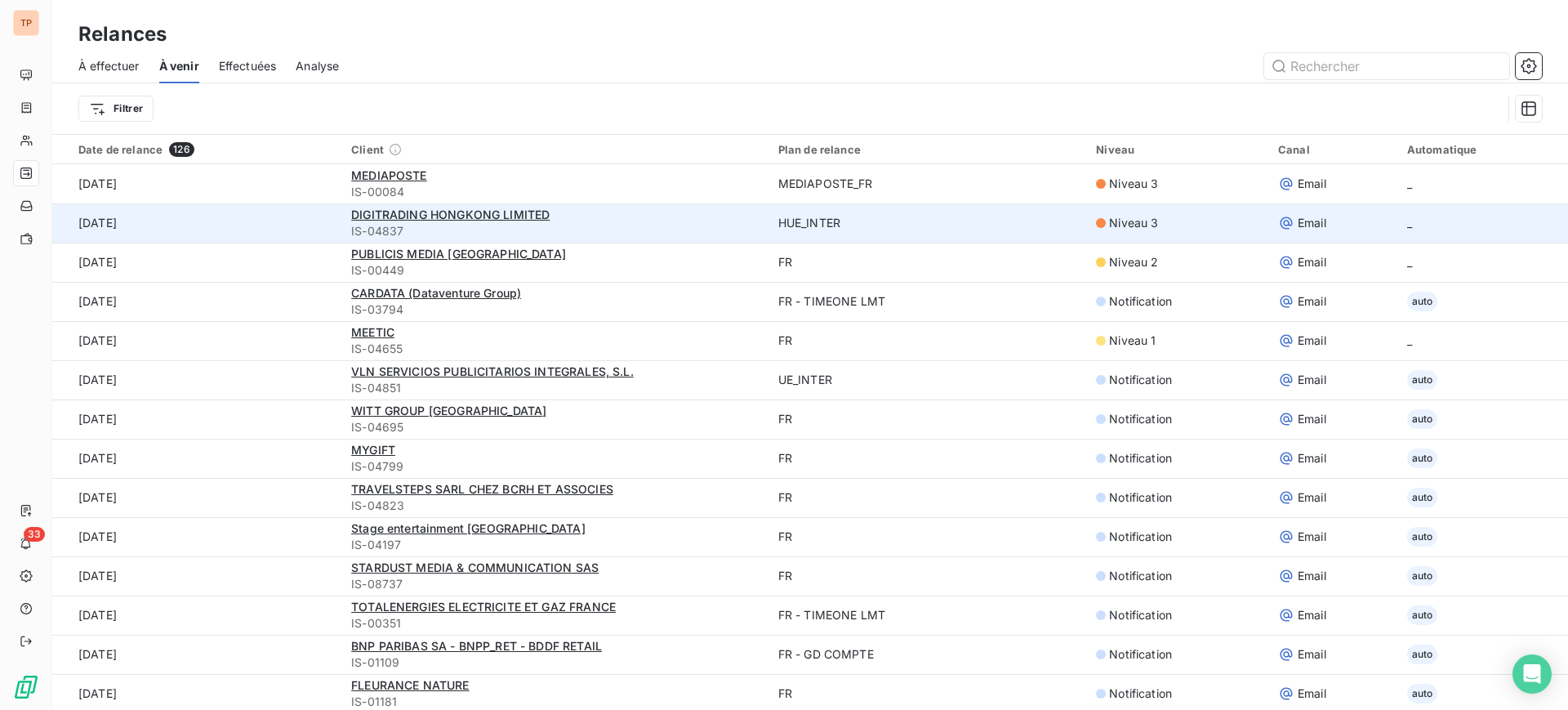
click at [569, 227] on span "IS-04837" at bounding box center [555, 231] width 407 height 16
click at [521, 224] on span "IS-04837" at bounding box center [555, 231] width 407 height 16
click at [516, 220] on span "DIGITRADING HONGKONG LIMITED" at bounding box center [450, 214] width 199 height 13
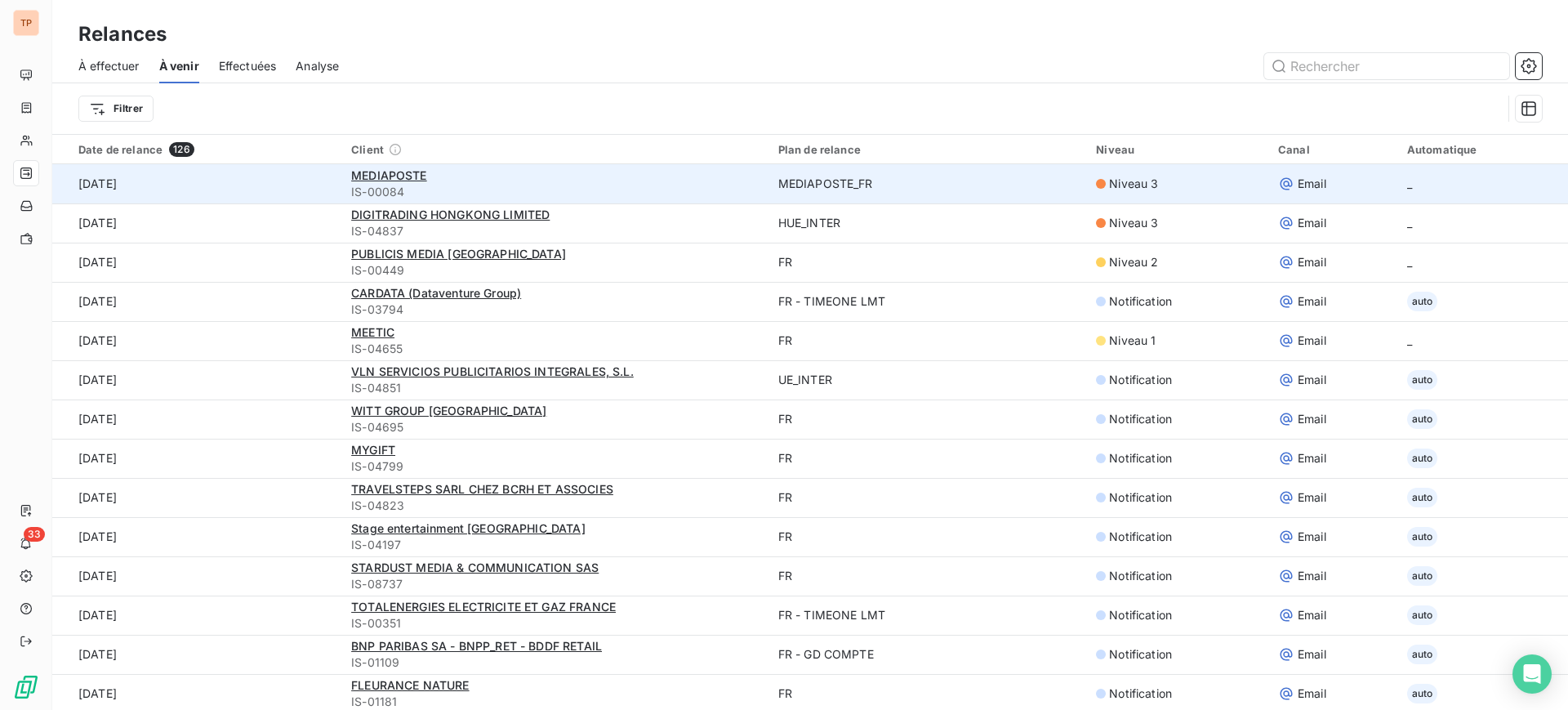
click at [528, 170] on div "MEDIAPOSTE" at bounding box center [555, 175] width 407 height 16
click at [402, 167] on div "MEDIAPOSTE" at bounding box center [555, 175] width 407 height 16
click at [402, 177] on span "MEDIAPOSTE" at bounding box center [389, 175] width 76 height 13
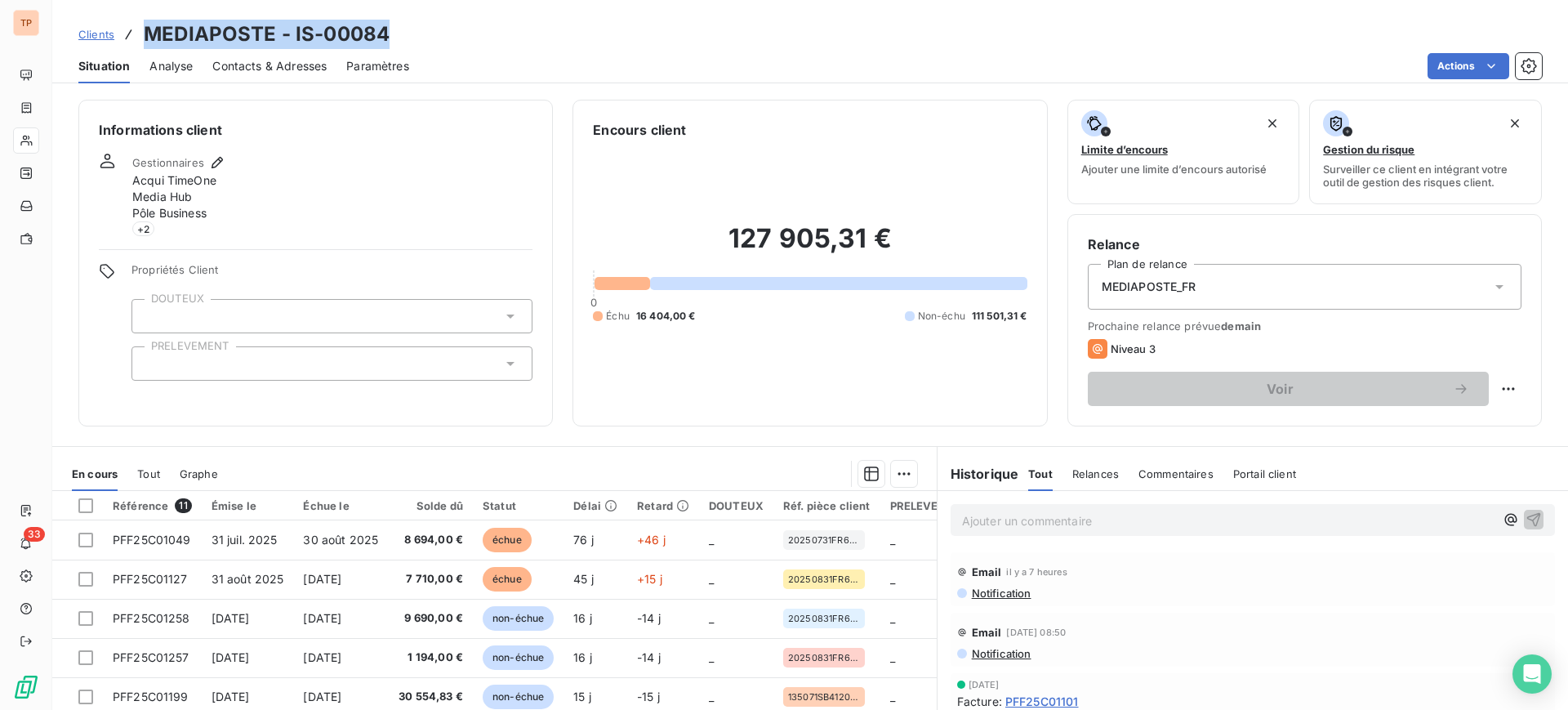
drag, startPoint x: 399, startPoint y: 38, endPoint x: 140, endPoint y: 31, distance: 259.1
click at [140, 31] on div "Clients MEDIAPOSTE - IS-00084" at bounding box center [809, 34] width 1516 height 30
copy h3 "MEDIAPOSTE - IS-00084"
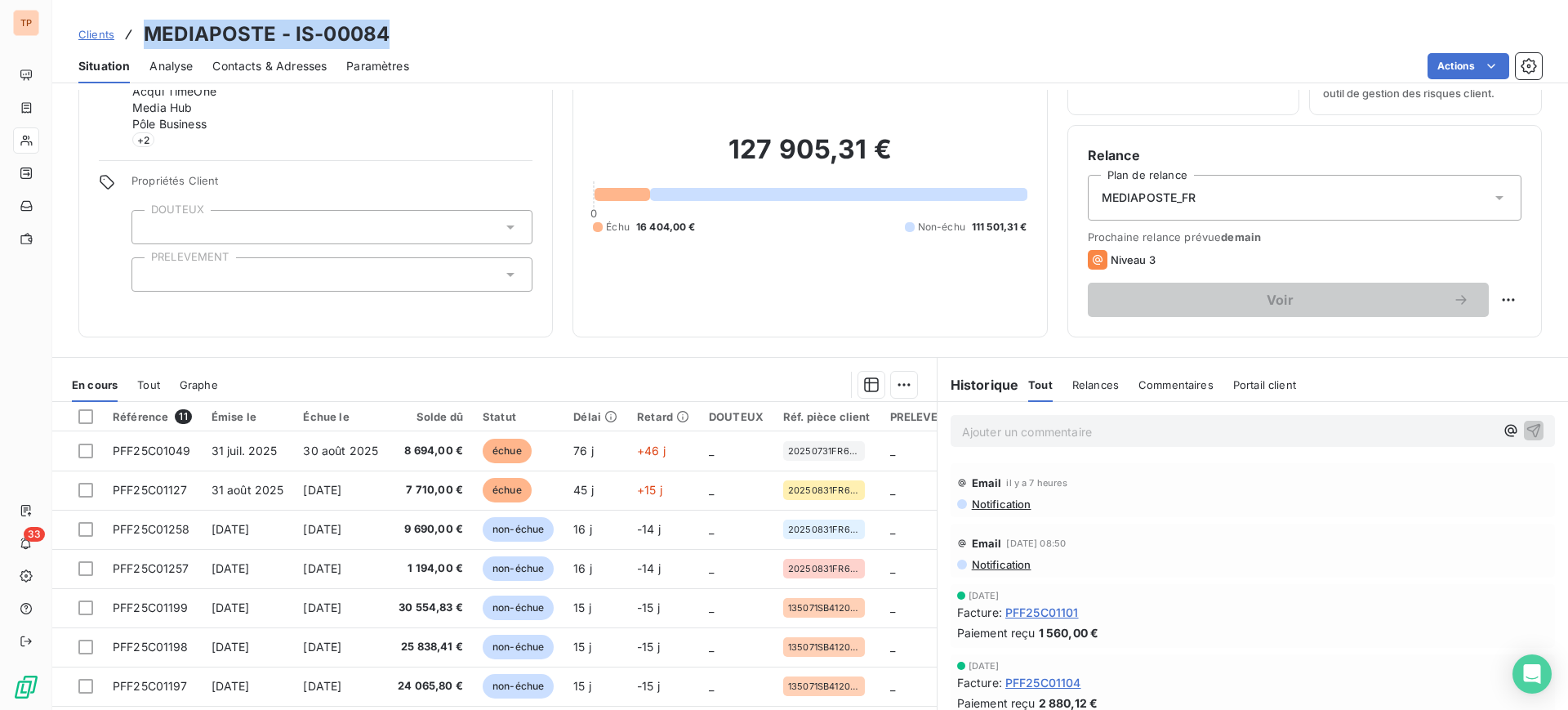
scroll to position [145, 0]
